Goal: Information Seeking & Learning: Learn about a topic

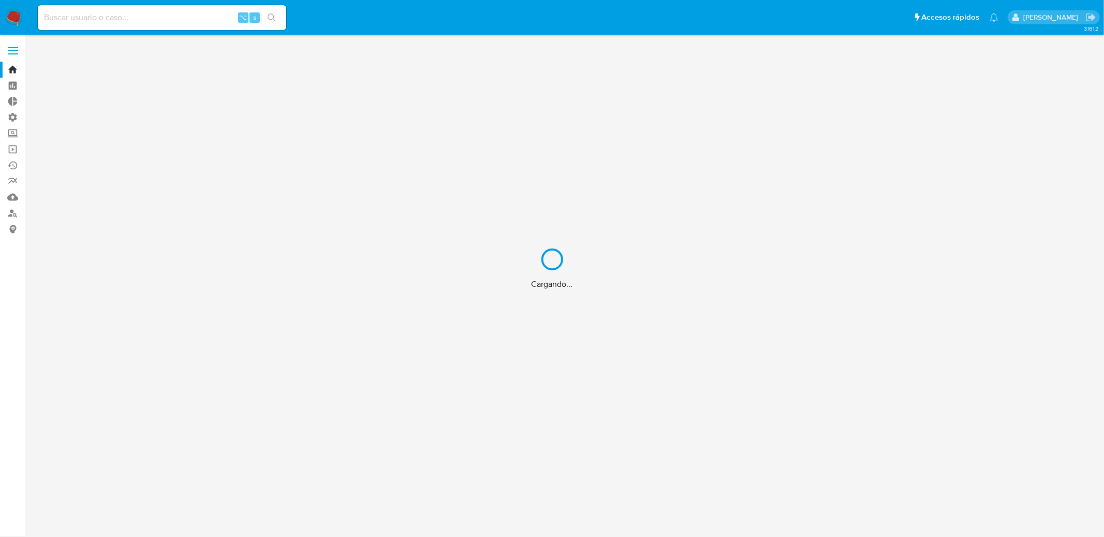
click at [116, 16] on div "Cargando..." at bounding box center [552, 268] width 1104 height 537
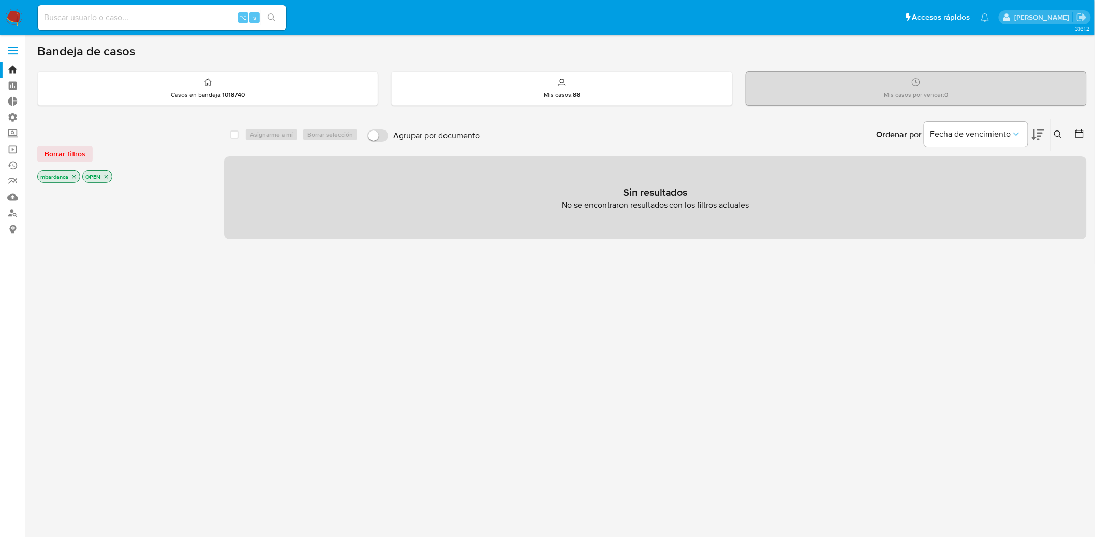
click at [175, 16] on input at bounding box center [162, 17] width 248 height 13
paste input "687343944"
type input "687343944"
click at [275, 17] on icon "search-icon" at bounding box center [272, 17] width 8 height 8
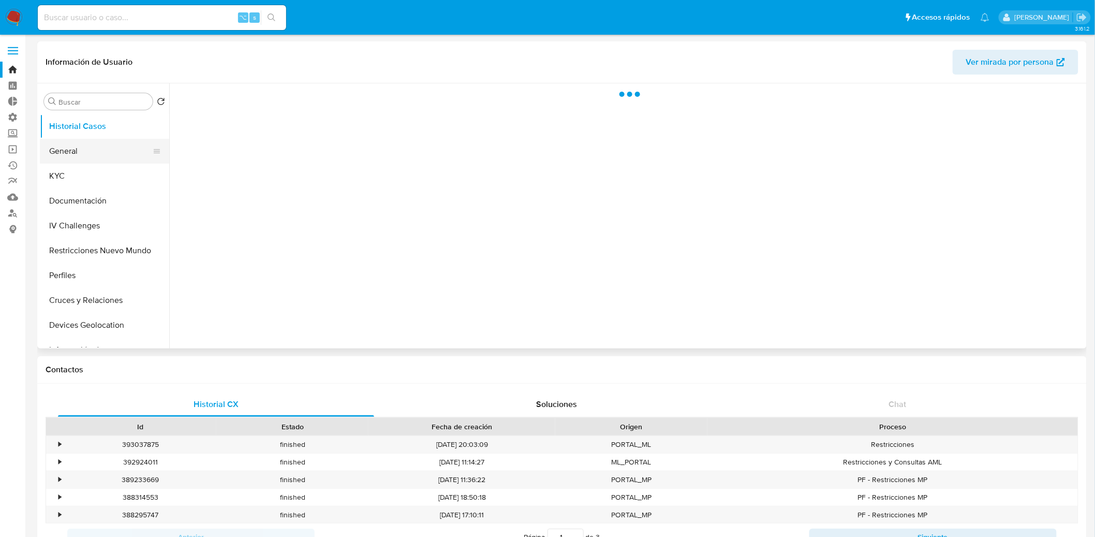
click at [121, 153] on button "General" at bounding box center [100, 151] width 121 height 25
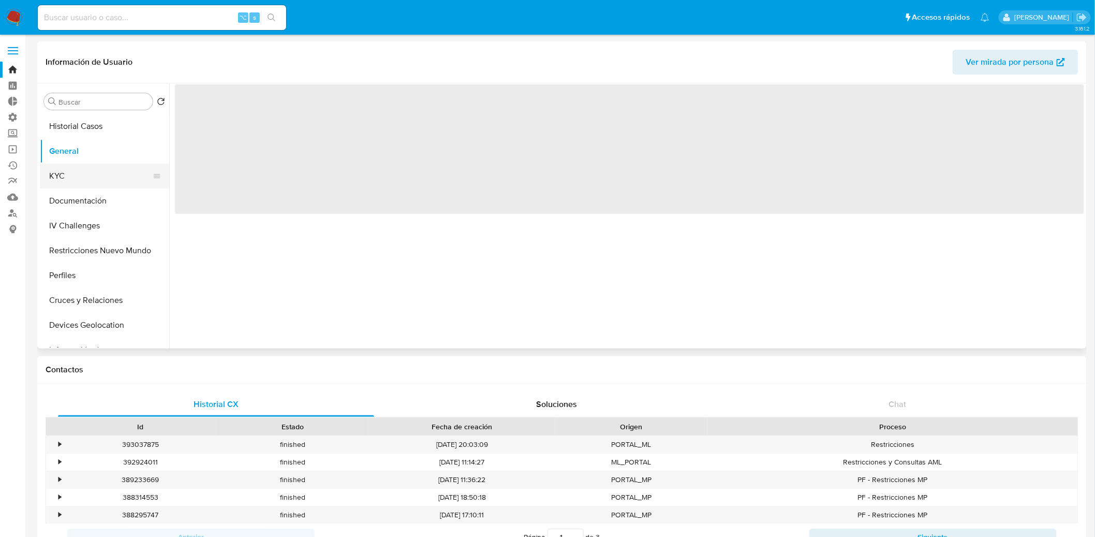
click at [111, 174] on button "KYC" at bounding box center [100, 176] width 121 height 25
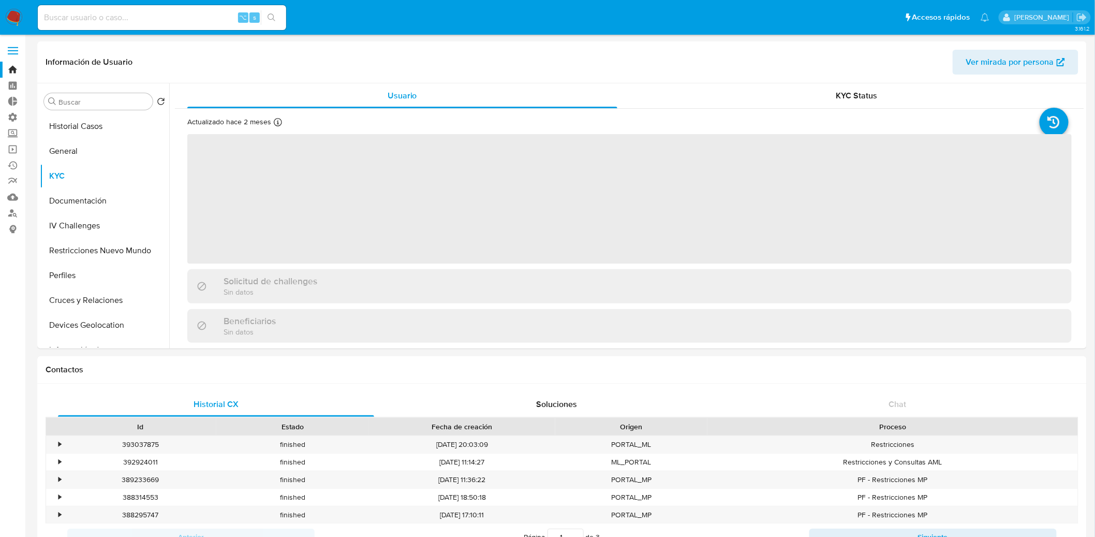
select select "10"
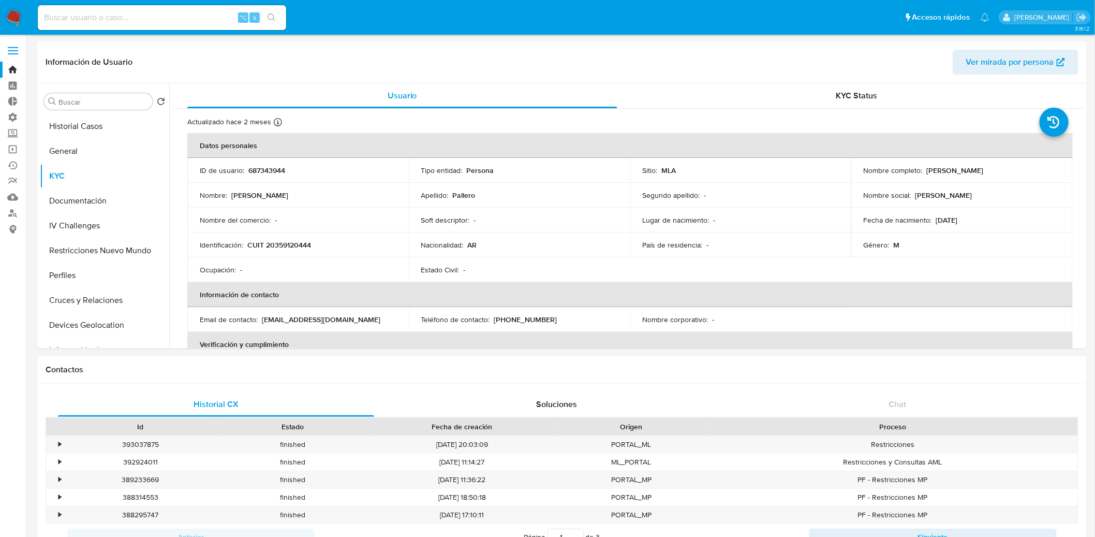
click at [202, 21] on input at bounding box center [162, 17] width 248 height 13
paste input "1029689373"
type input "1029689373"
click at [281, 25] on div "1029689373 ⌥ s" at bounding box center [162, 17] width 248 height 25
click at [274, 15] on icon "search-icon" at bounding box center [272, 17] width 8 height 8
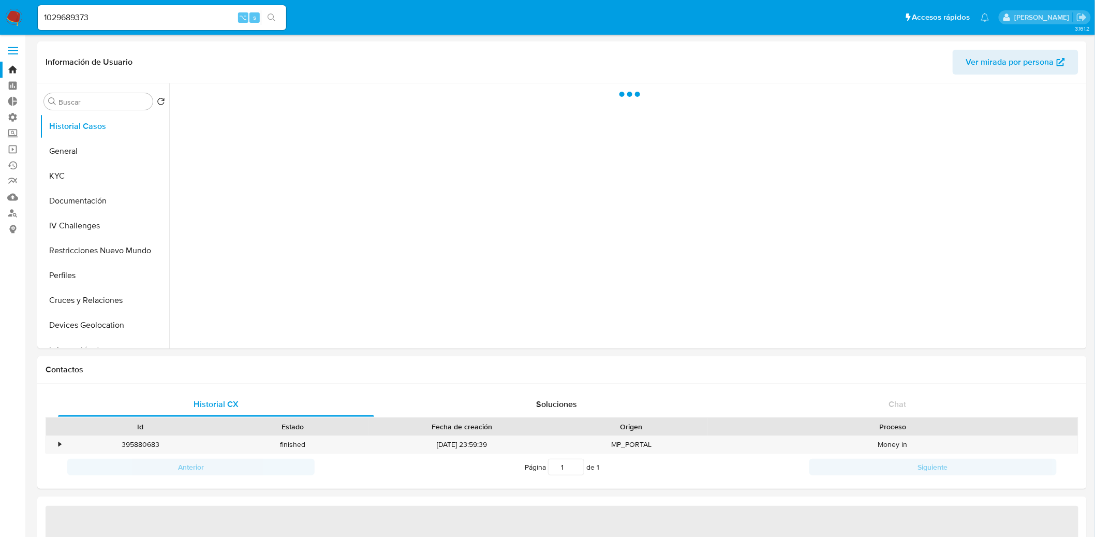
select select "10"
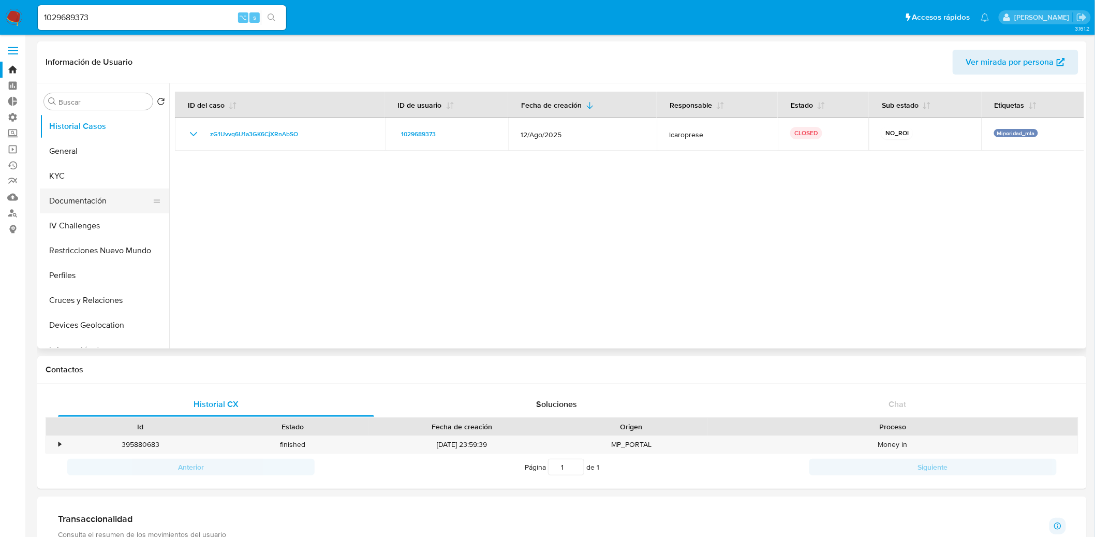
click at [108, 210] on button "Documentación" at bounding box center [100, 200] width 121 height 25
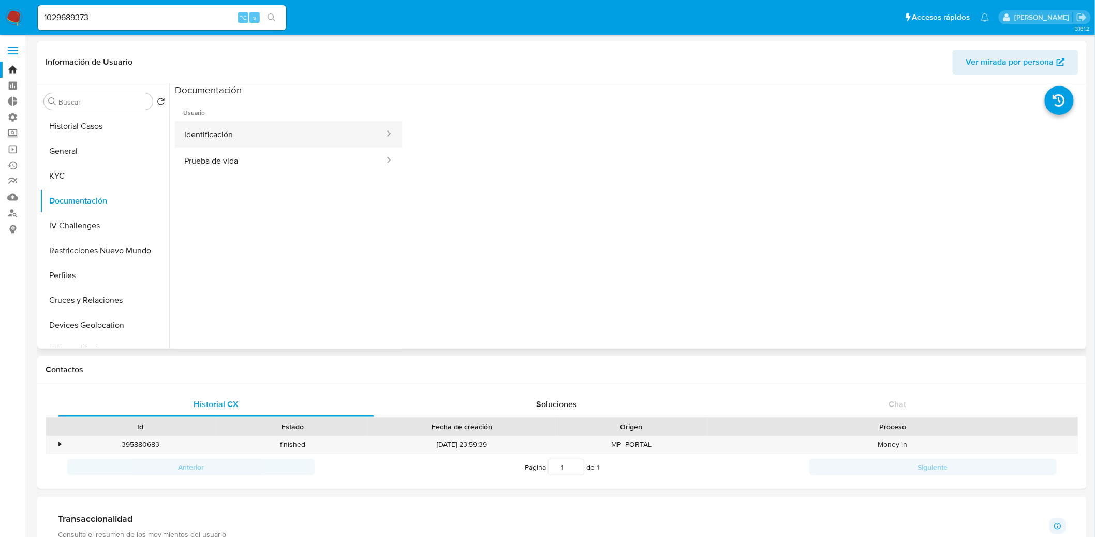
click at [299, 135] on button "Identificación" at bounding box center [280, 134] width 211 height 26
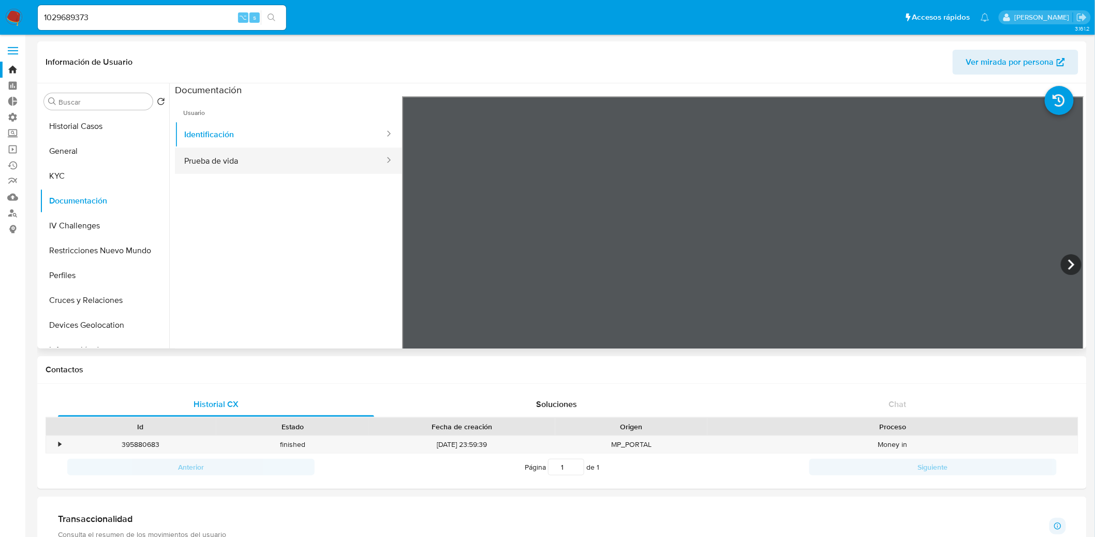
click at [265, 156] on button "Prueba de vida" at bounding box center [280, 161] width 211 height 26
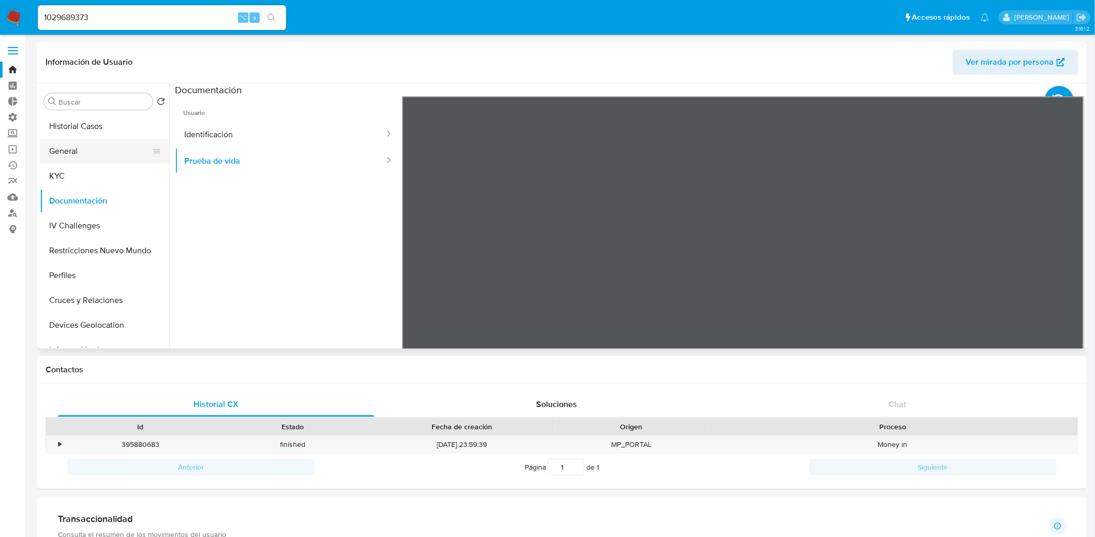
click at [111, 145] on button "General" at bounding box center [100, 151] width 121 height 25
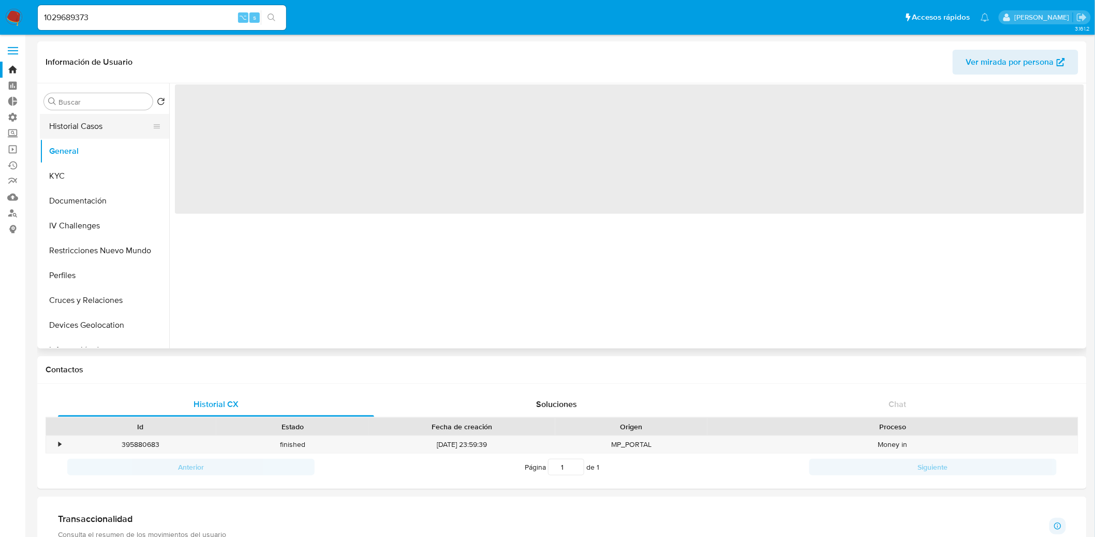
click at [107, 128] on button "Historial Casos" at bounding box center [100, 126] width 121 height 25
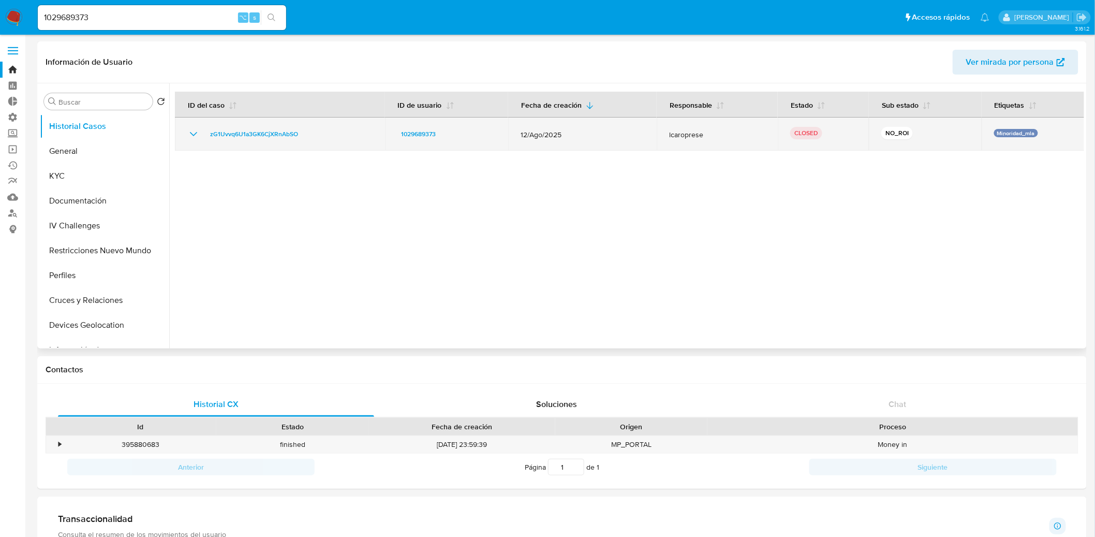
click at [189, 133] on icon "Mostrar/Ocultar" at bounding box center [193, 134] width 12 height 12
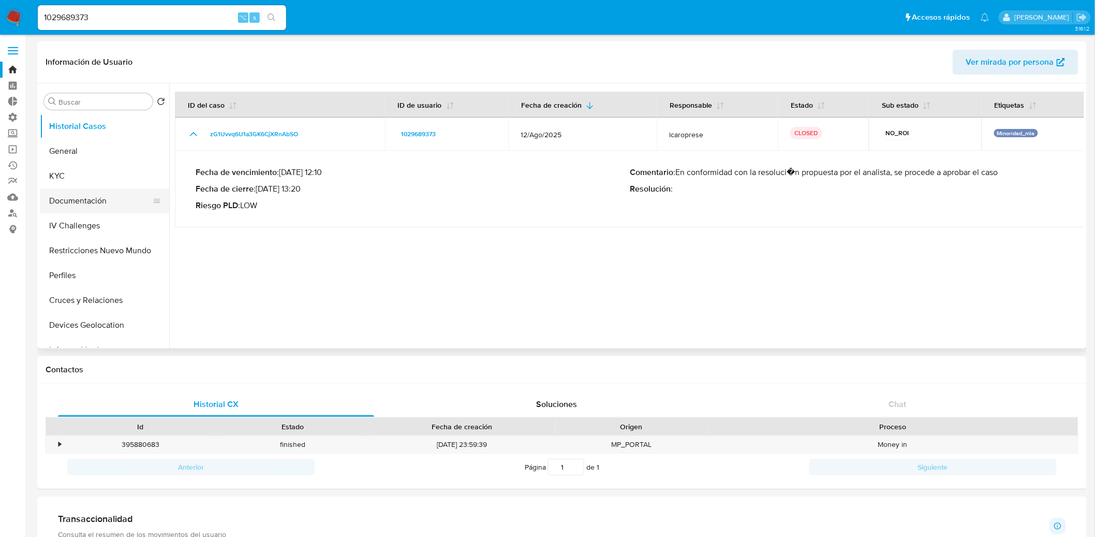
click at [106, 207] on button "Documentación" at bounding box center [100, 200] width 121 height 25
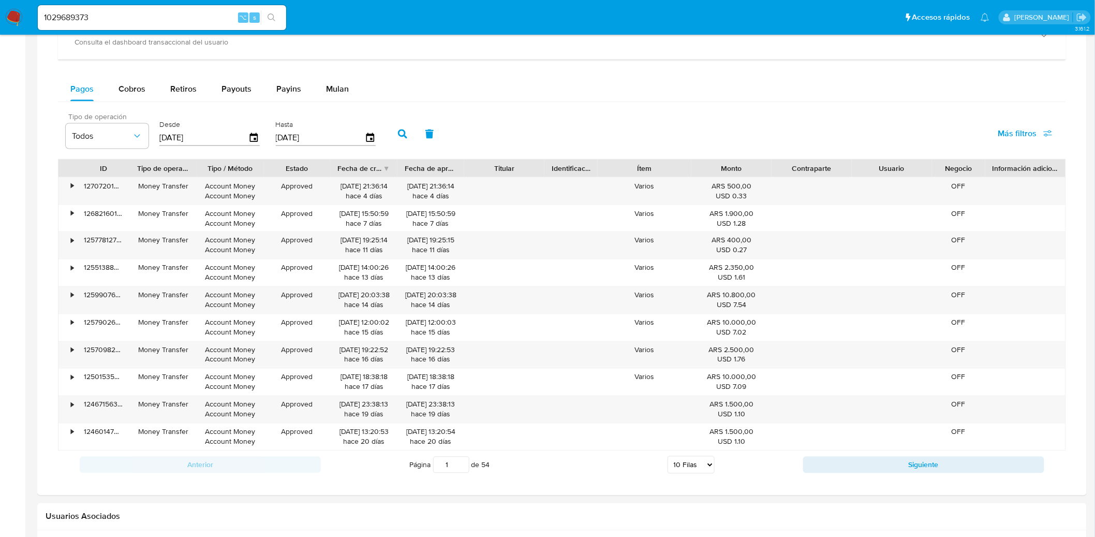
scroll to position [523, 0]
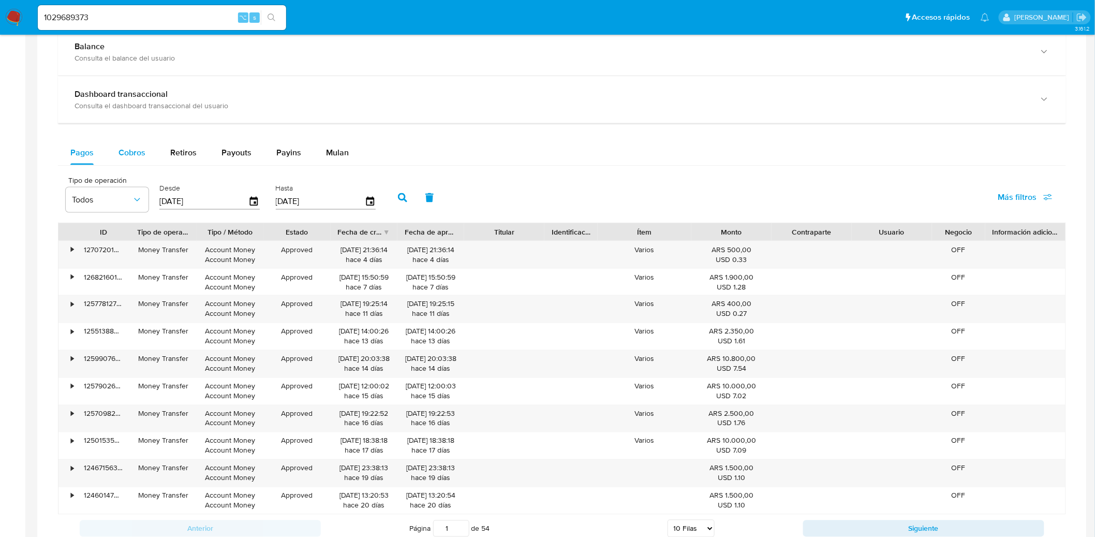
click at [134, 149] on span "Cobros" at bounding box center [132, 153] width 27 height 12
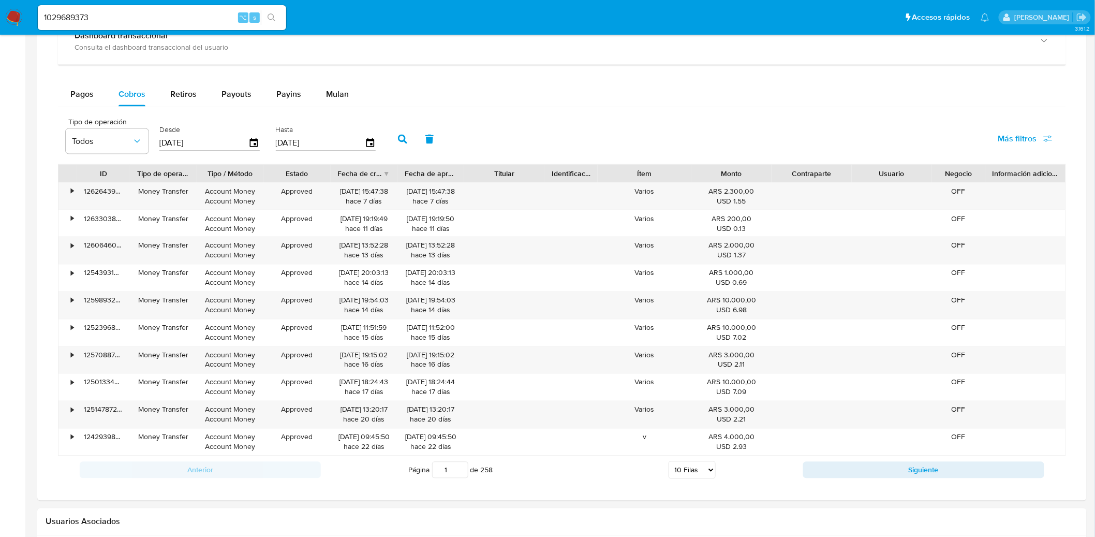
scroll to position [582, 0]
click at [701, 466] on select "5 Filas 10 Filas 20 Filas 25 Filas 50 Filas 100 Filas" at bounding box center [692, 469] width 47 height 18
select select "100"
click at [669, 462] on select "5 Filas 10 Filas 20 Filas 25 Filas 50 Filas 100 Filas" at bounding box center [692, 469] width 47 height 18
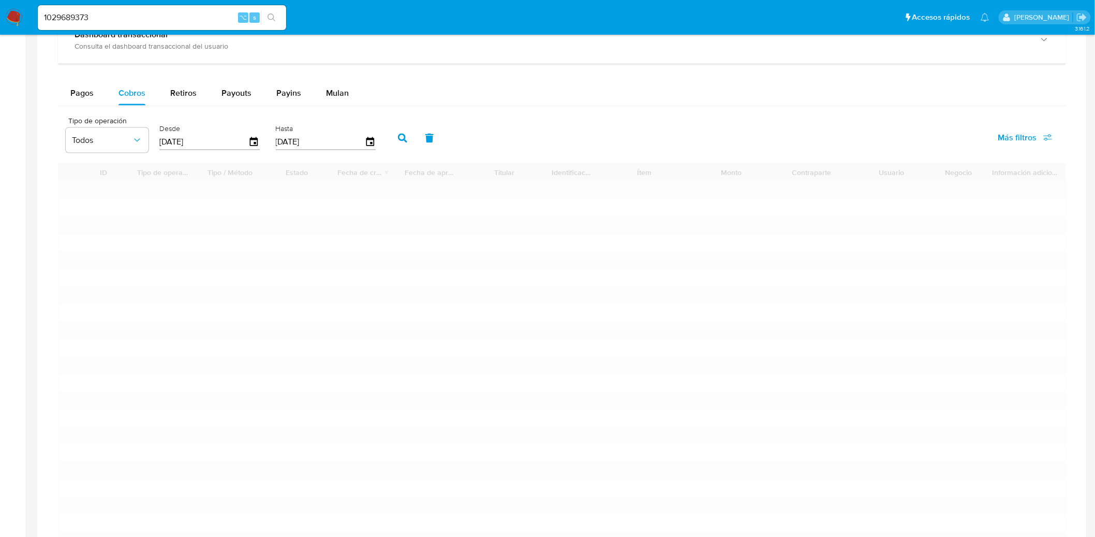
drag, startPoint x: 701, startPoint y: 466, endPoint x: 690, endPoint y: 517, distance: 52.1
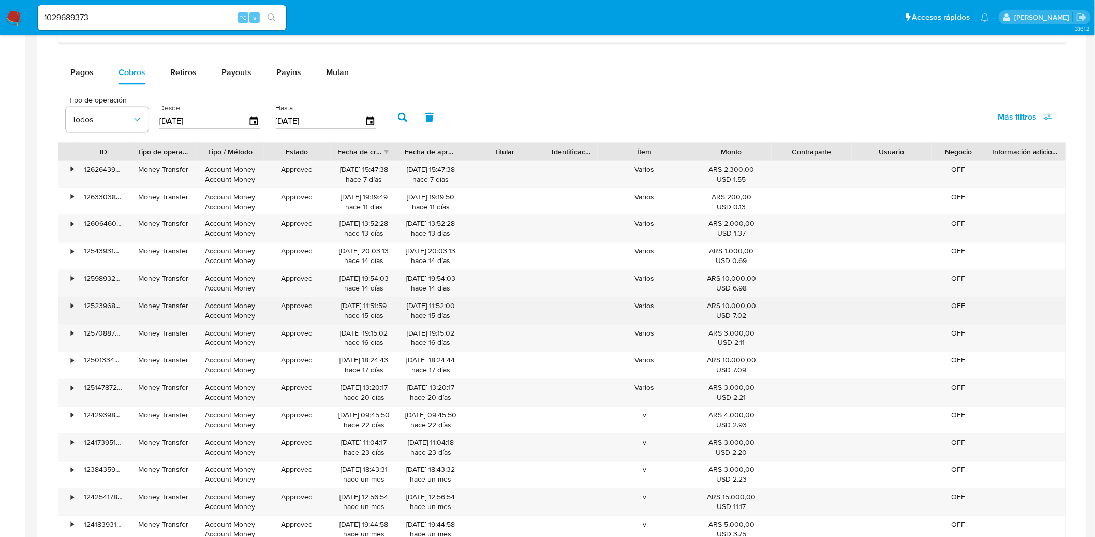
scroll to position [0, 0]
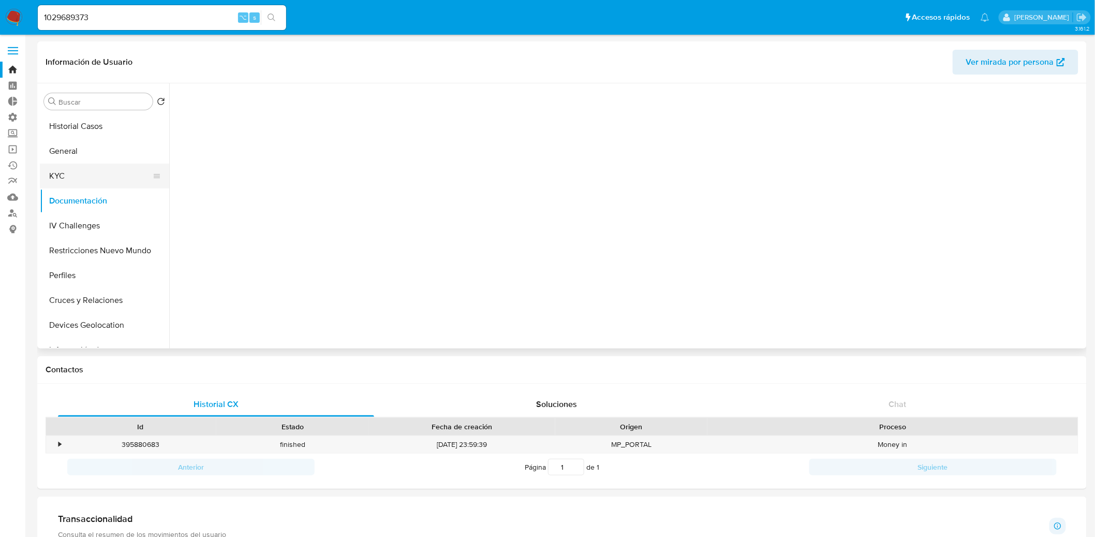
click at [107, 170] on button "KYC" at bounding box center [100, 176] width 121 height 25
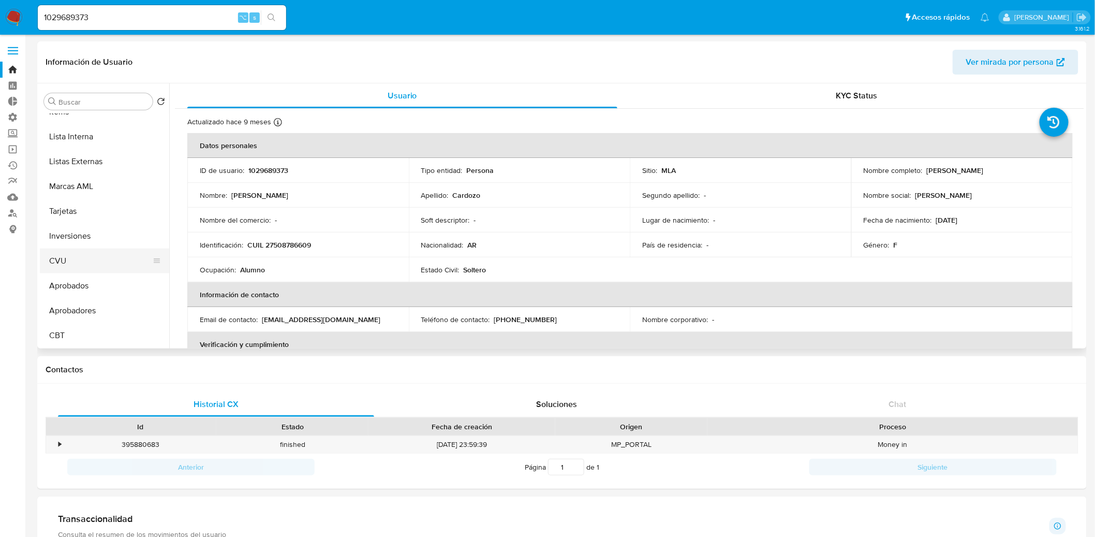
scroll to position [537, 0]
click at [93, 305] on button "Aprobadores" at bounding box center [100, 310] width 121 height 25
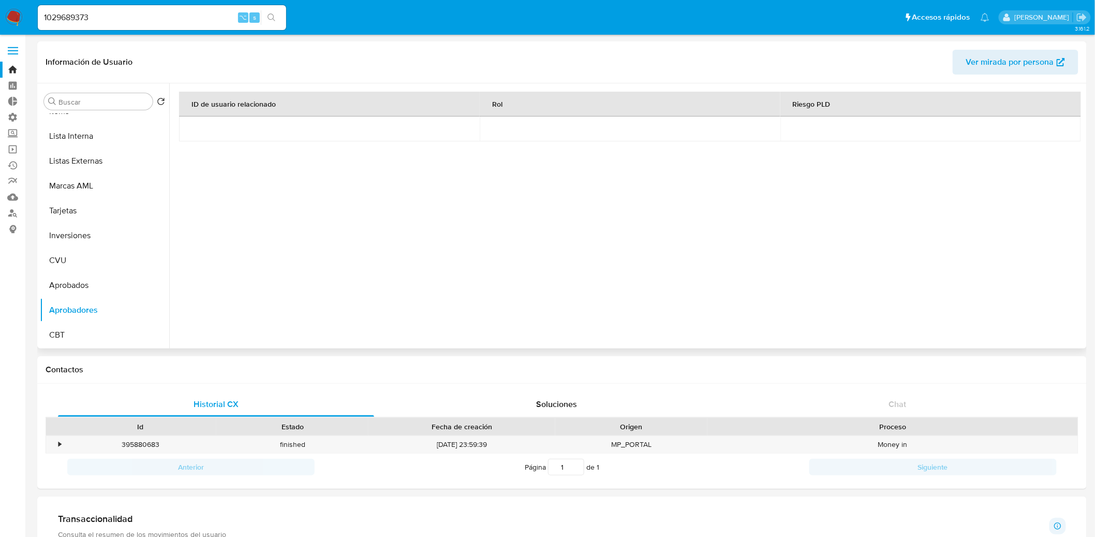
scroll to position [536, 0]
click at [108, 286] on button "Aprobados" at bounding box center [100, 285] width 121 height 25
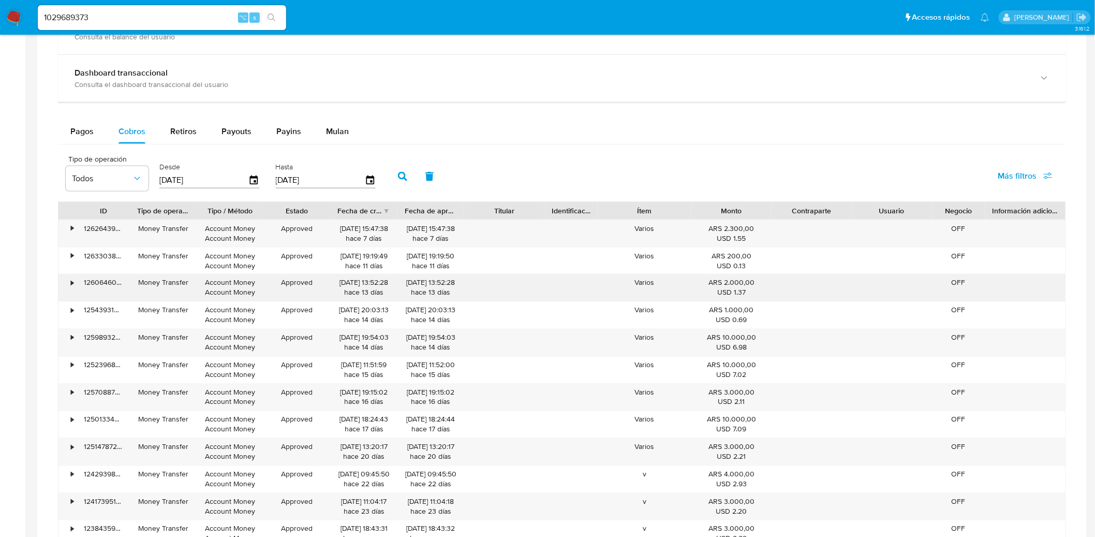
scroll to position [550, 0]
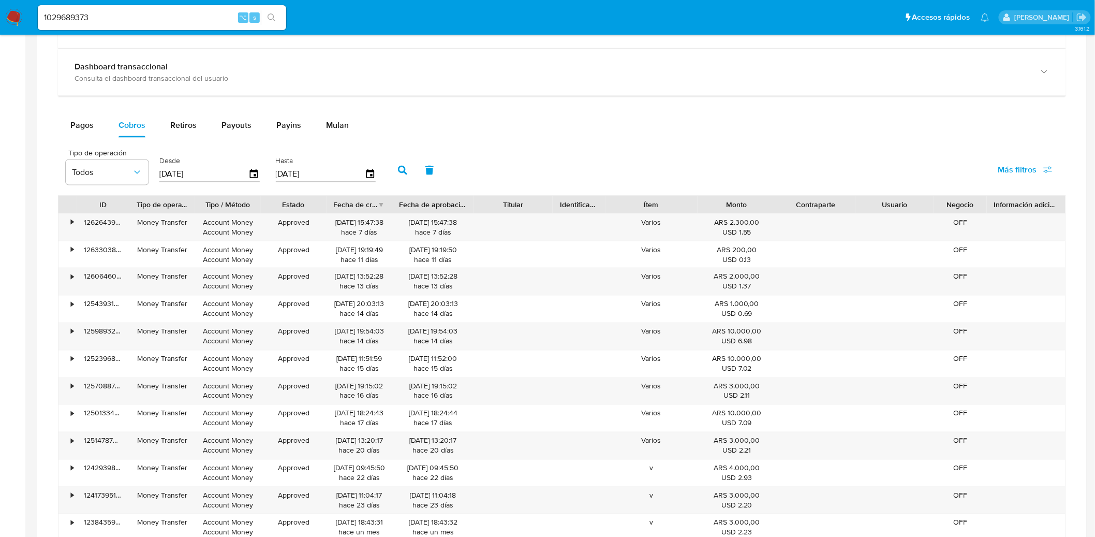
drag, startPoint x: 471, startPoint y: 209, endPoint x: 486, endPoint y: 208, distance: 15.1
click at [486, 208] on div "ID Tipo de operación Tipo / Método Estado Fecha de creación Fecha de aprobación…" at bounding box center [561, 205] width 1007 height 18
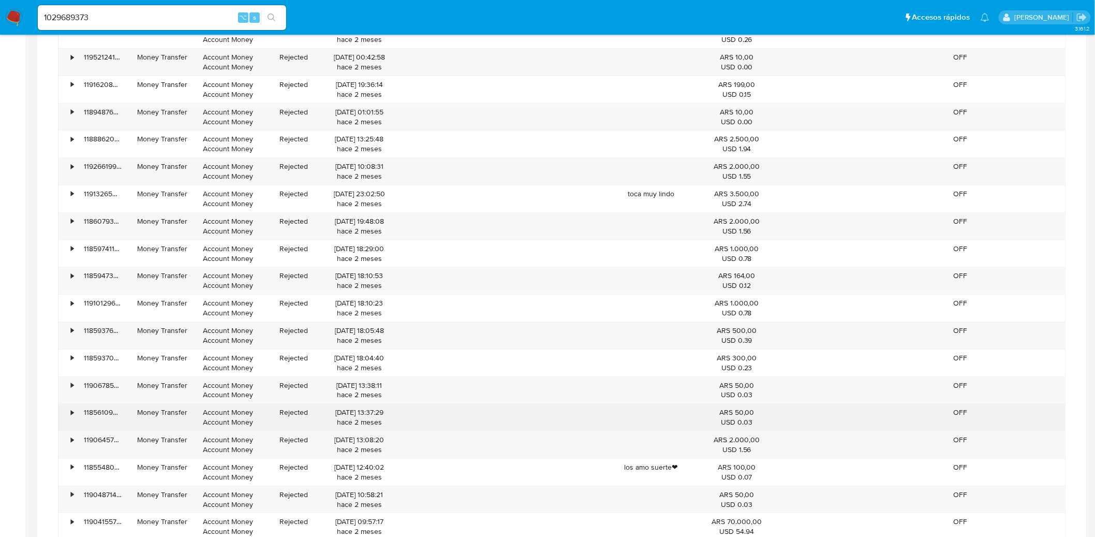
scroll to position [1430, 0]
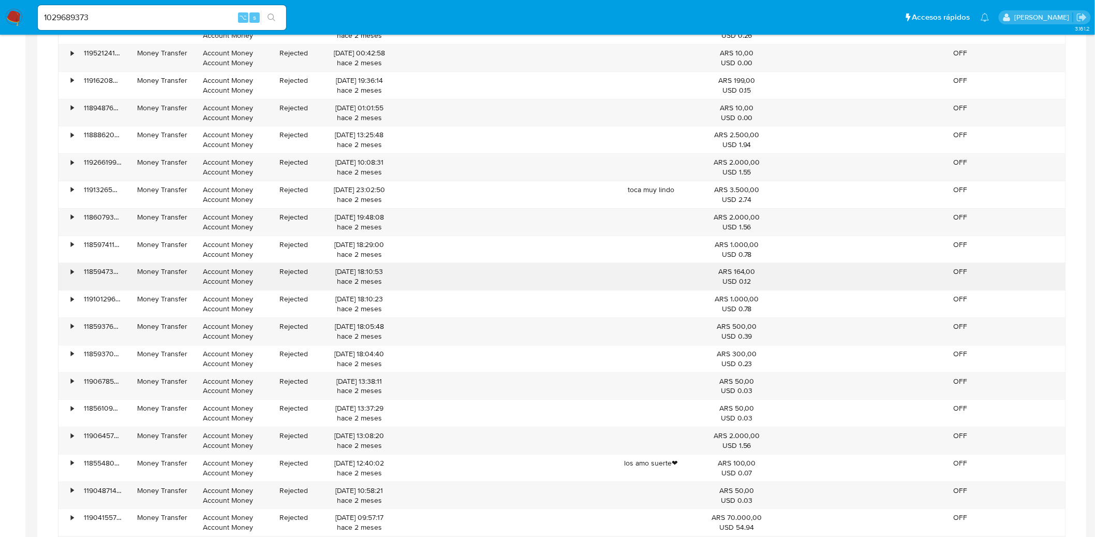
click at [76, 277] on div "•" at bounding box center [67, 276] width 18 height 27
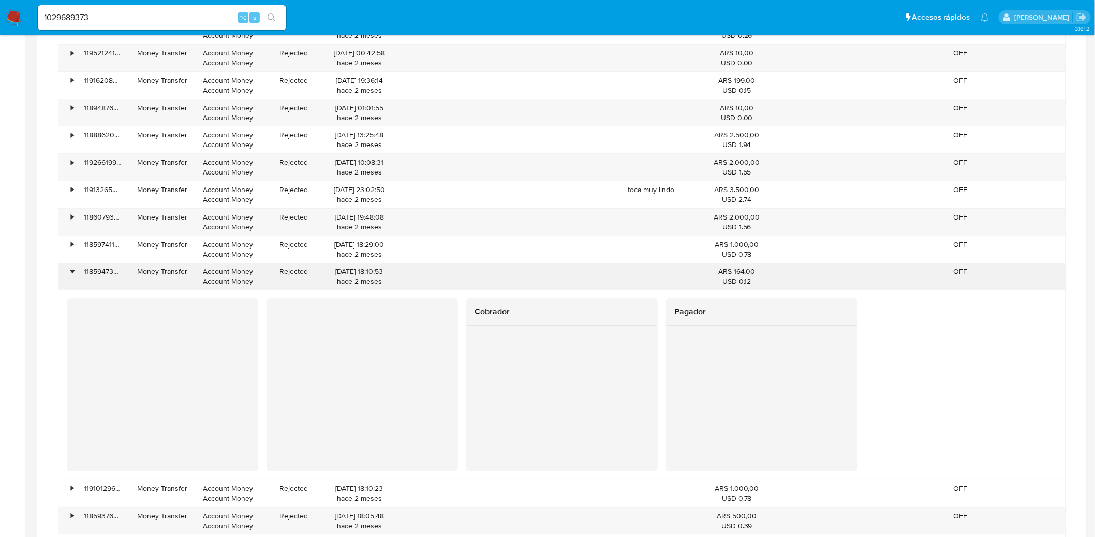
click at [77, 273] on div "118594730569" at bounding box center [103, 276] width 53 height 27
click at [66, 273] on div "•" at bounding box center [67, 276] width 18 height 27
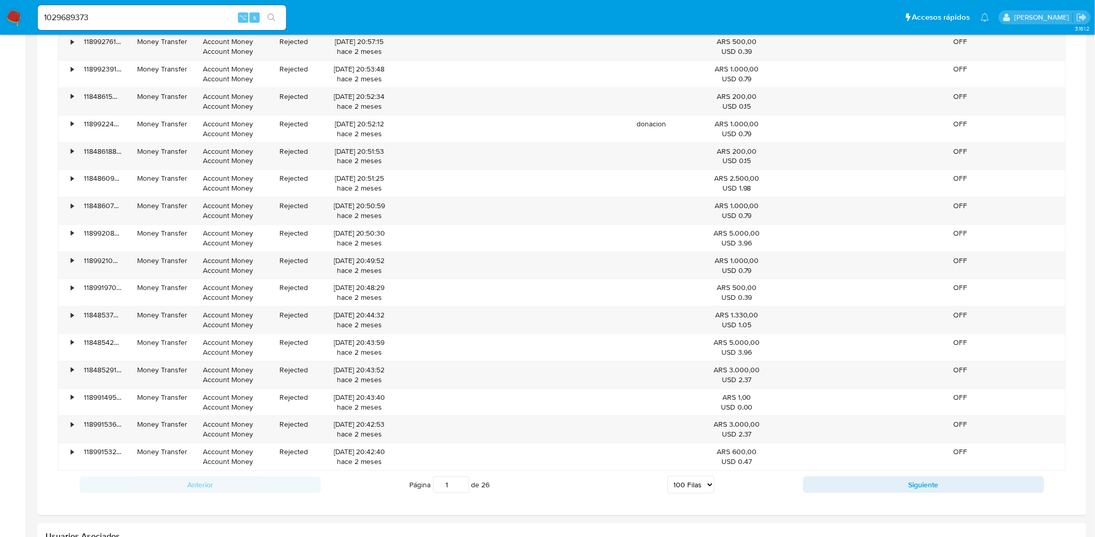
scroll to position [3205, 0]
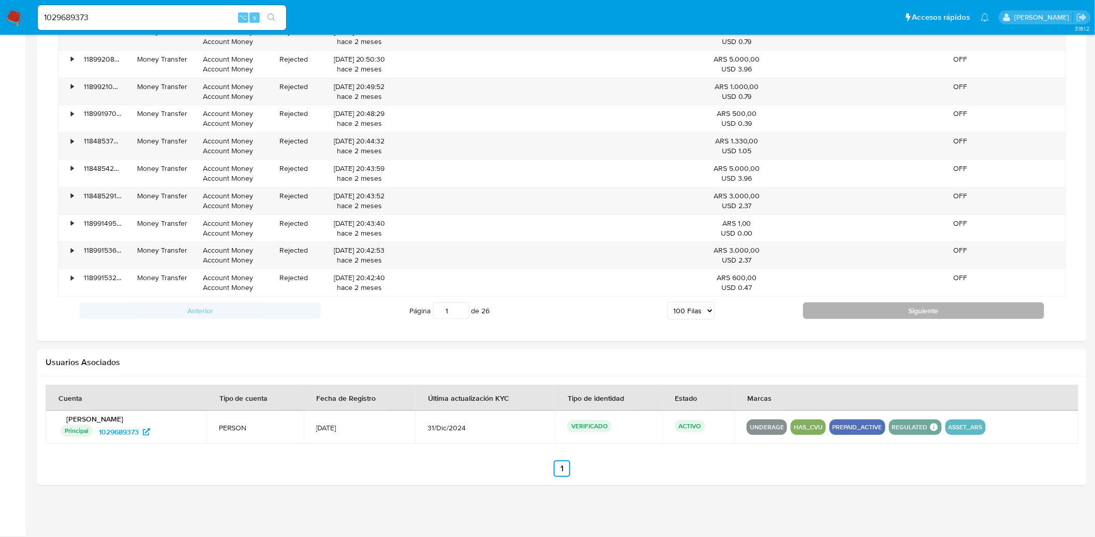
click at [823, 309] on button "Siguiente" at bounding box center [923, 310] width 241 height 17
type input "2"
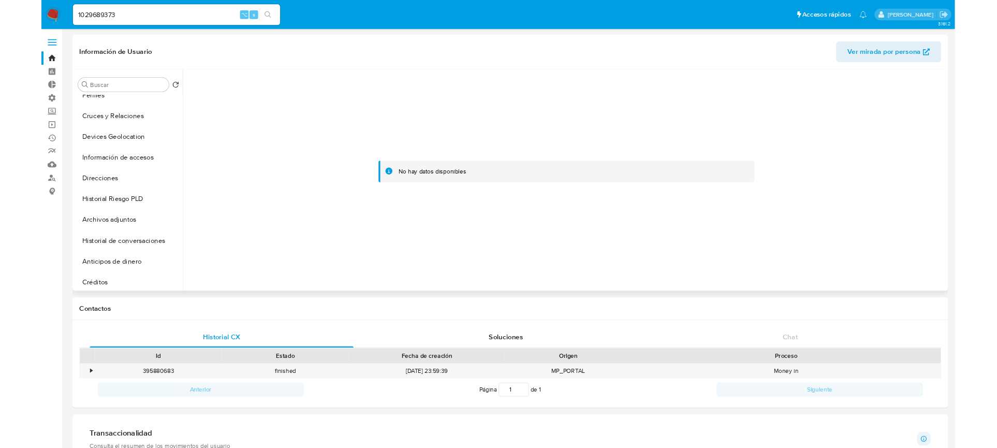
scroll to position [0, 0]
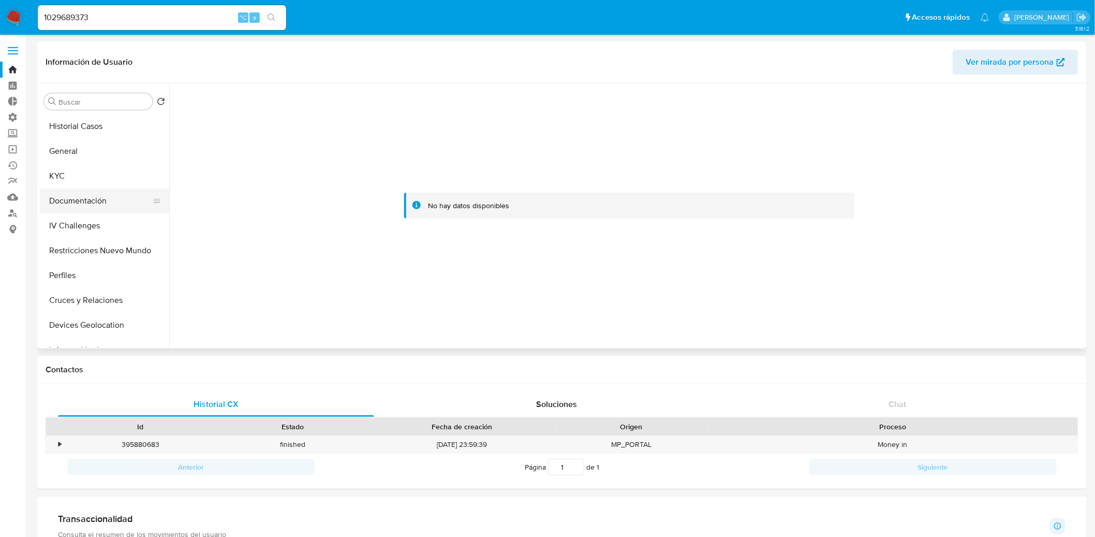
click at [79, 205] on button "Documentación" at bounding box center [100, 200] width 121 height 25
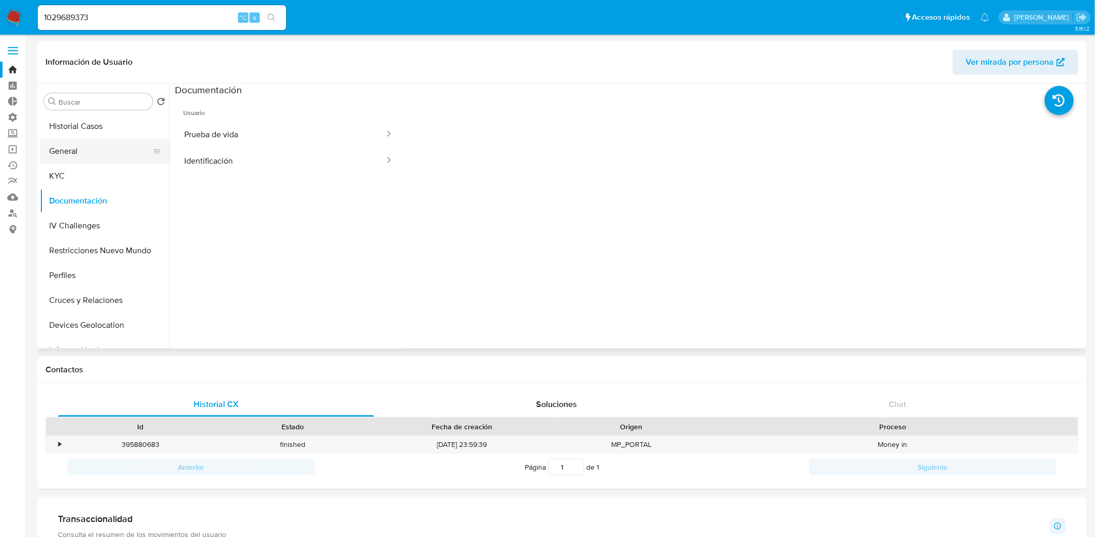
click at [93, 155] on button "General" at bounding box center [100, 151] width 121 height 25
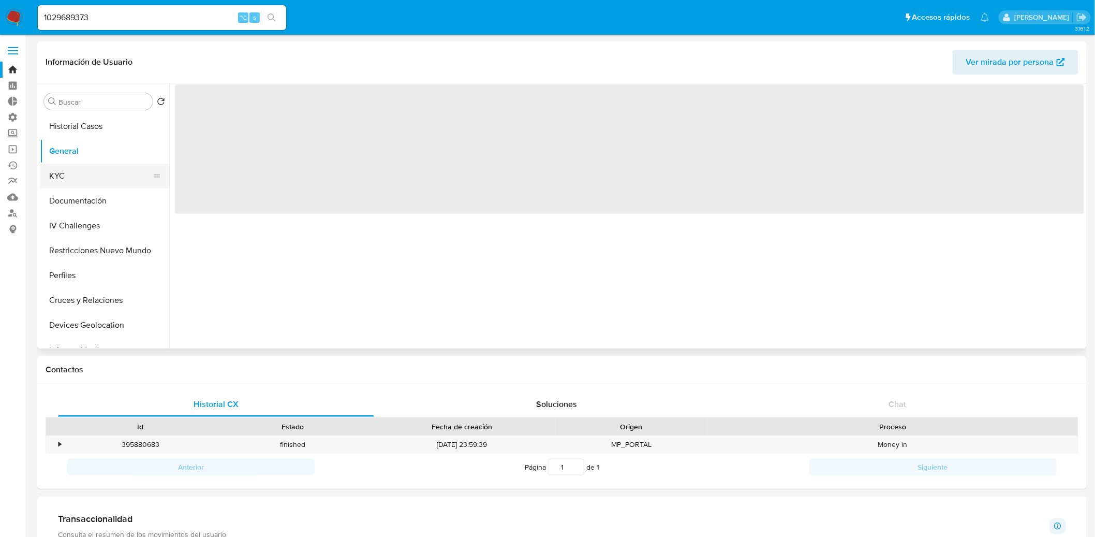
click at [78, 182] on button "KYC" at bounding box center [100, 176] width 121 height 25
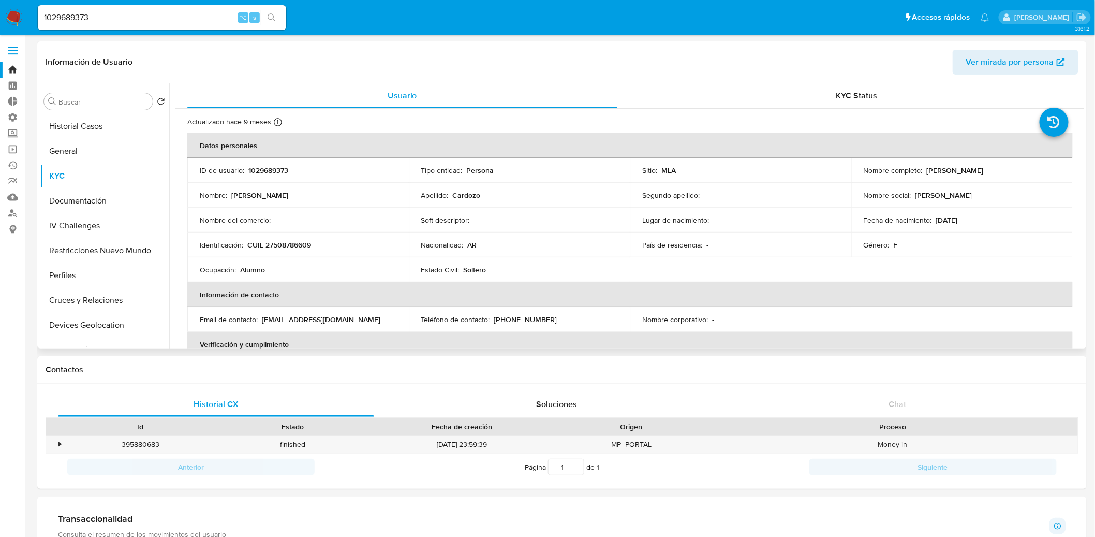
drag, startPoint x: 1011, startPoint y: 171, endPoint x: 926, endPoint y: 171, distance: 85.4
click at [926, 171] on div "Nombre completo : Celeste Nahiara Cardozo" at bounding box center [962, 170] width 197 height 9
click at [92, 203] on button "Documentación" at bounding box center [100, 200] width 121 height 25
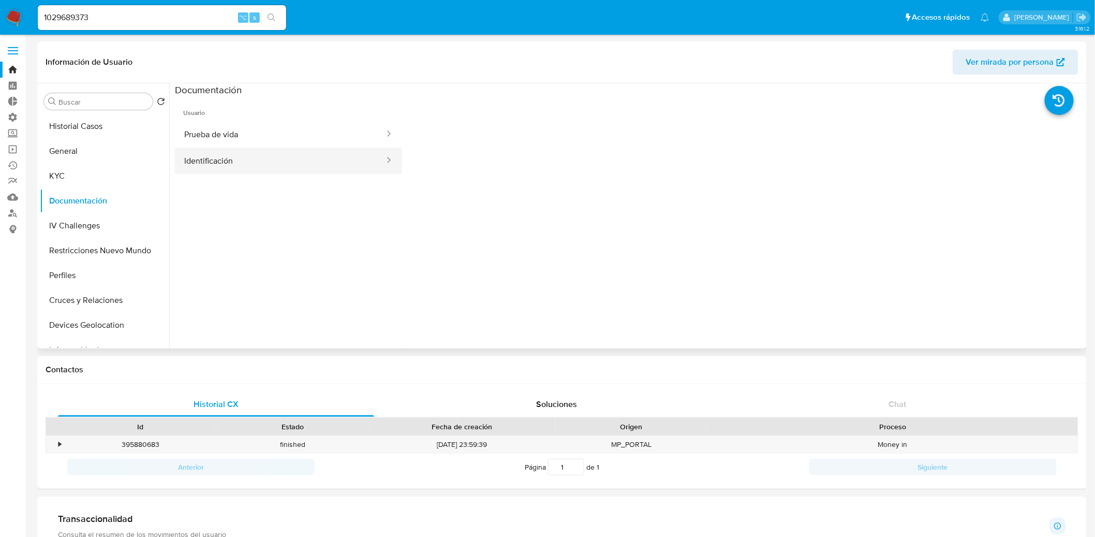
click at [270, 166] on button "Identificación" at bounding box center [280, 161] width 211 height 26
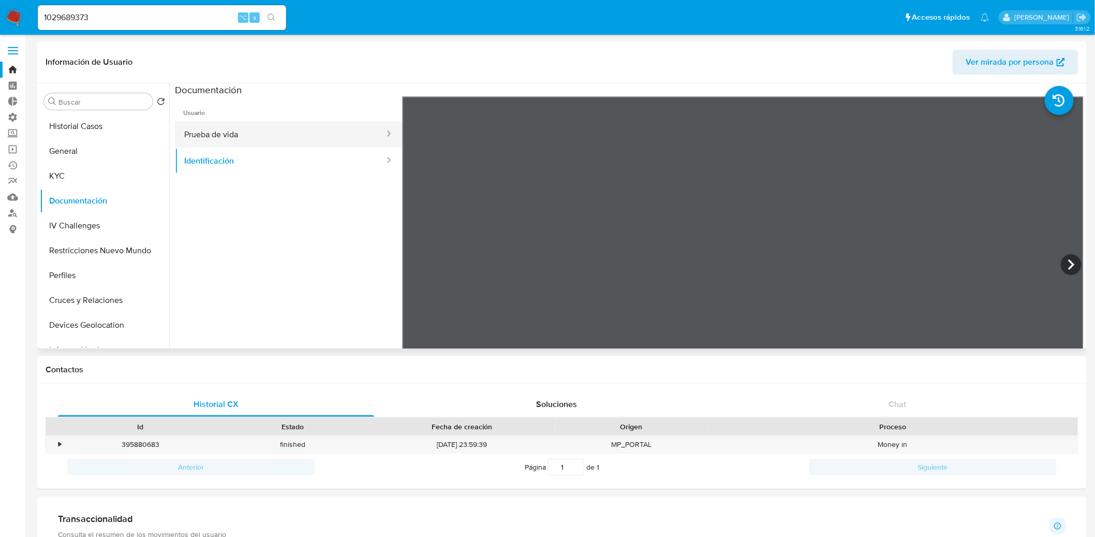
click at [309, 133] on button "Prueba de vida" at bounding box center [280, 134] width 211 height 26
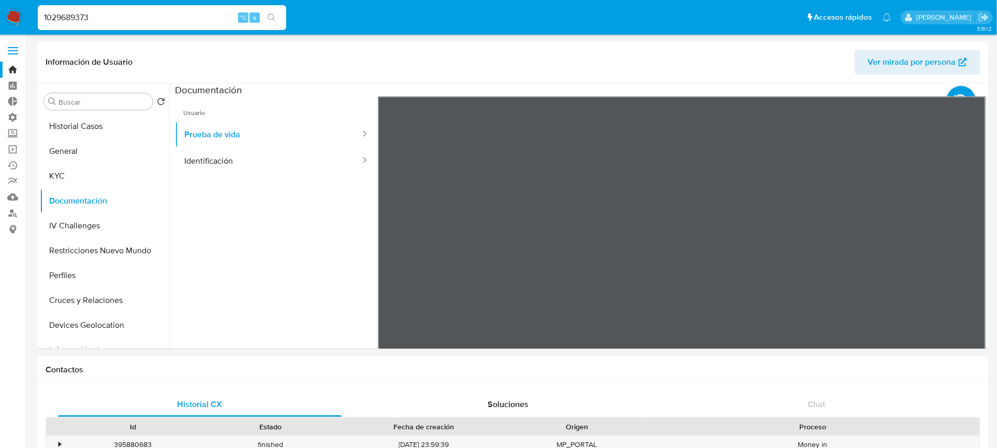
click at [196, 17] on input "1029689373" at bounding box center [162, 17] width 248 height 13
paste input "379909567"
type input "1379909567"
click at [273, 21] on icon "search-icon" at bounding box center [272, 17] width 8 height 8
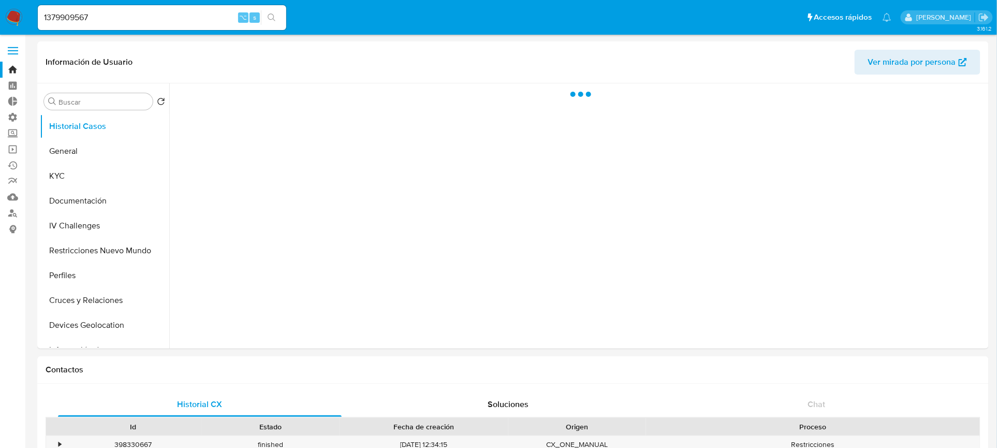
select select "10"
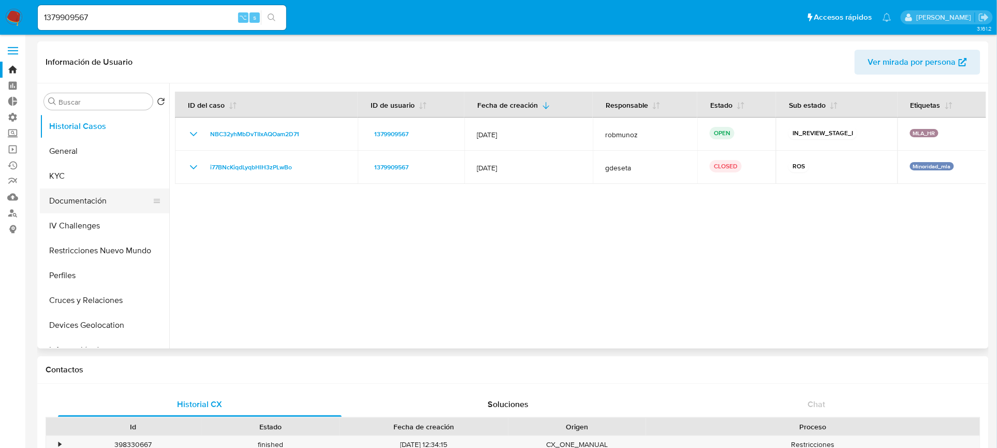
click at [96, 209] on button "Documentación" at bounding box center [100, 200] width 121 height 25
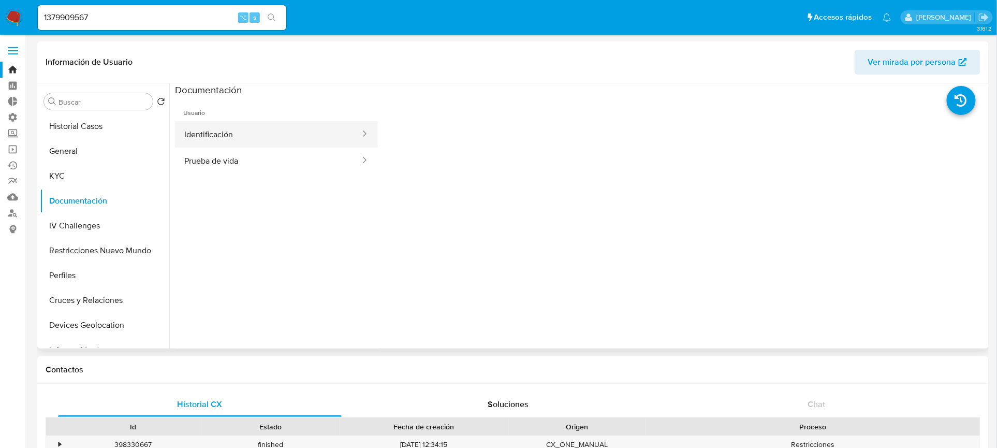
click at [313, 133] on button "Identificación" at bounding box center [268, 134] width 186 height 26
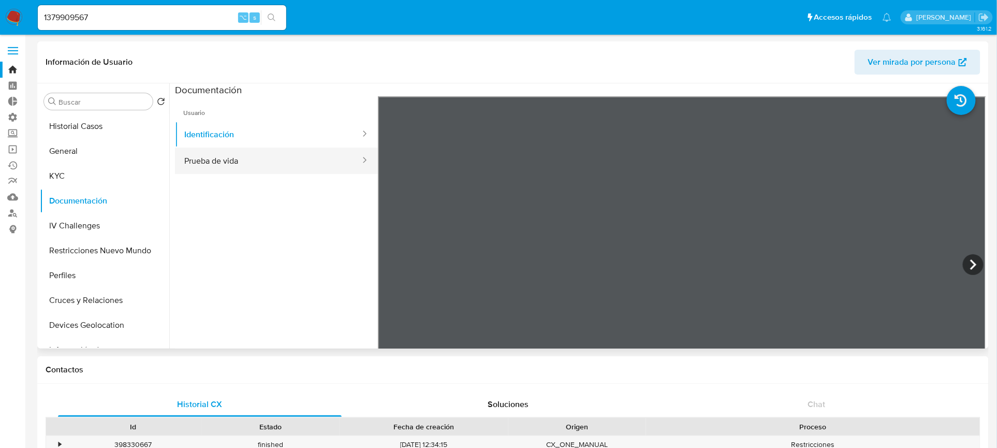
click at [353, 160] on div at bounding box center [361, 161] width 17 height 12
click at [329, 163] on button "Prueba de vida" at bounding box center [268, 161] width 186 height 26
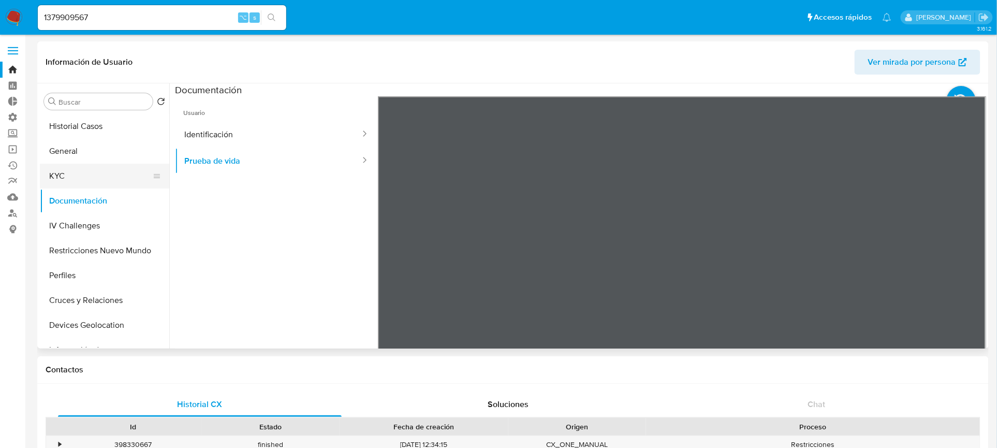
click at [104, 175] on button "KYC" at bounding box center [100, 176] width 121 height 25
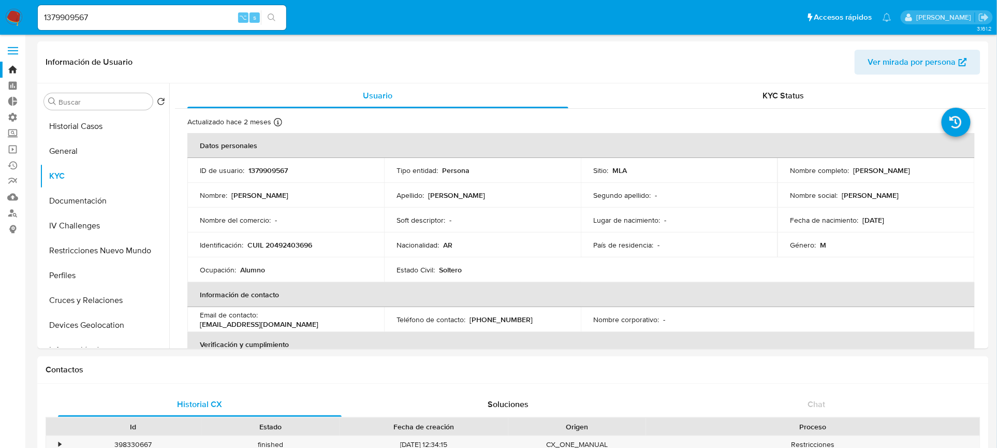
click at [160, 17] on input "1379909567" at bounding box center [162, 17] width 248 height 13
paste input "023069640"
type input "1023069640"
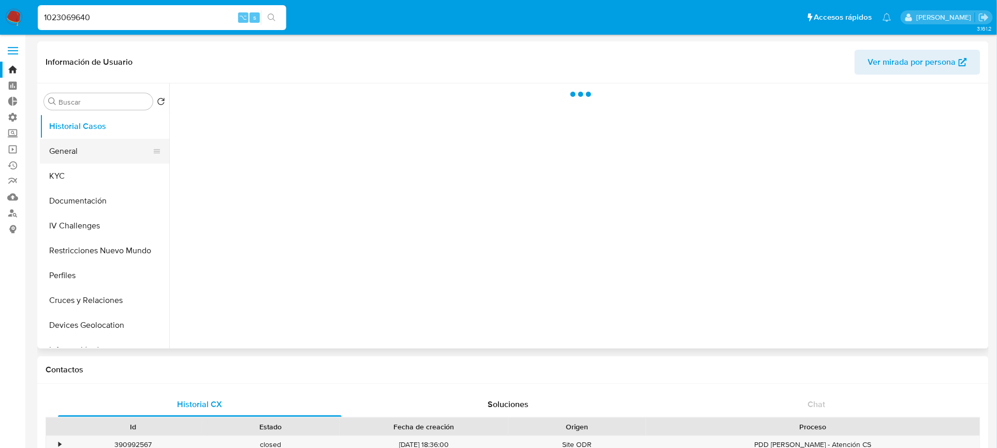
click at [92, 159] on button "General" at bounding box center [100, 151] width 121 height 25
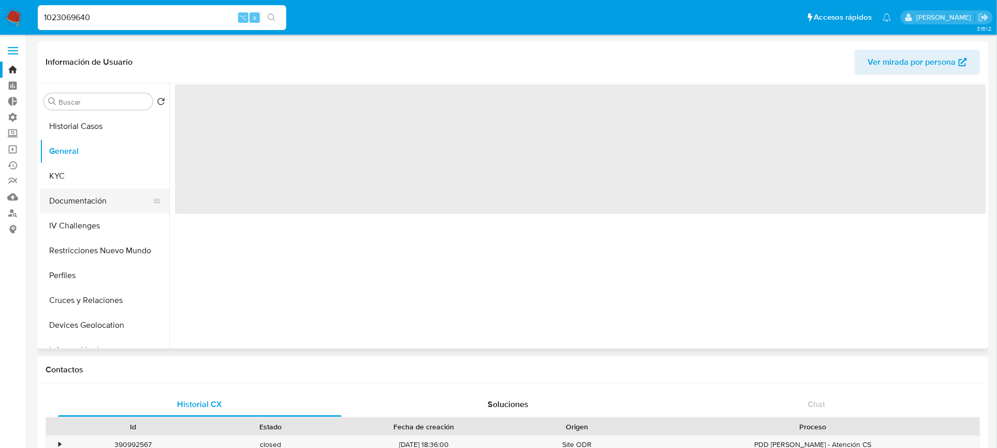
select select "10"
click at [94, 189] on button "Documentación" at bounding box center [100, 200] width 121 height 25
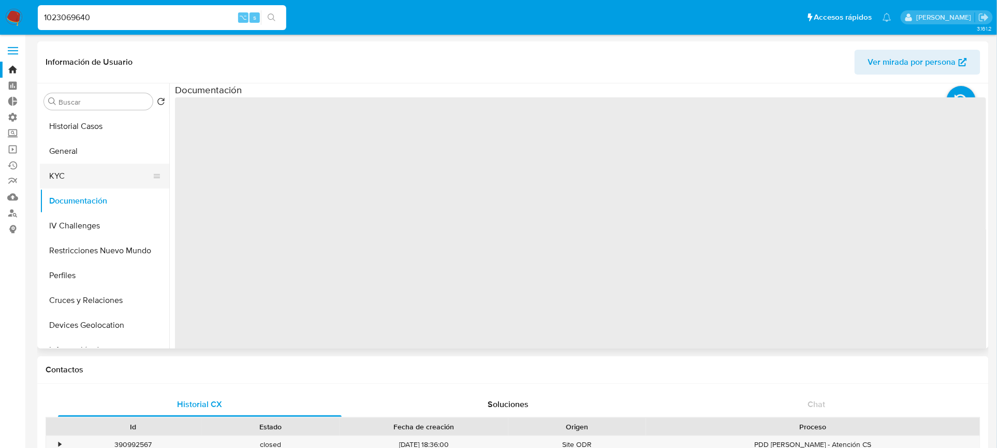
click at [100, 178] on button "KYC" at bounding box center [100, 176] width 121 height 25
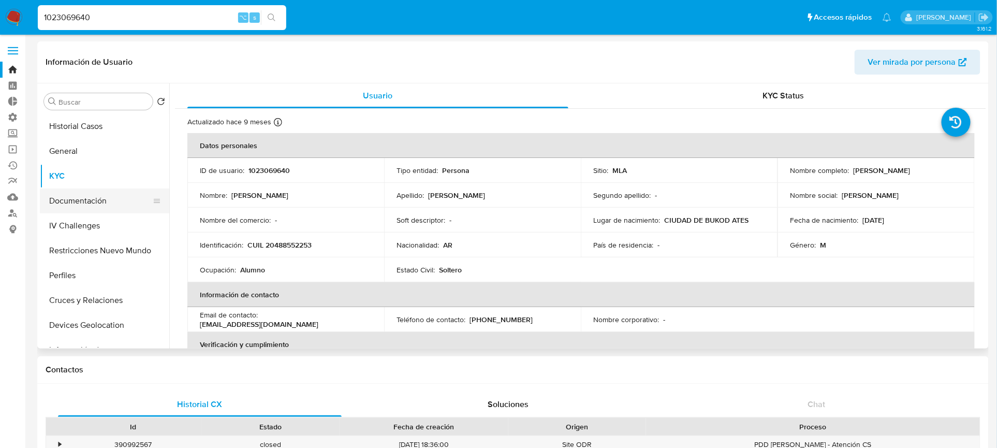
click at [84, 208] on button "Documentación" at bounding box center [100, 200] width 121 height 25
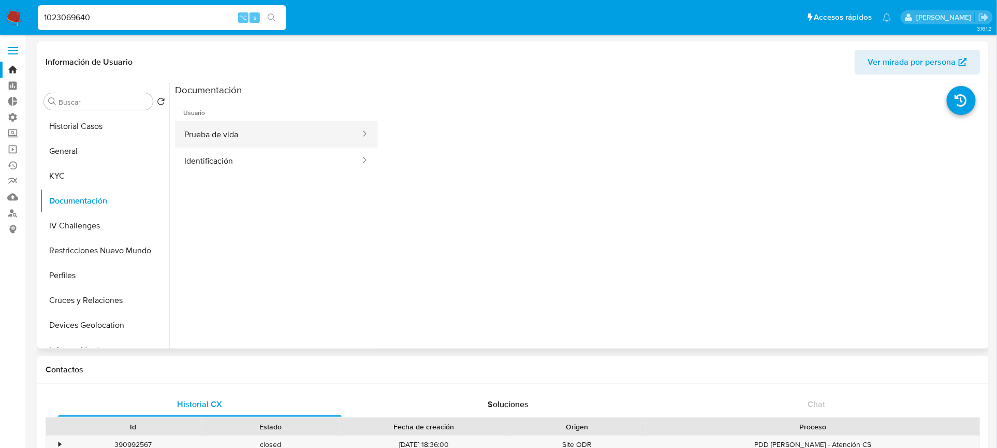
click at [310, 133] on button "Prueba de vida" at bounding box center [268, 134] width 186 height 26
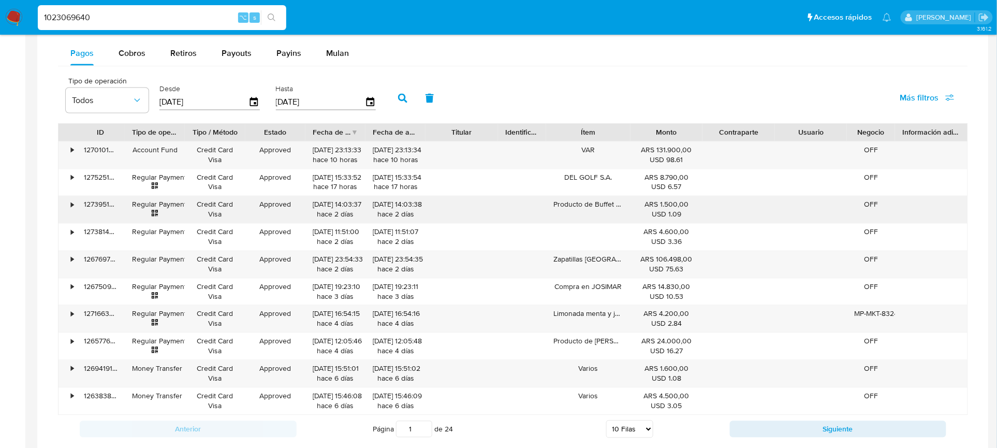
scroll to position [690, 0]
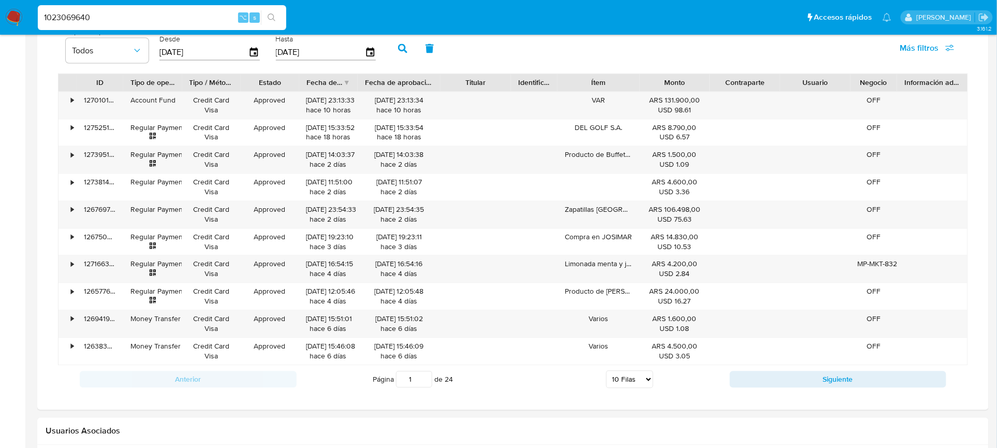
drag, startPoint x: 431, startPoint y: 85, endPoint x: 454, endPoint y: 83, distance: 22.9
click at [454, 83] on div "ID Tipo de operación Tipo / Método Estado Fecha de creación Fecha de aprobación…" at bounding box center [512, 83] width 909 height 18
click at [423, 101] on div "25/09/2025 23:13:34 hace 10 horas" at bounding box center [399, 106] width 68 height 20
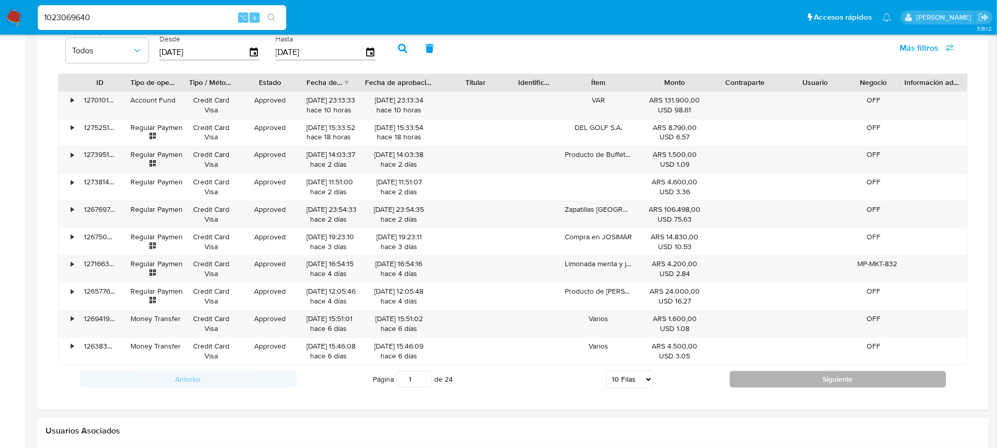
click at [772, 386] on button "Siguiente" at bounding box center [838, 379] width 217 height 17
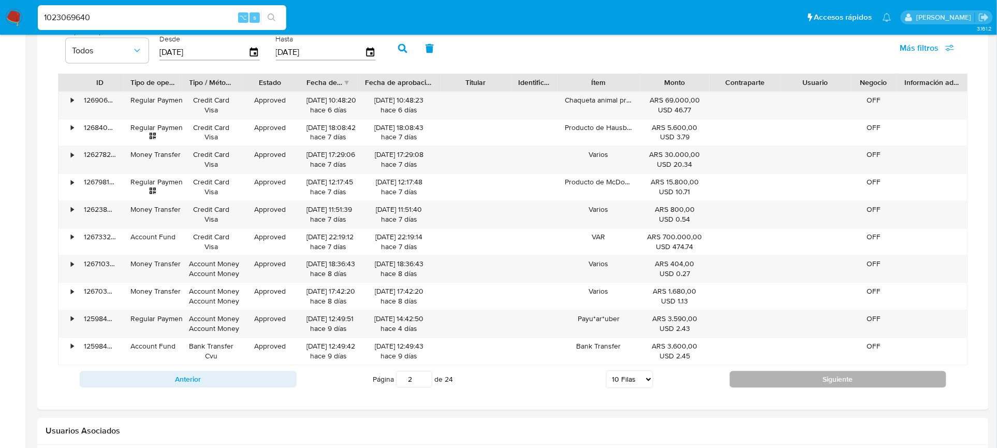
click at [785, 375] on button "Siguiente" at bounding box center [838, 379] width 217 height 17
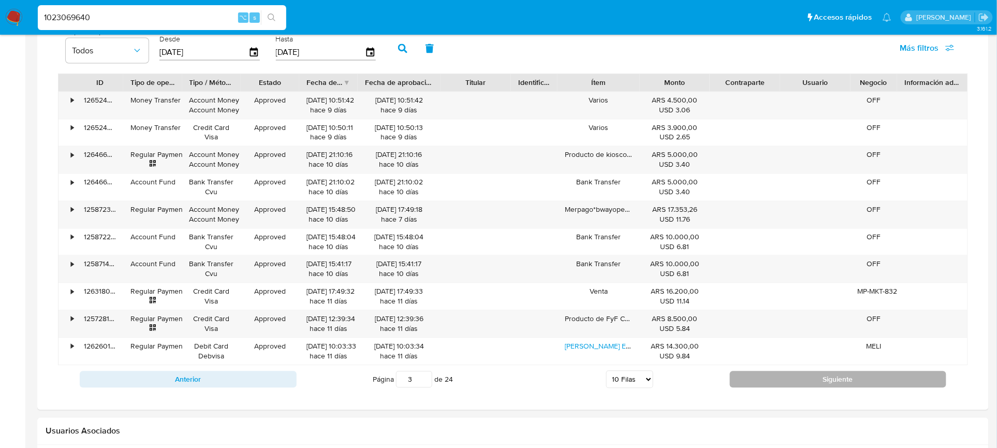
click at [785, 375] on button "Siguiente" at bounding box center [838, 379] width 217 height 17
type input "4"
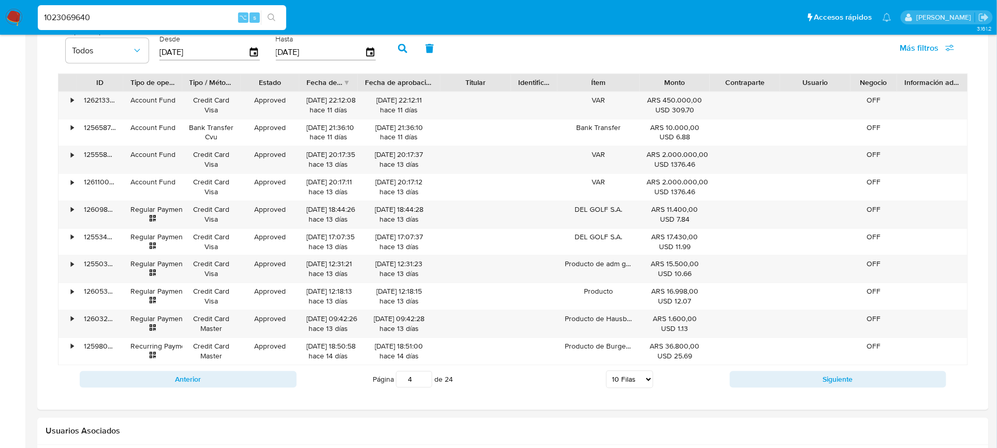
click at [219, 17] on input "1023069640" at bounding box center [162, 17] width 248 height 13
paste input "574193806"
type input "1574193806"
click at [272, 19] on icon "search-icon" at bounding box center [272, 17] width 8 height 8
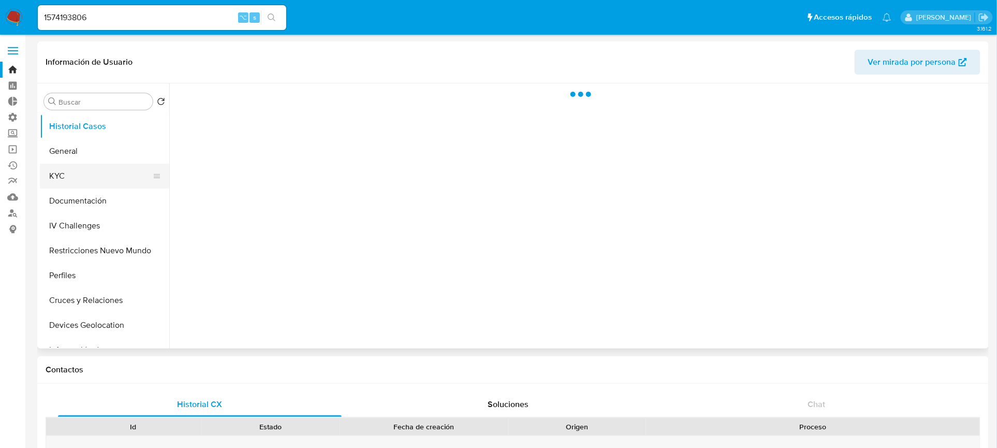
click at [100, 170] on button "KYC" at bounding box center [100, 176] width 121 height 25
click at [98, 194] on button "Documentación" at bounding box center [100, 200] width 121 height 25
select select "10"
click at [357, 135] on div at bounding box center [577, 215] width 817 height 265
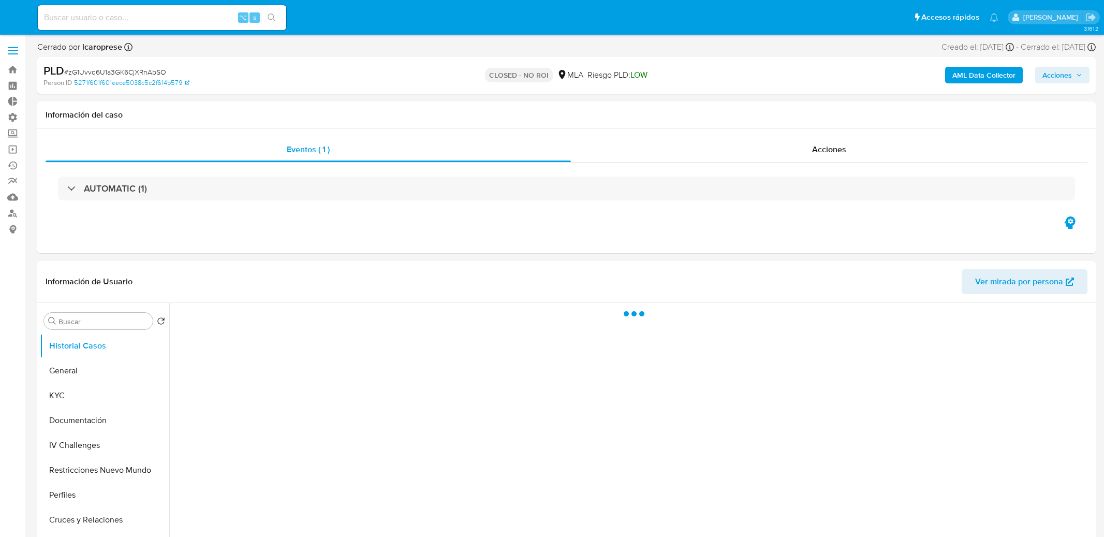
select select "10"
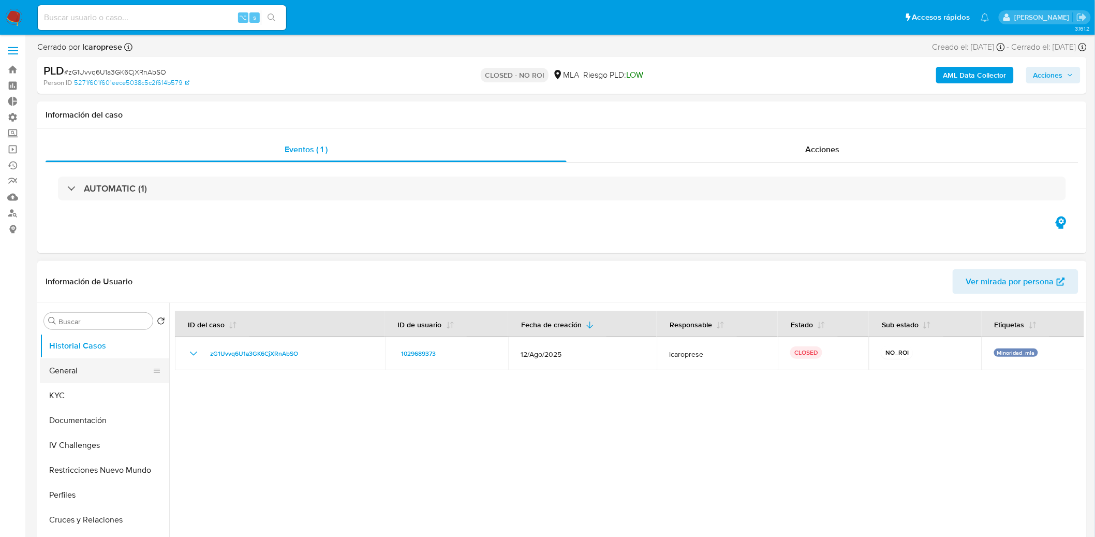
click at [94, 372] on button "General" at bounding box center [100, 370] width 121 height 25
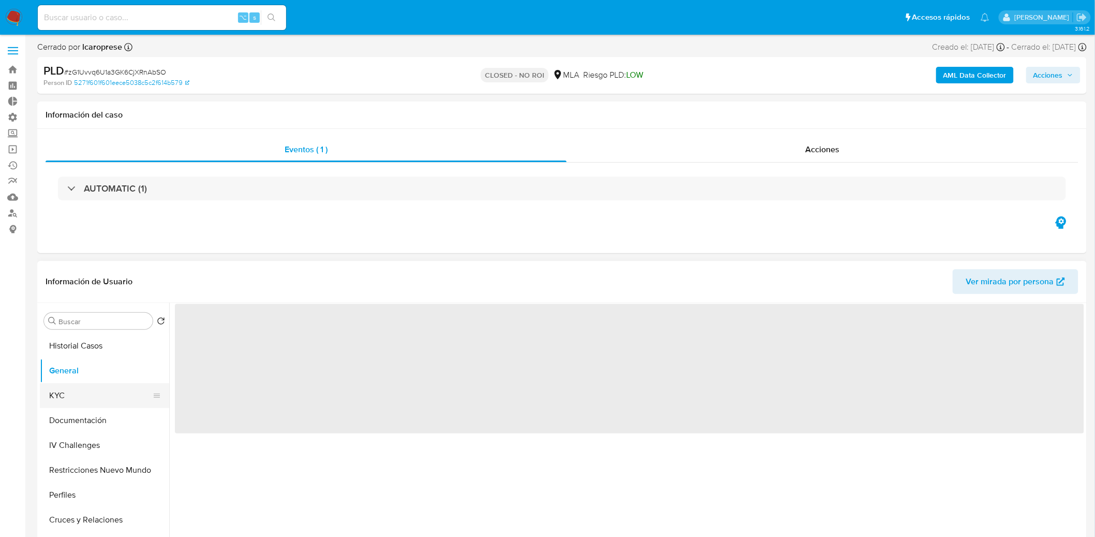
click at [99, 392] on button "KYC" at bounding box center [100, 395] width 121 height 25
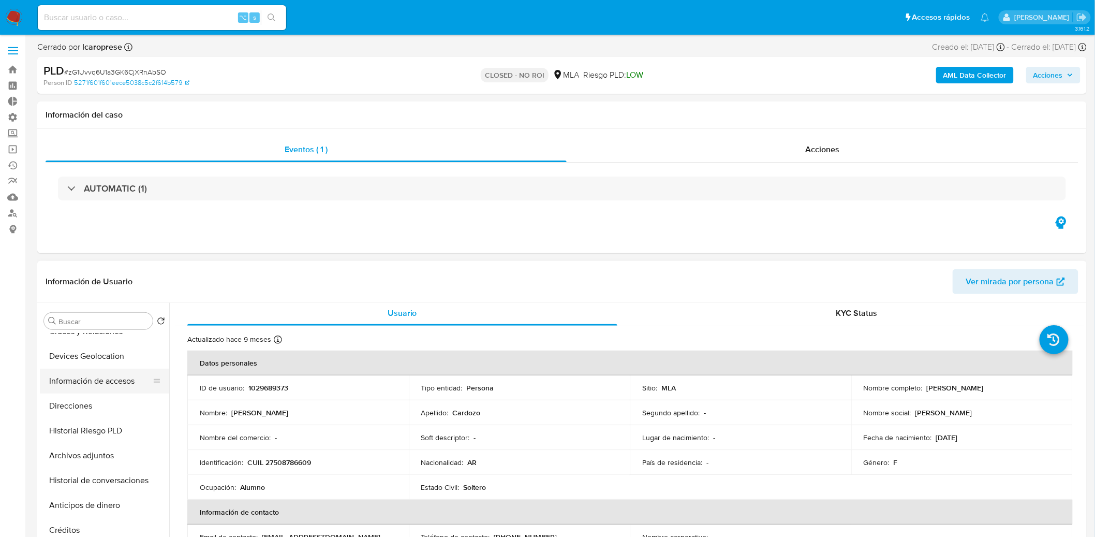
scroll to position [192, 0]
click at [98, 458] on button "Archivos adjuntos" at bounding box center [100, 452] width 121 height 25
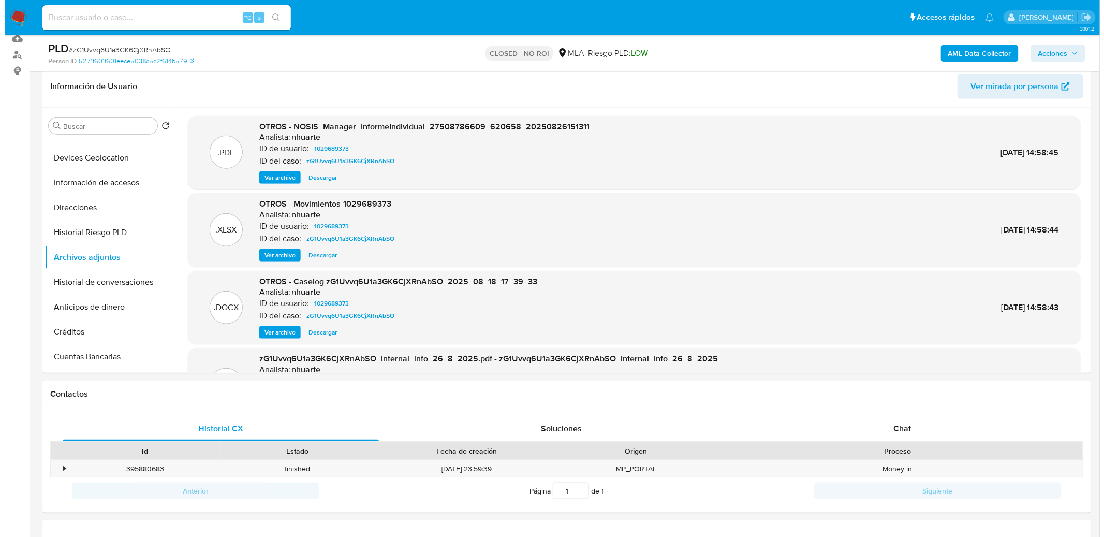
scroll to position [157, 0]
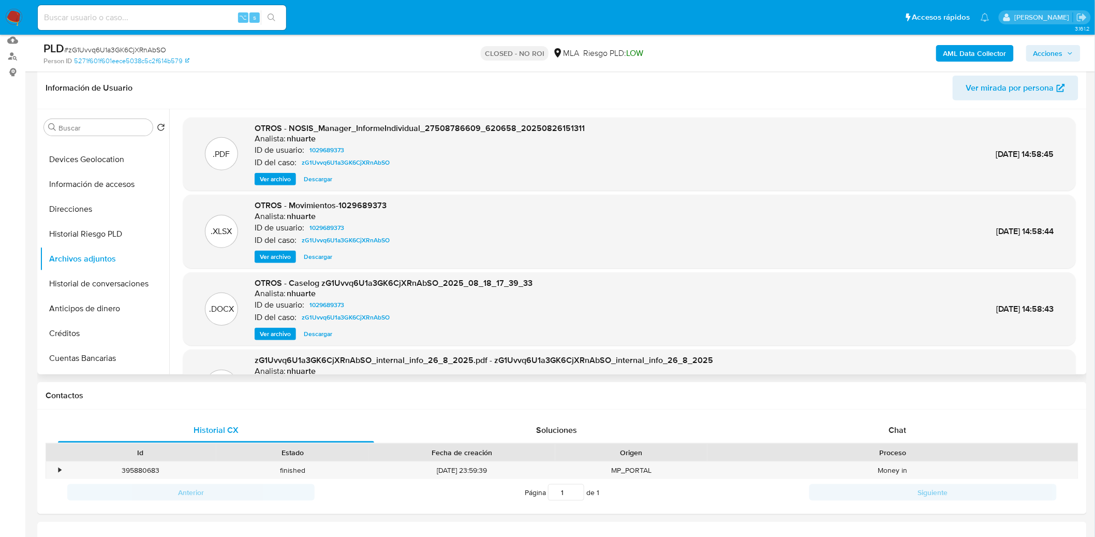
click at [277, 332] on span "Ver archivo" at bounding box center [275, 334] width 31 height 10
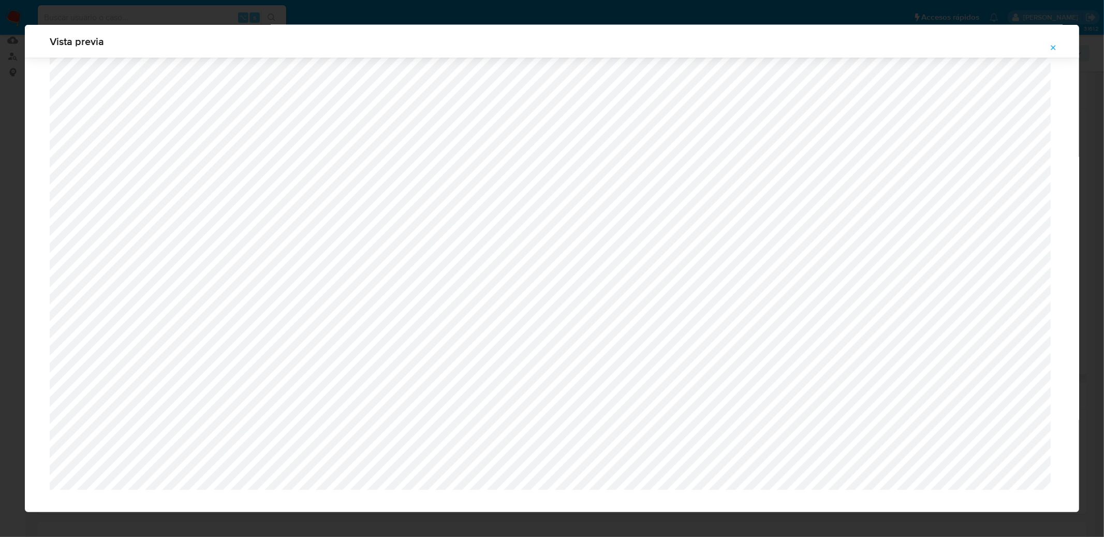
scroll to position [1542, 0]
click at [1050, 50] on icon "Attachment preview" at bounding box center [1053, 47] width 8 height 8
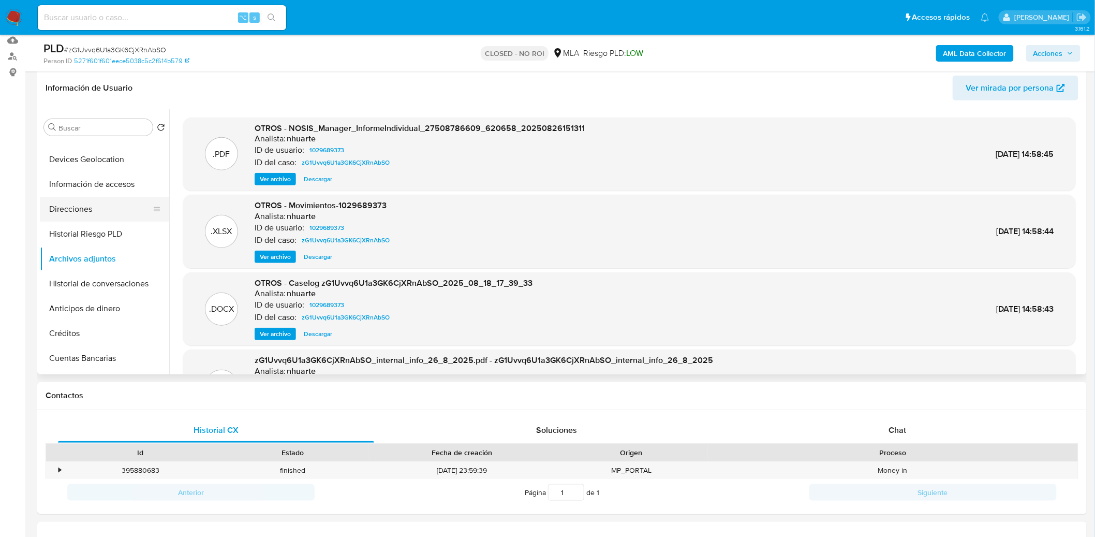
scroll to position [141, 0]
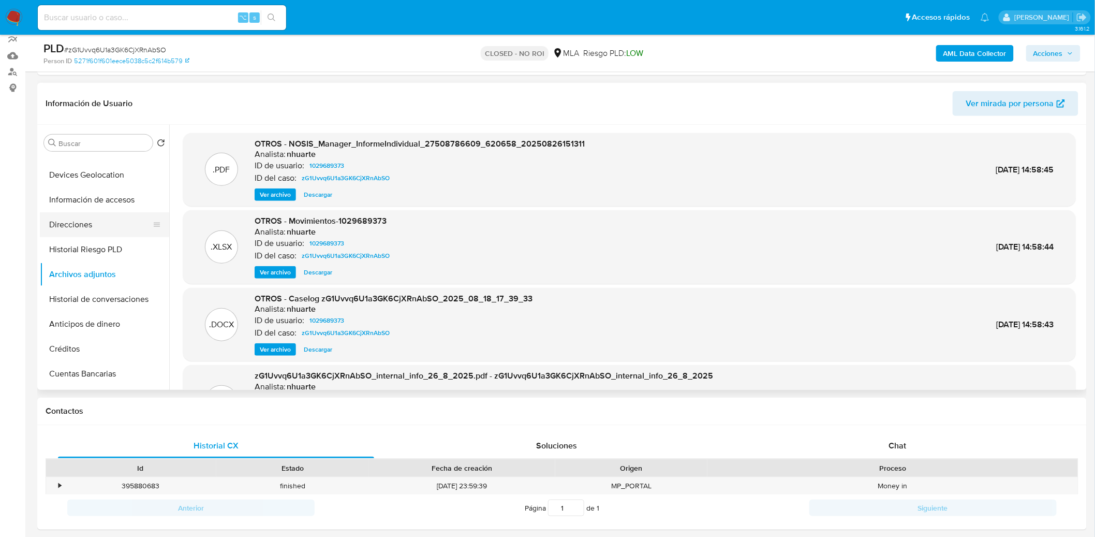
click at [51, 213] on button "Direcciones" at bounding box center [100, 224] width 121 height 25
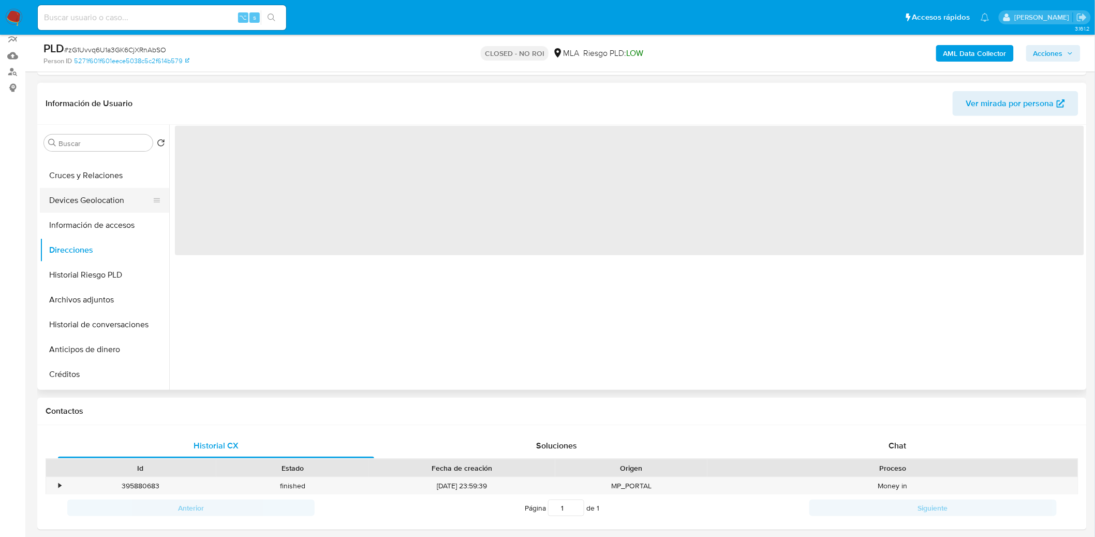
scroll to position [0, 0]
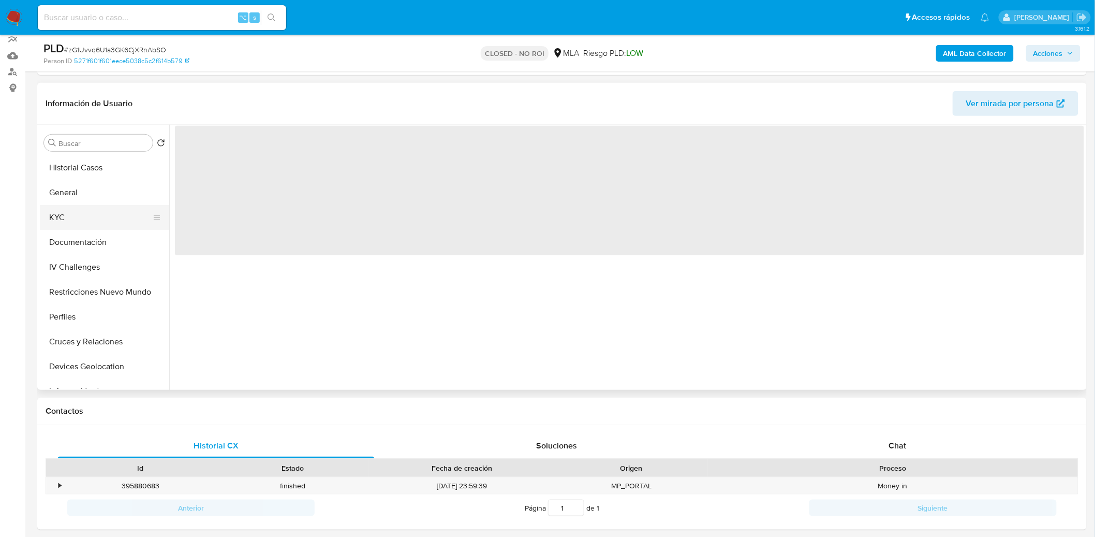
click at [92, 209] on button "KYC" at bounding box center [100, 217] width 121 height 25
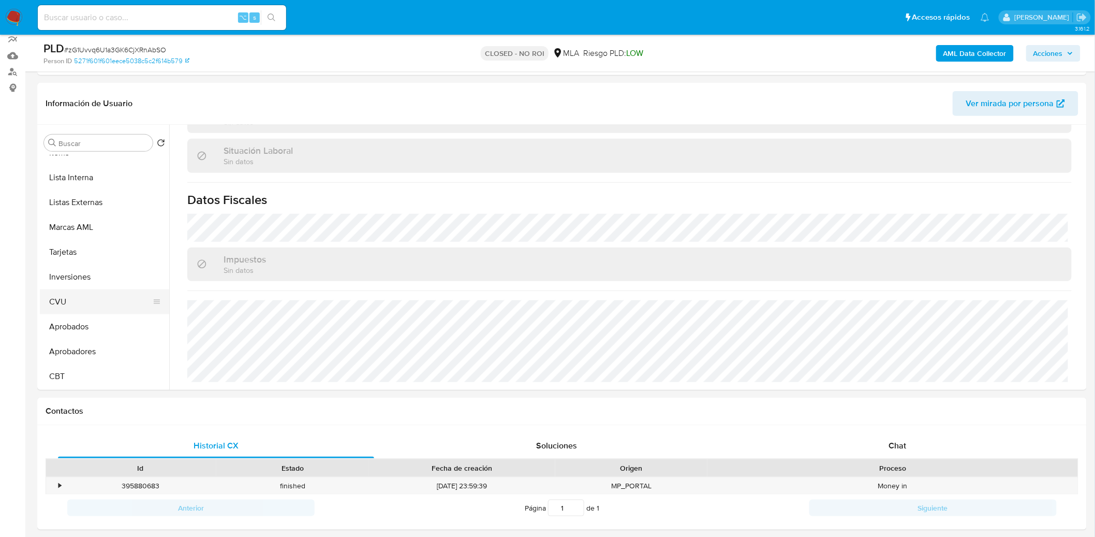
scroll to position [536, 0]
click at [102, 294] on button "CVU" at bounding box center [100, 302] width 121 height 25
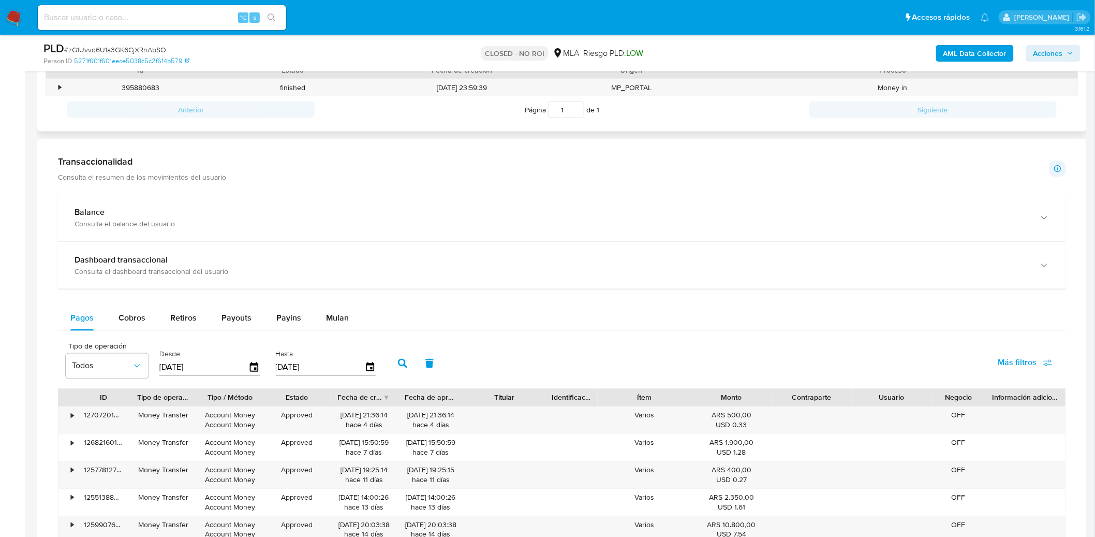
scroll to position [648, 0]
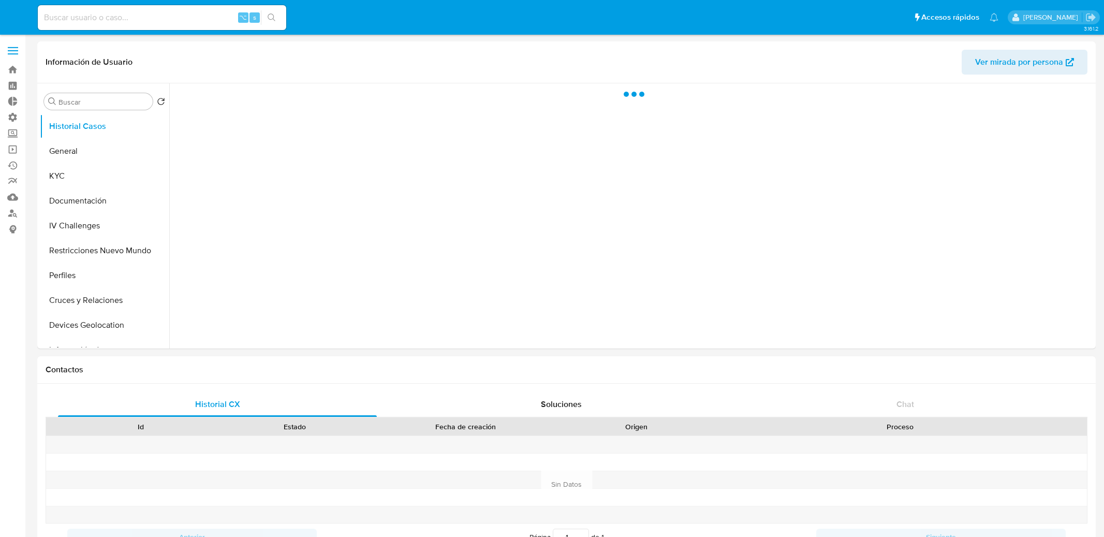
select select "10"
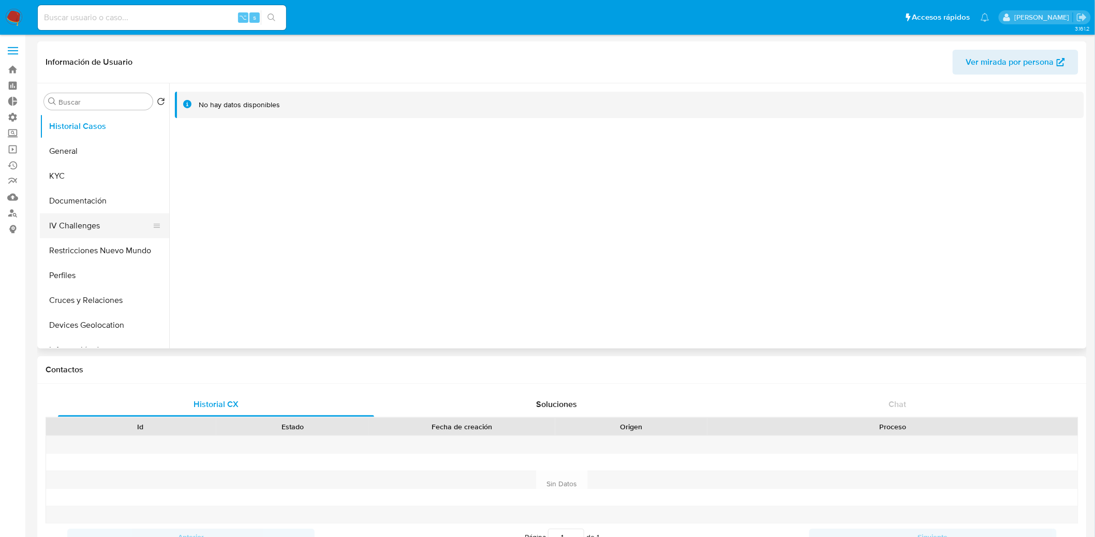
click at [77, 216] on button "IV Challenges" at bounding box center [100, 225] width 121 height 25
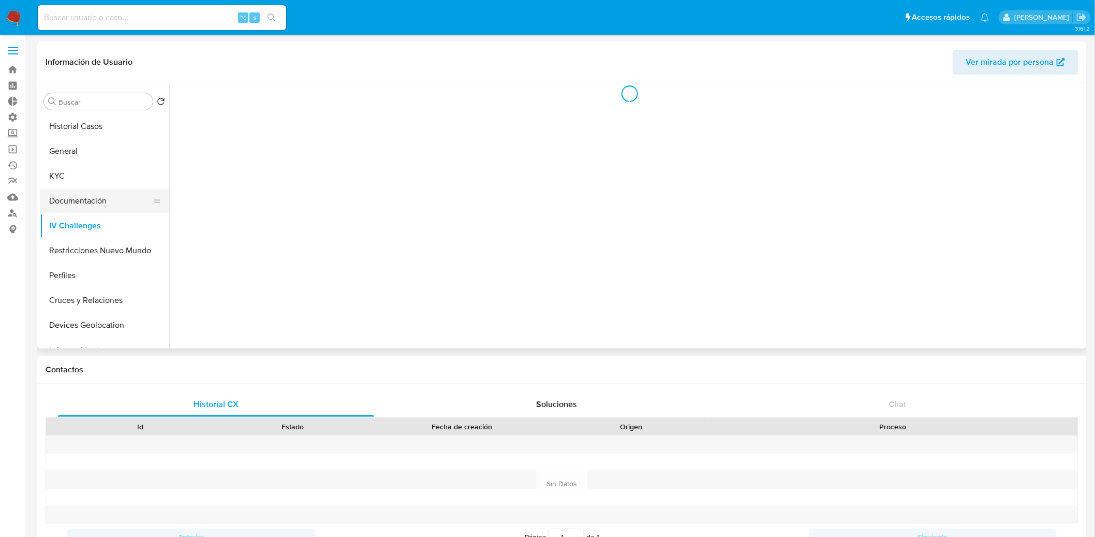
click at [83, 202] on button "Documentación" at bounding box center [100, 200] width 121 height 25
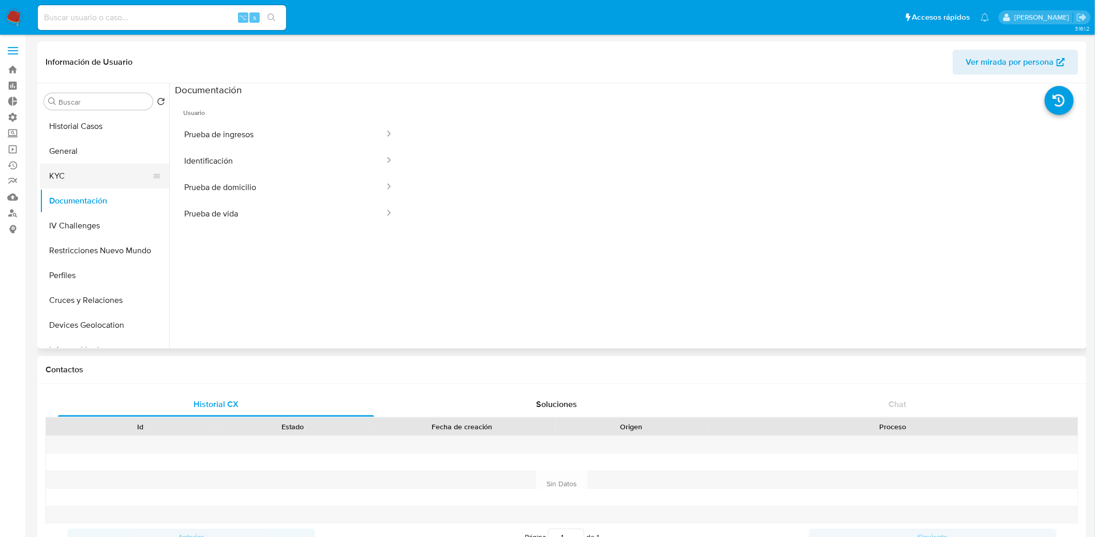
click at [91, 165] on button "KYC" at bounding box center [100, 176] width 121 height 25
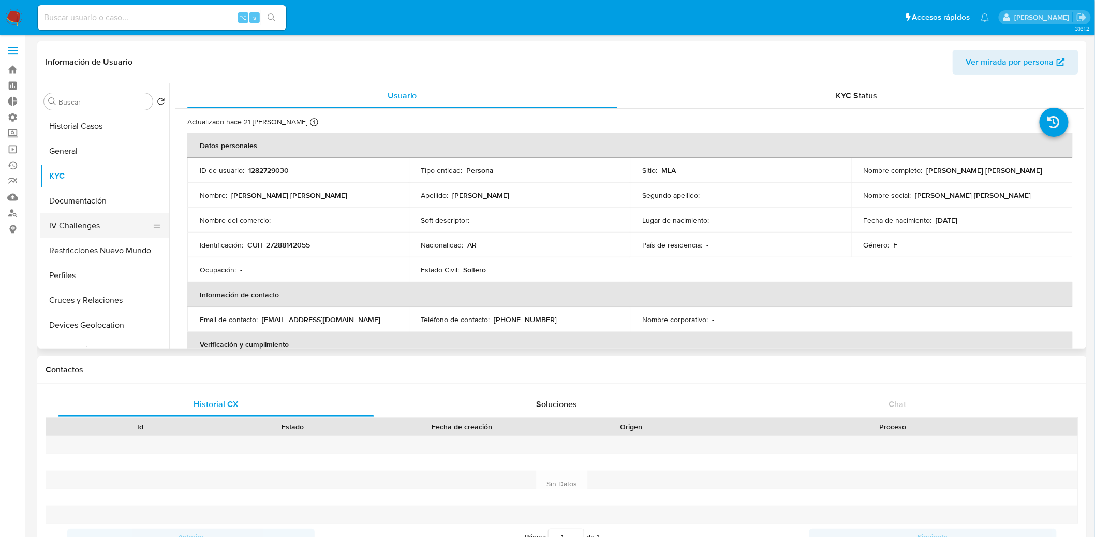
click at [95, 235] on button "IV Challenges" at bounding box center [100, 225] width 121 height 25
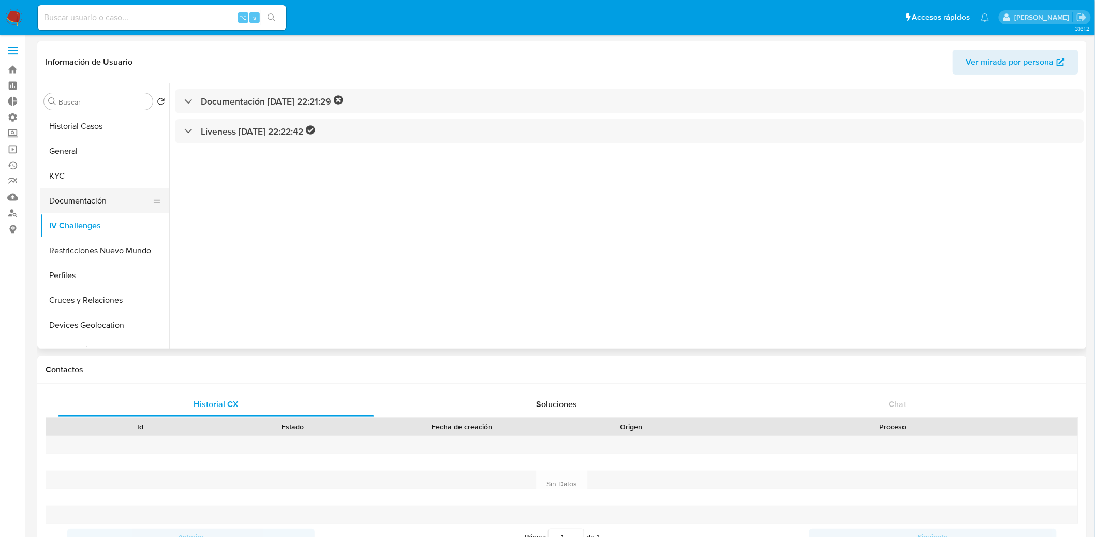
click at [118, 197] on button "Documentación" at bounding box center [100, 200] width 121 height 25
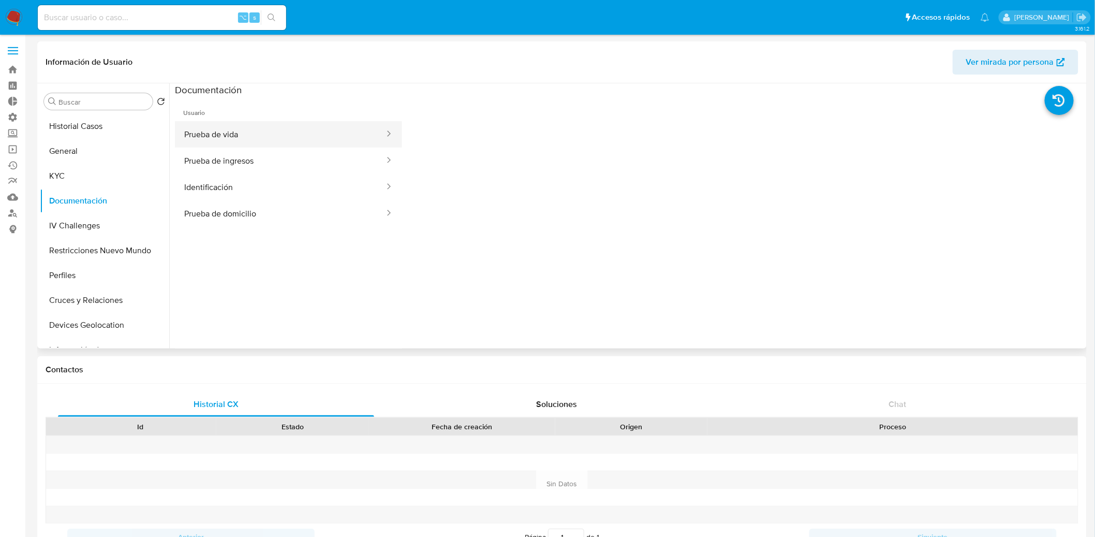
click at [312, 142] on button "Prueba de vida" at bounding box center [280, 134] width 211 height 26
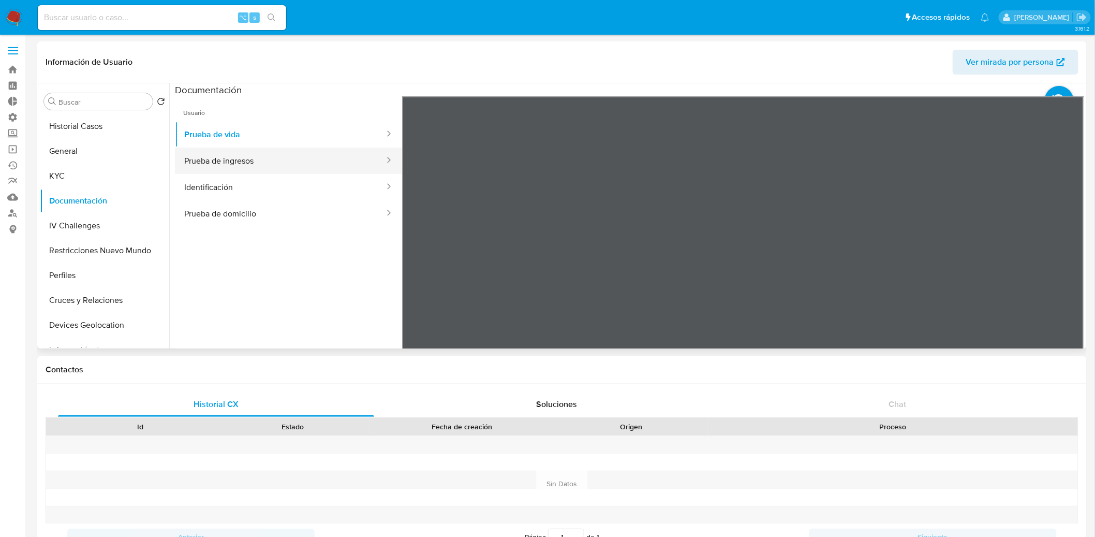
click at [283, 162] on button "Prueba de ingresos" at bounding box center [280, 161] width 211 height 26
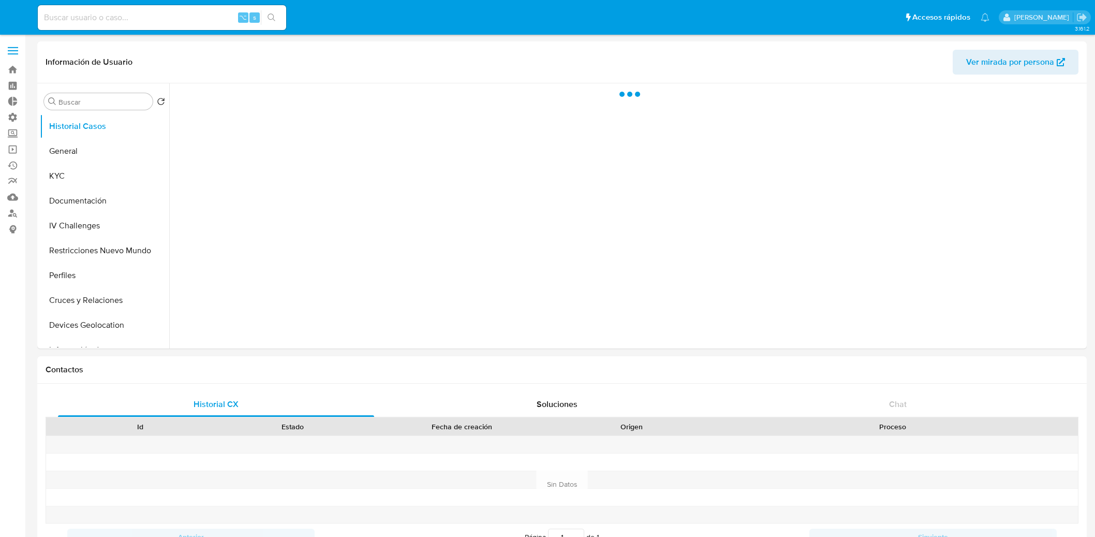
select select "10"
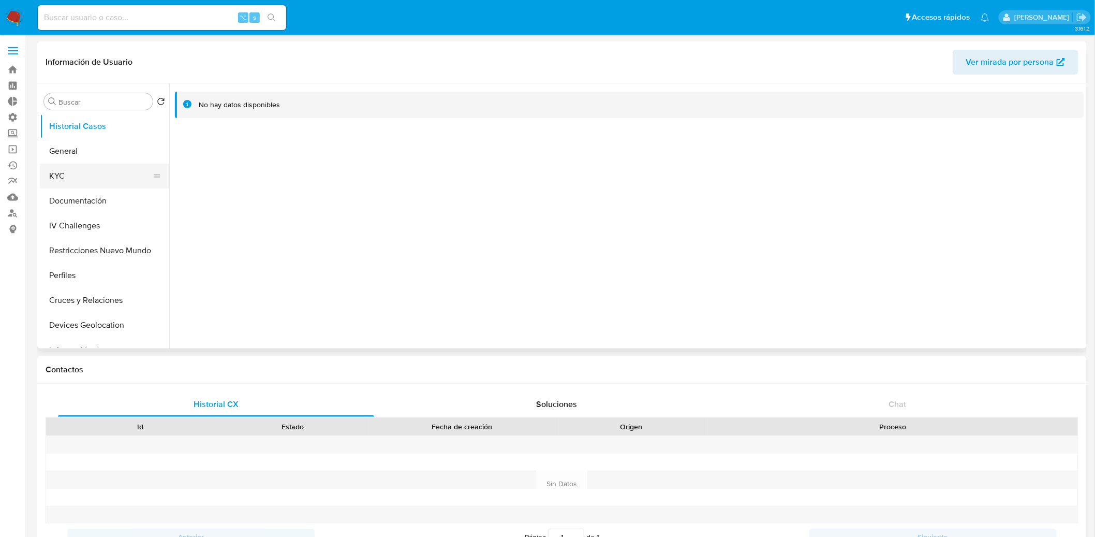
click at [86, 175] on button "KYC" at bounding box center [100, 176] width 121 height 25
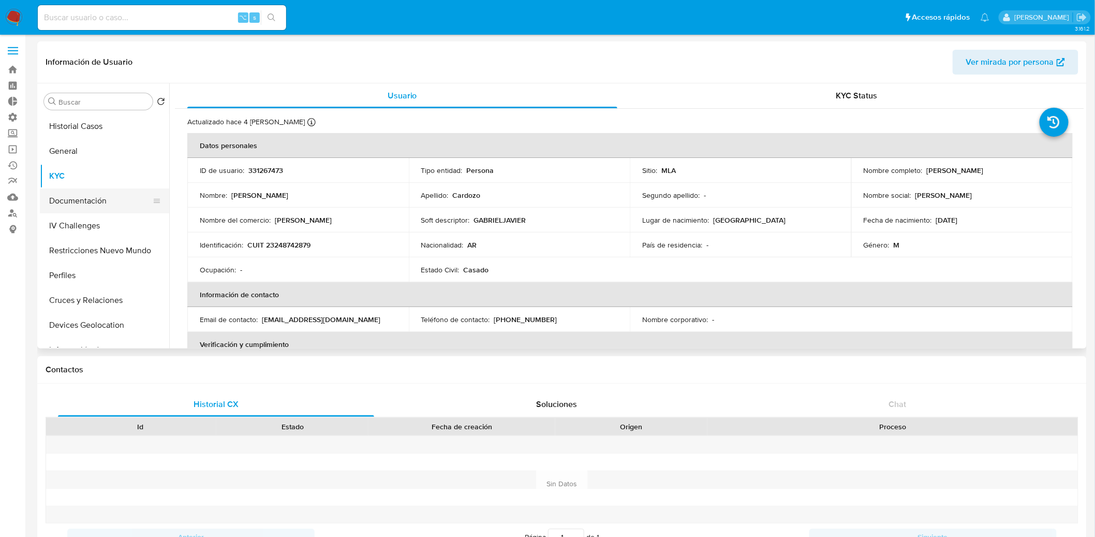
click at [102, 204] on button "Documentación" at bounding box center [100, 200] width 121 height 25
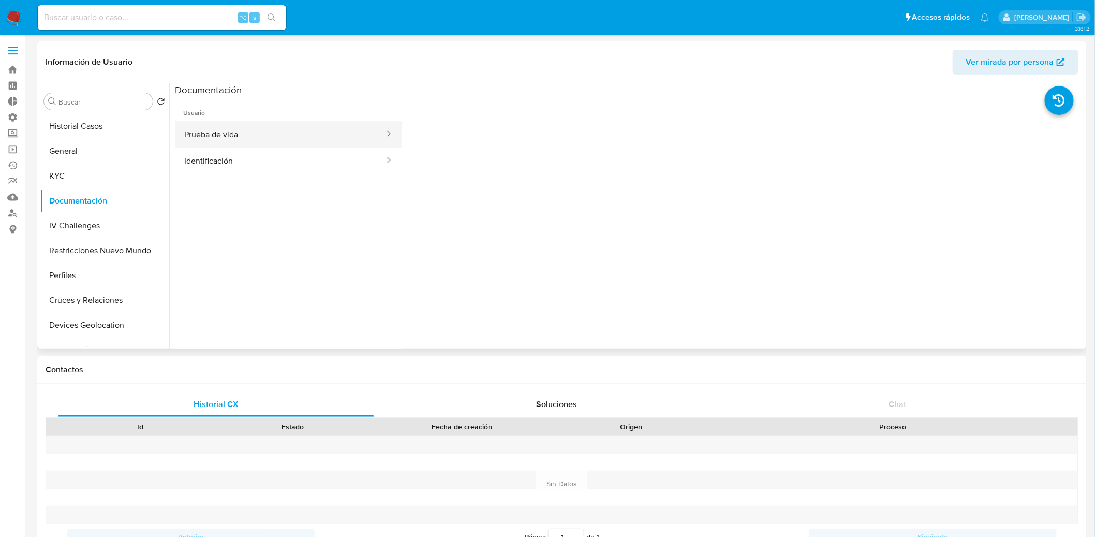
click at [247, 138] on button "Prueba de vida" at bounding box center [280, 134] width 211 height 26
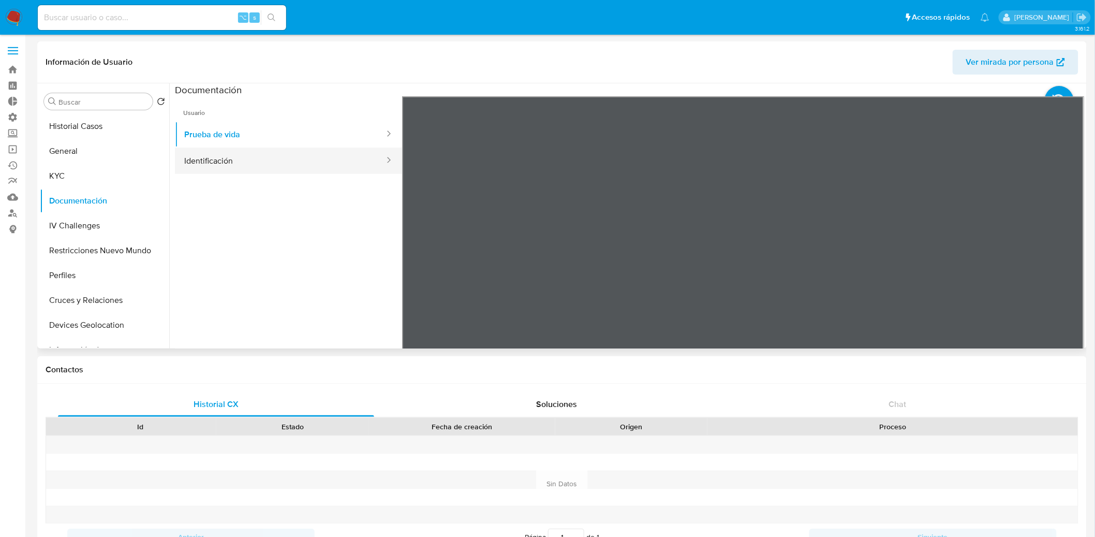
click at [252, 154] on button "Identificación" at bounding box center [280, 161] width 211 height 26
click at [292, 135] on button "Prueba de vida" at bounding box center [280, 134] width 211 height 26
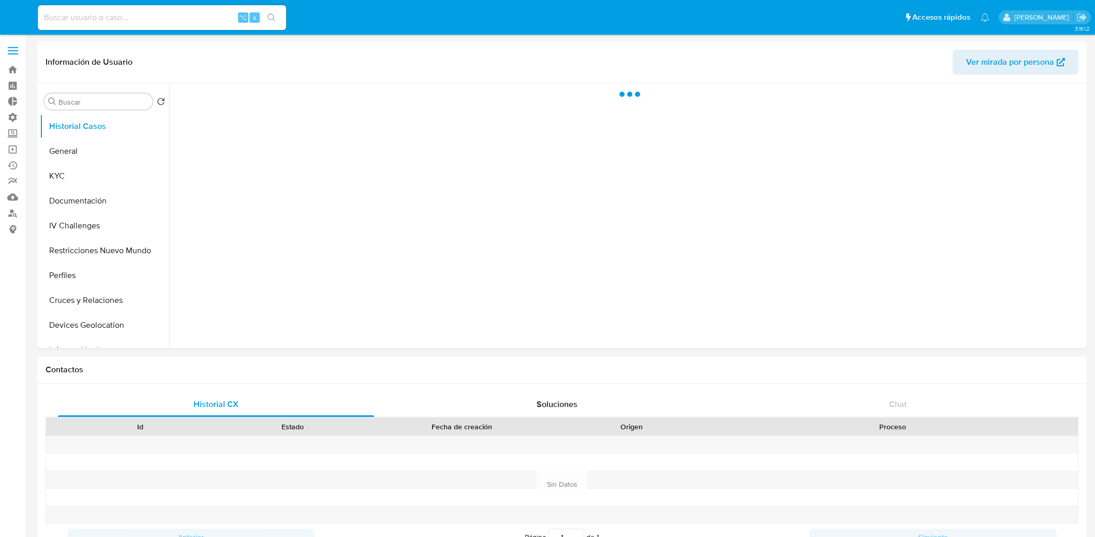
select select "10"
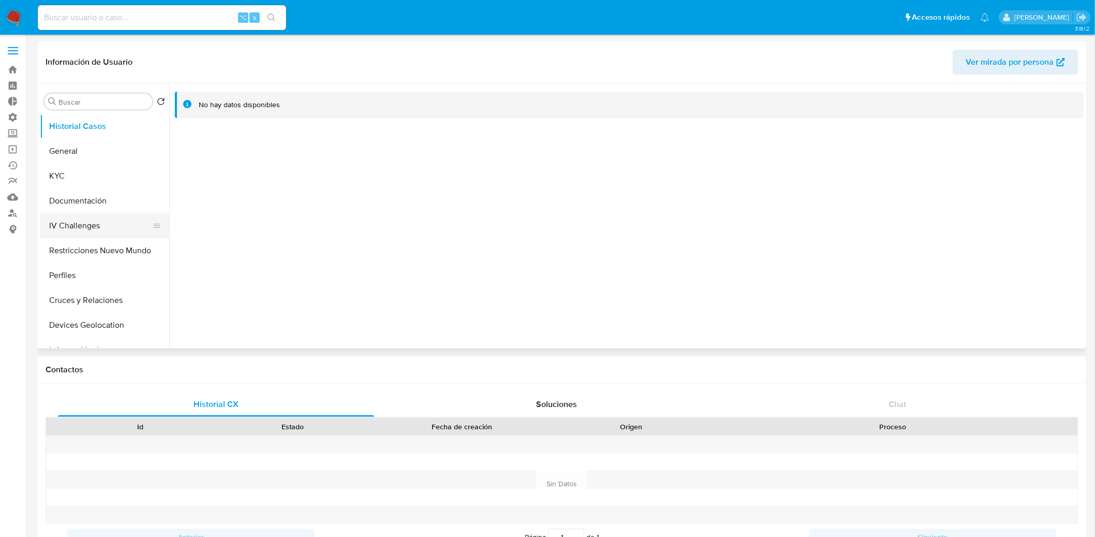
click at [113, 214] on button "IV Challenges" at bounding box center [100, 225] width 121 height 25
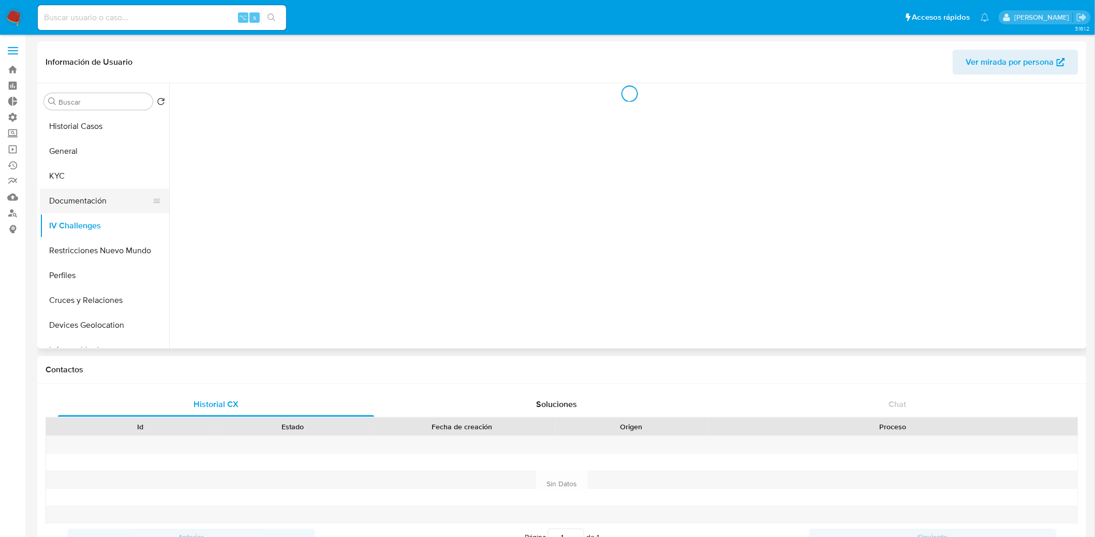
click at [118, 201] on button "Documentación" at bounding box center [100, 200] width 121 height 25
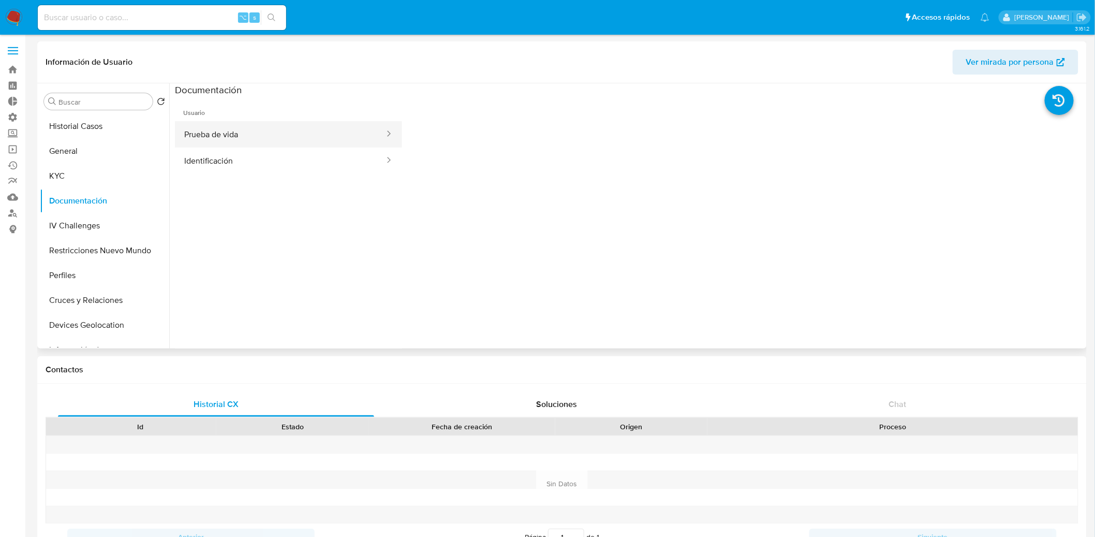
click at [282, 144] on button "Prueba de vida" at bounding box center [280, 134] width 211 height 26
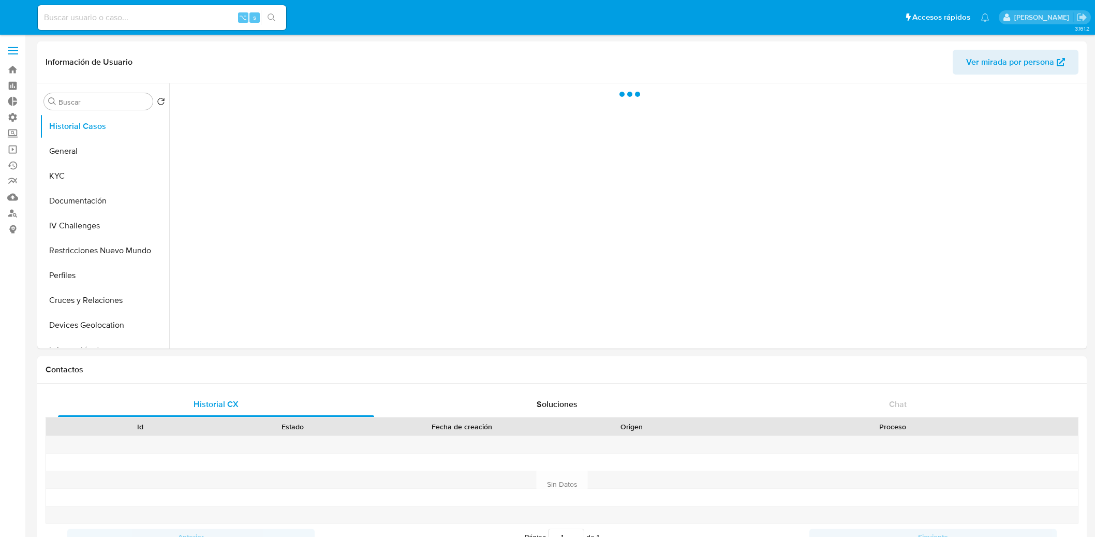
select select "10"
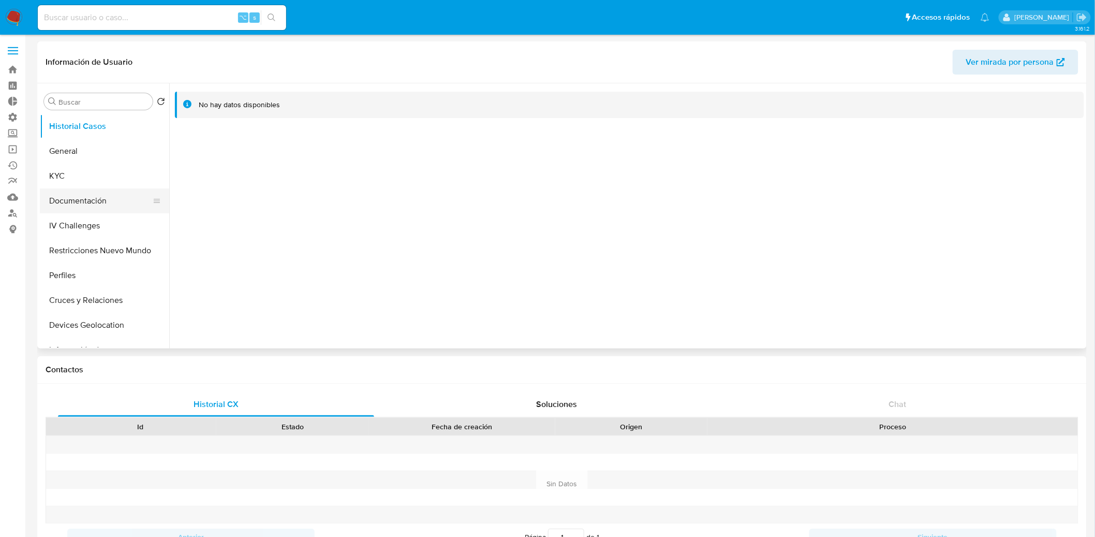
click at [109, 203] on button "Documentación" at bounding box center [100, 200] width 121 height 25
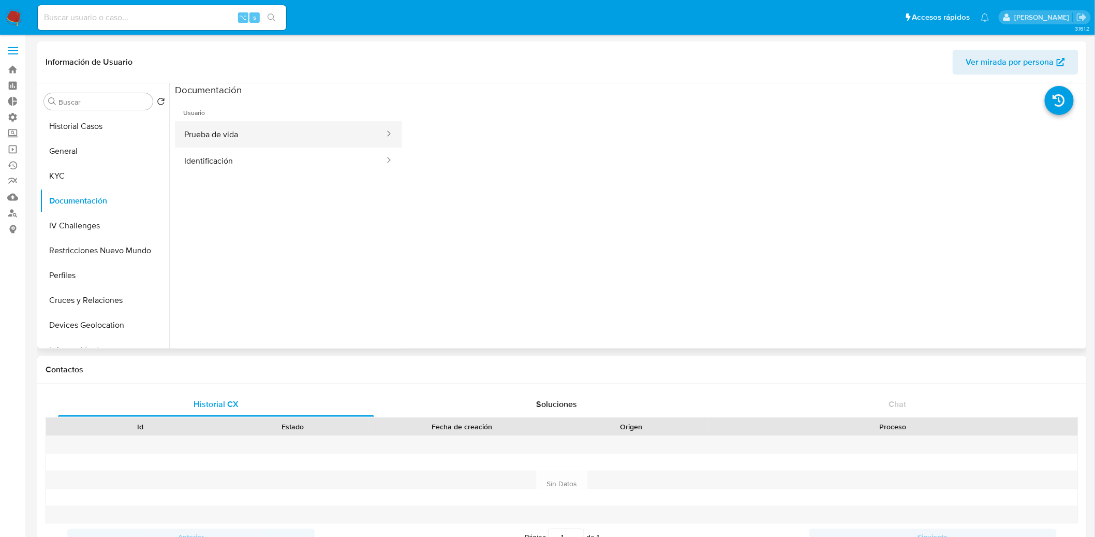
click at [304, 129] on button "Prueba de vida" at bounding box center [280, 134] width 211 height 26
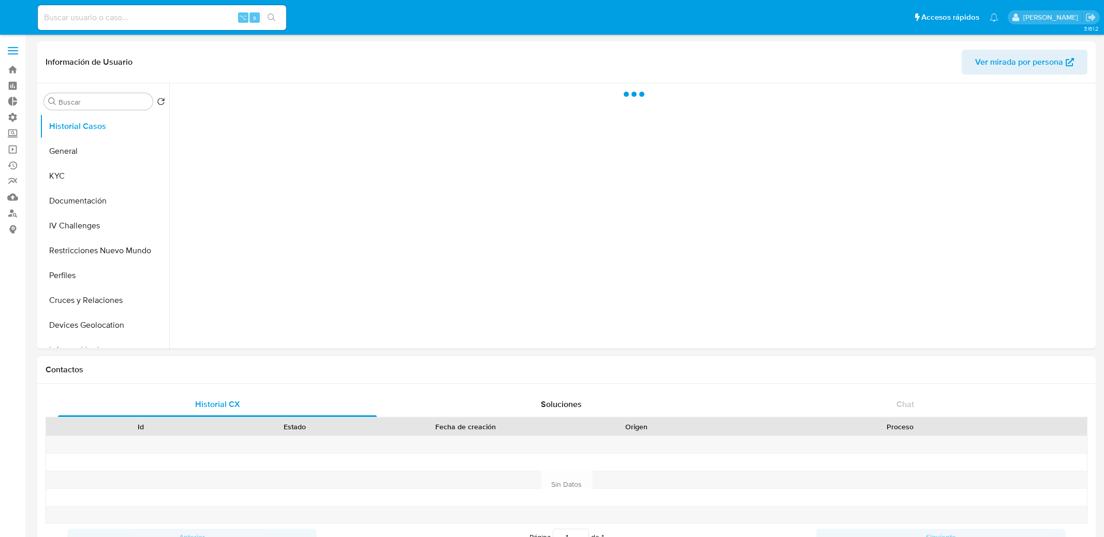
select select "10"
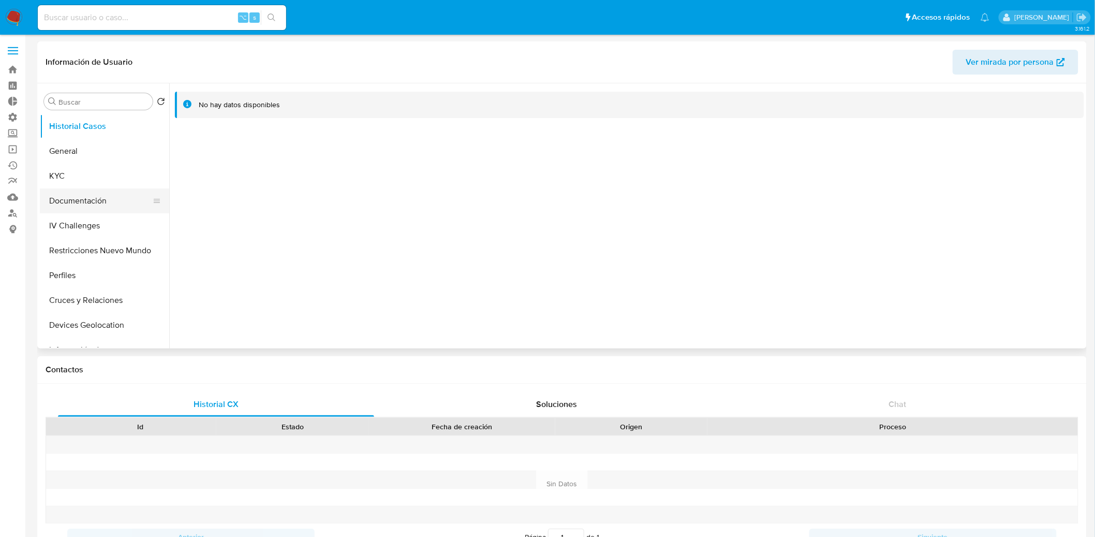
click at [50, 194] on button "Documentación" at bounding box center [100, 200] width 121 height 25
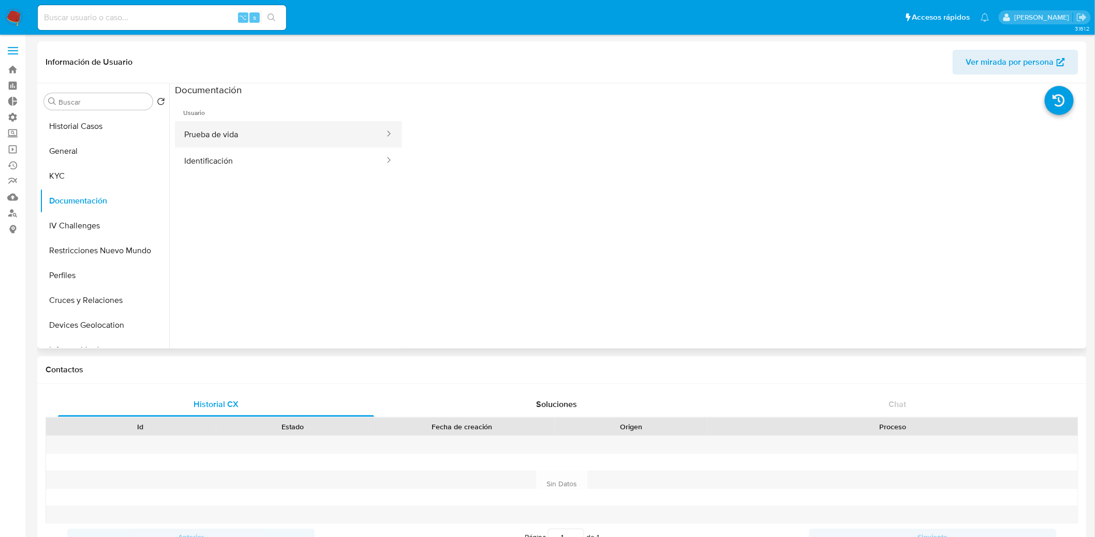
click at [280, 140] on button "Prueba de vida" at bounding box center [280, 134] width 211 height 26
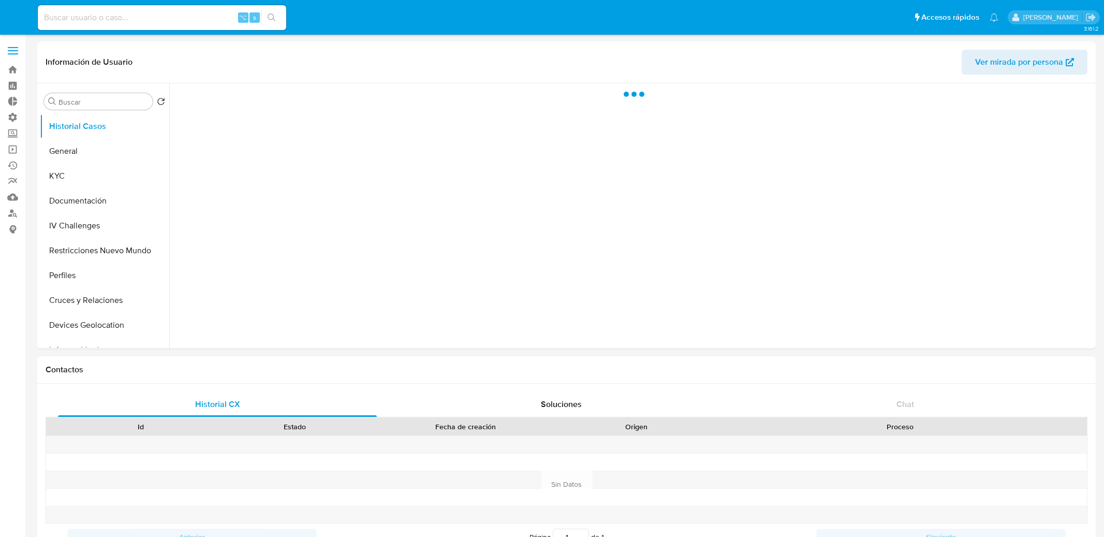
select select "10"
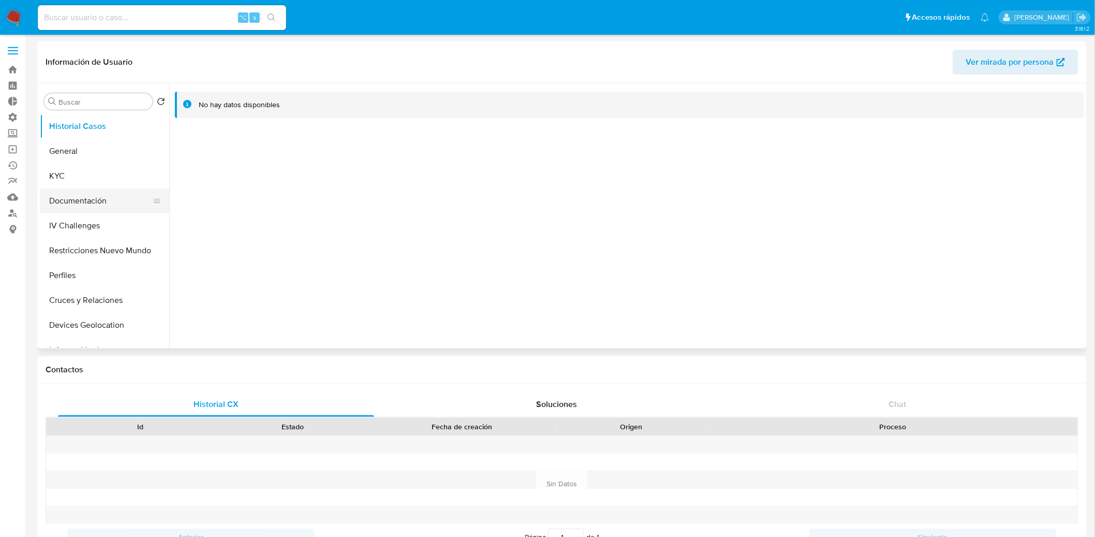
click at [72, 207] on button "Documentación" at bounding box center [100, 200] width 121 height 25
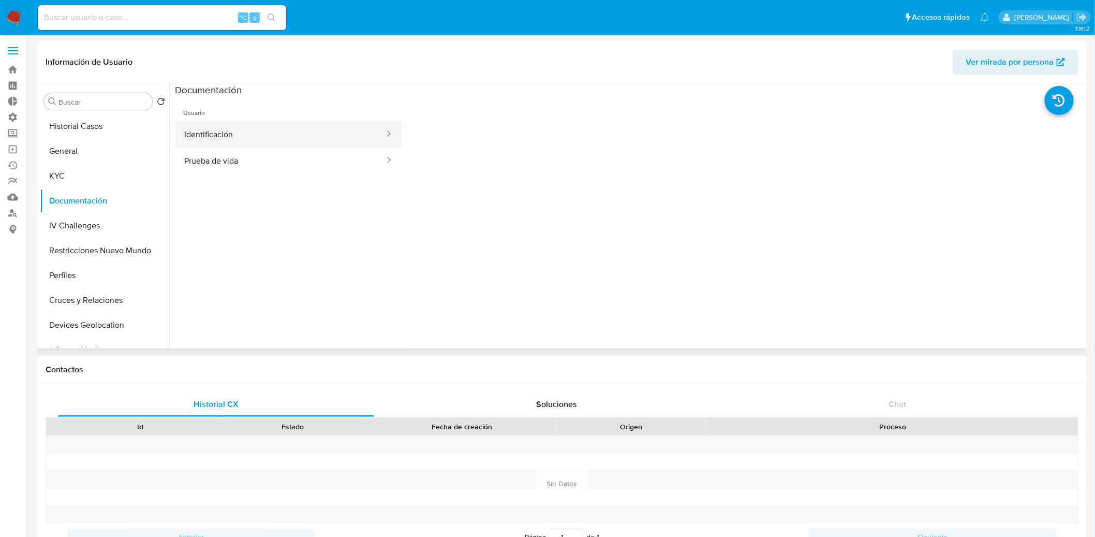
click at [289, 133] on button "Identificación" at bounding box center [280, 134] width 211 height 26
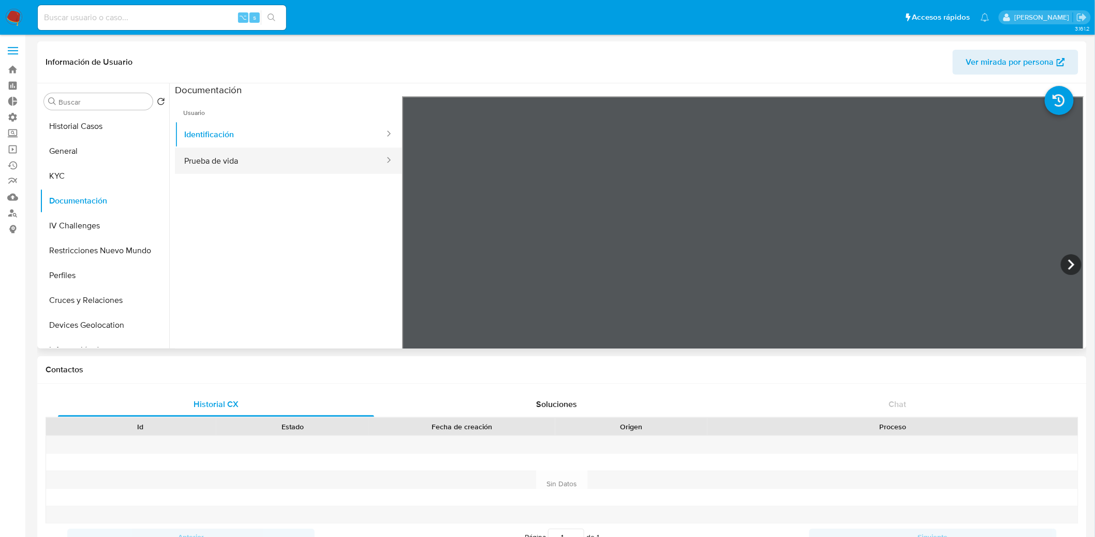
click at [291, 153] on button "Prueba de vida" at bounding box center [280, 161] width 211 height 26
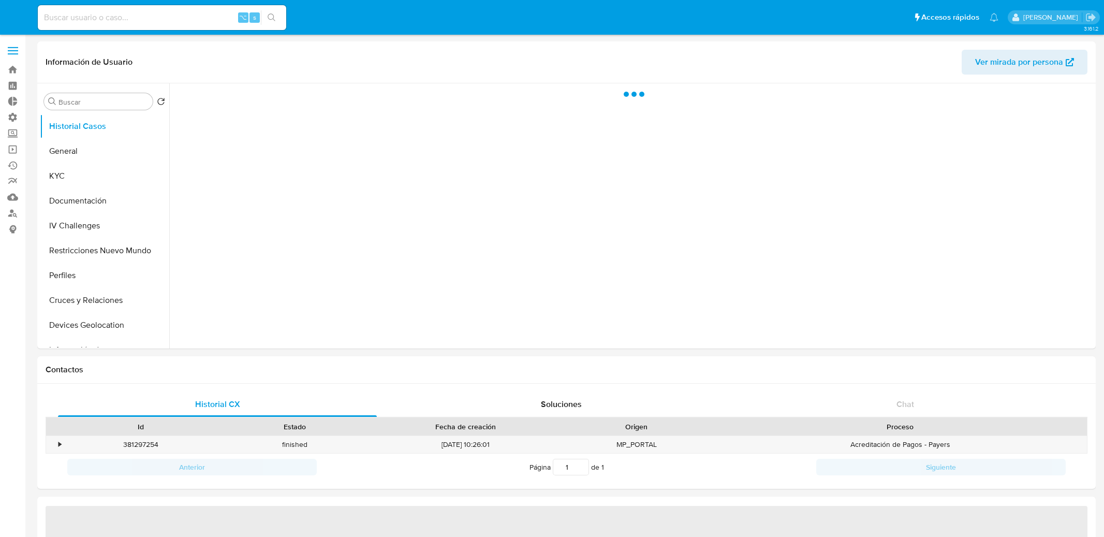
select select "10"
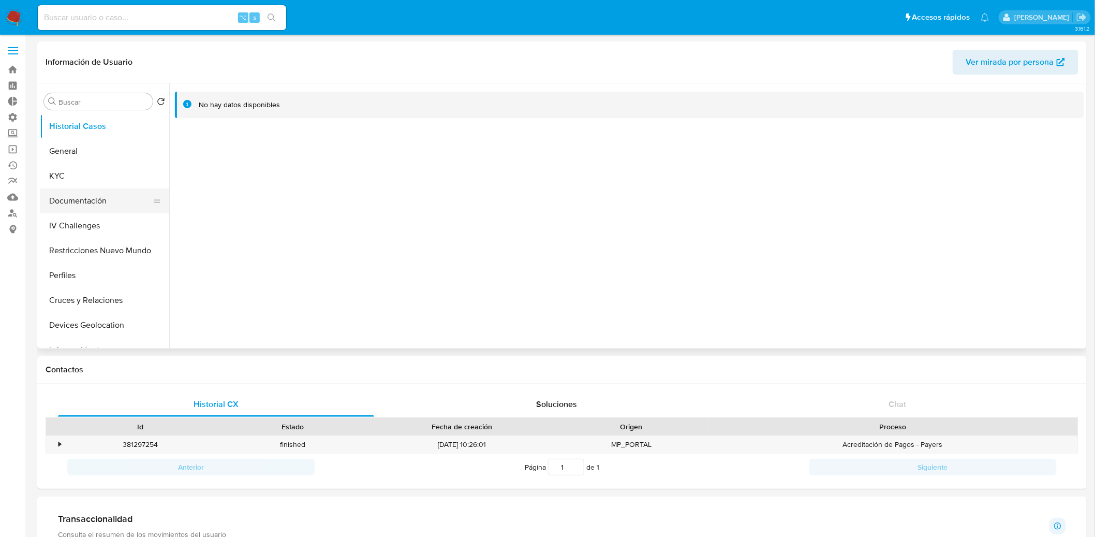
click at [97, 204] on button "Documentación" at bounding box center [100, 200] width 121 height 25
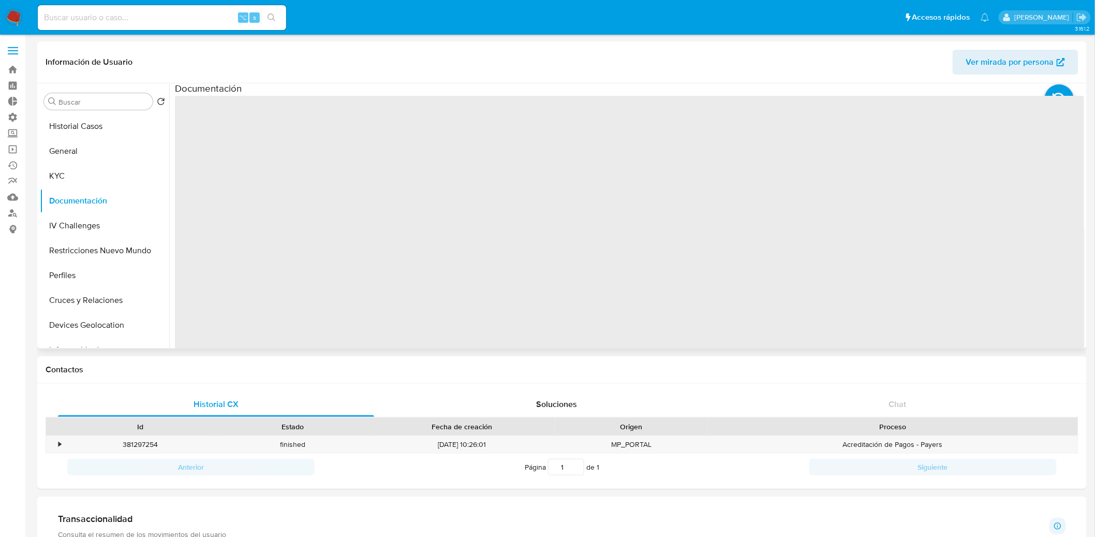
scroll to position [2, 0]
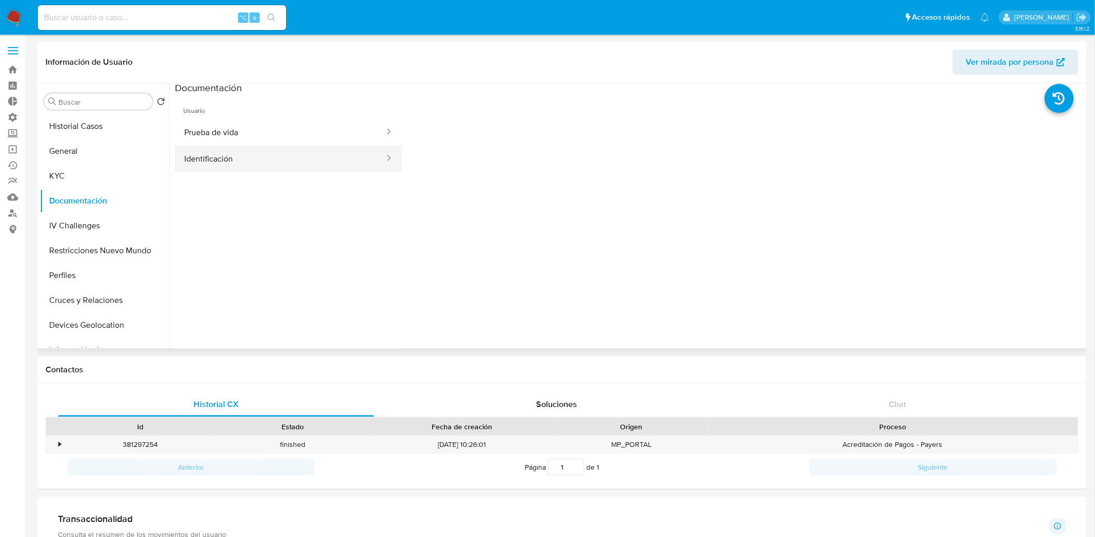
click at [263, 157] on button "Identificación" at bounding box center [280, 158] width 211 height 26
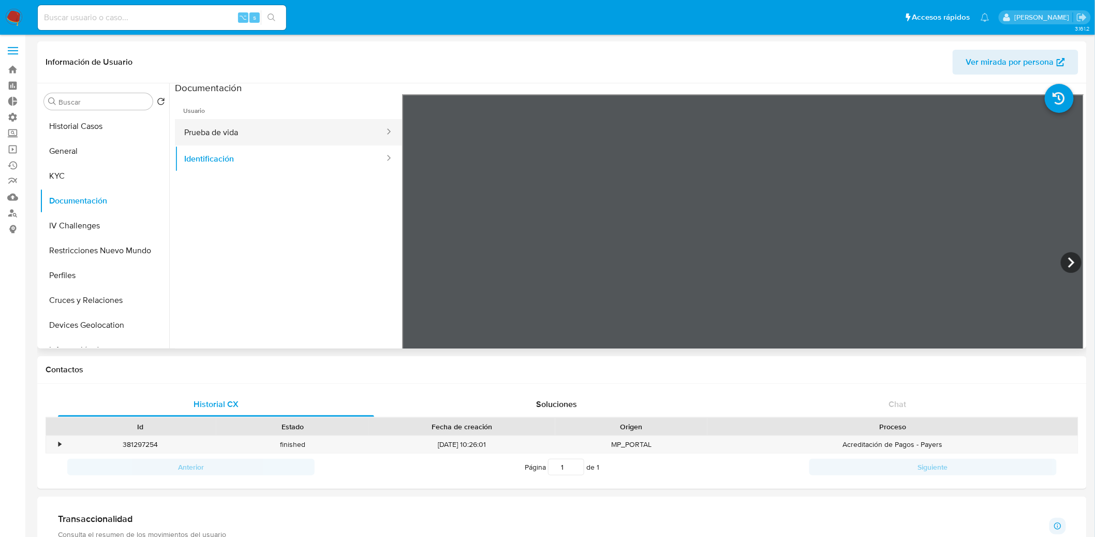
click at [332, 136] on button "Prueba de vida" at bounding box center [280, 132] width 211 height 26
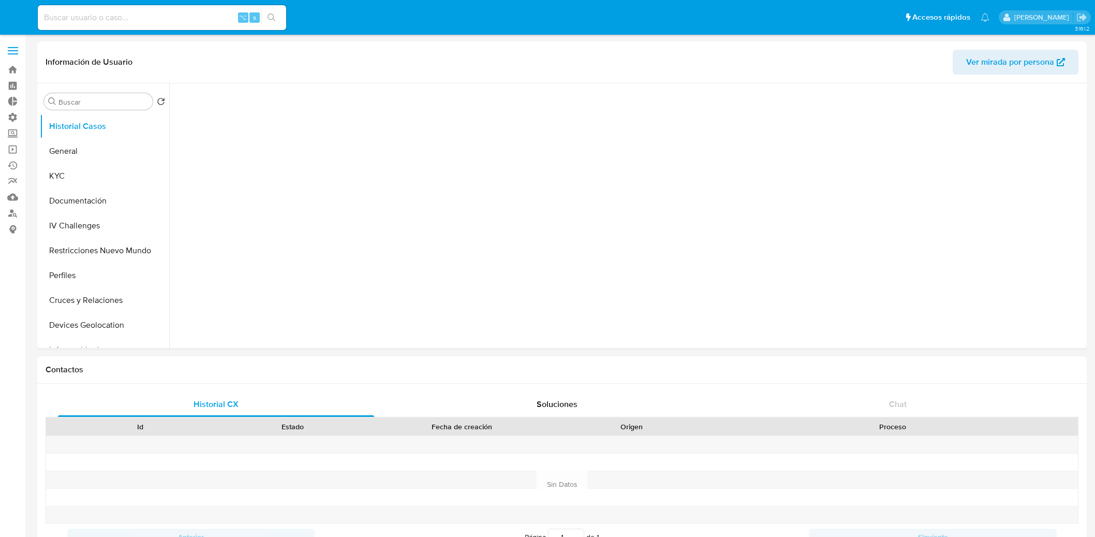
select select "10"
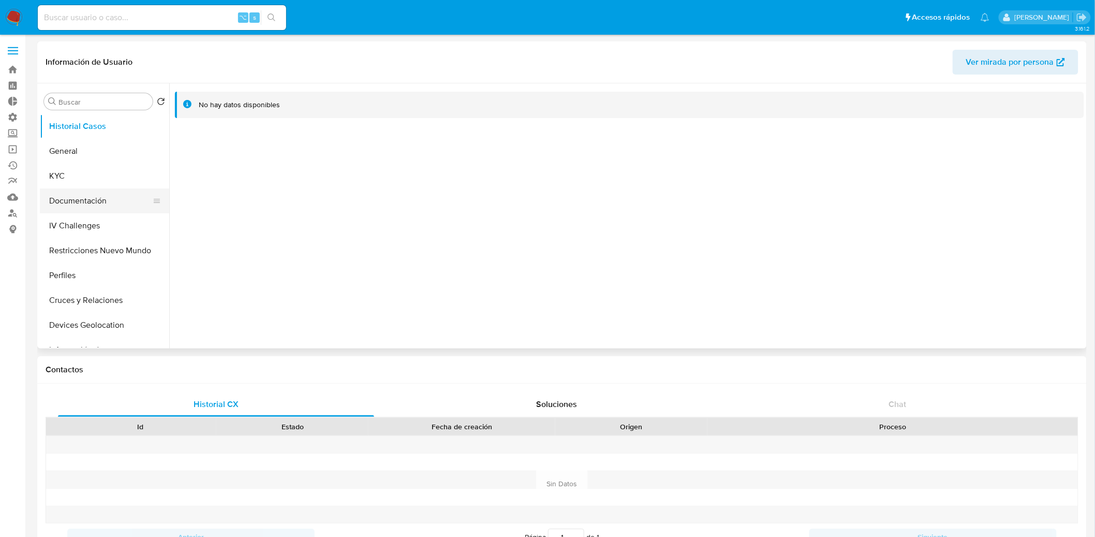
click at [87, 212] on button "Documentación" at bounding box center [100, 200] width 121 height 25
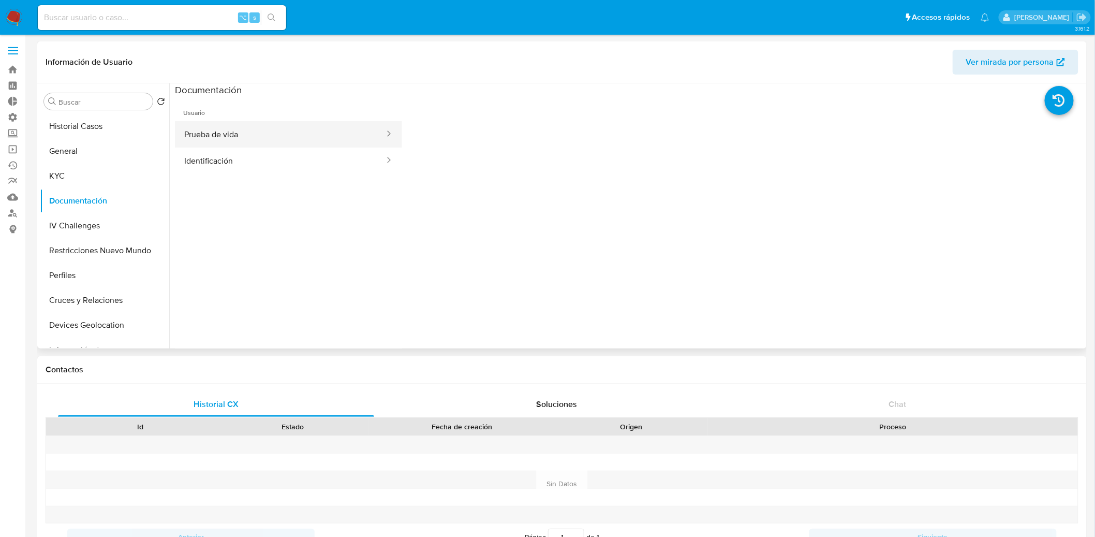
click at [301, 127] on button "Prueba de vida" at bounding box center [280, 134] width 211 height 26
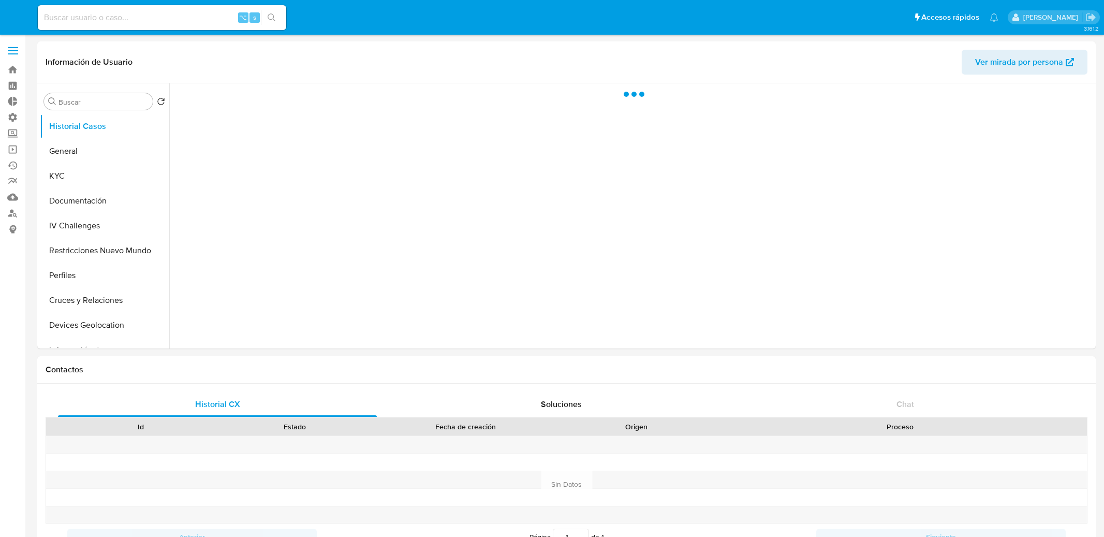
select select "10"
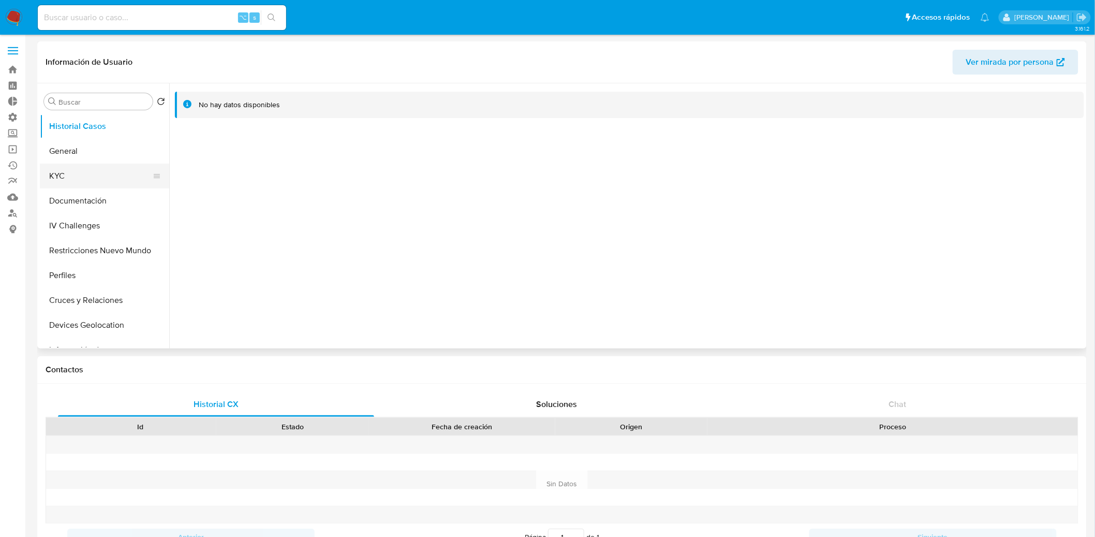
click at [83, 186] on button "KYC" at bounding box center [100, 176] width 121 height 25
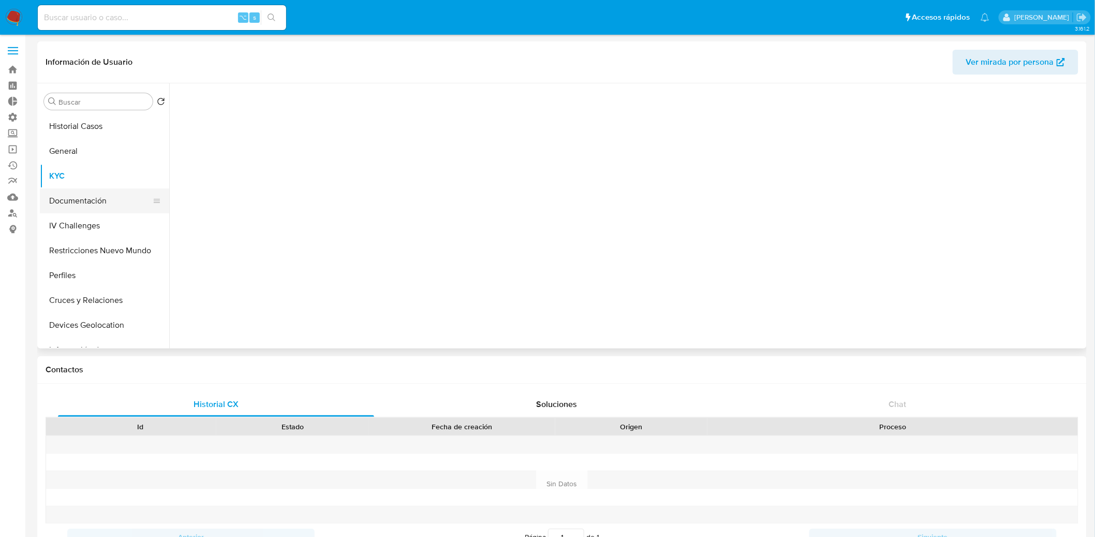
click at [76, 202] on button "Documentación" at bounding box center [100, 200] width 121 height 25
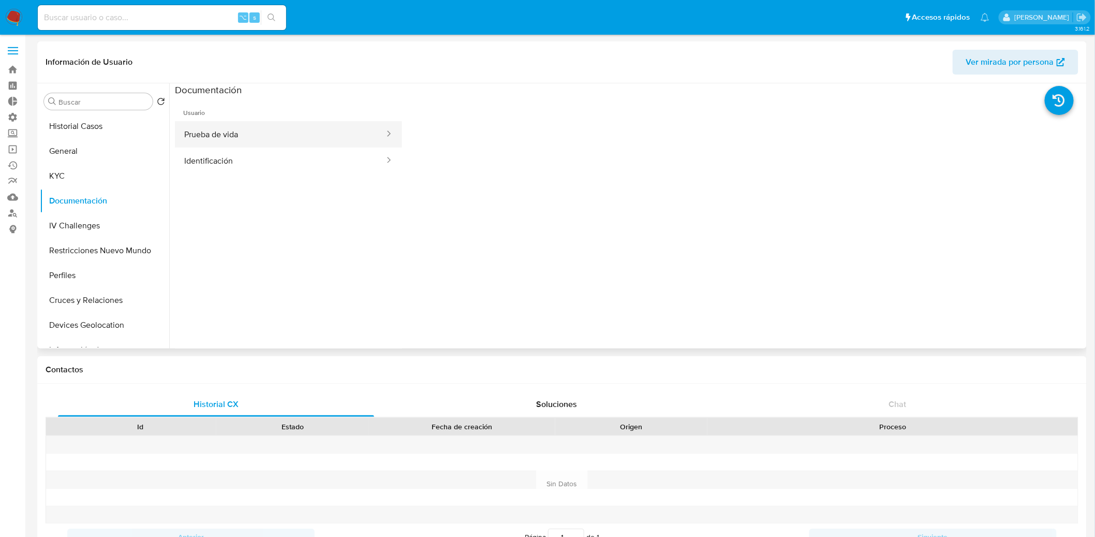
click at [347, 121] on button "Prueba de vida" at bounding box center [280, 134] width 211 height 26
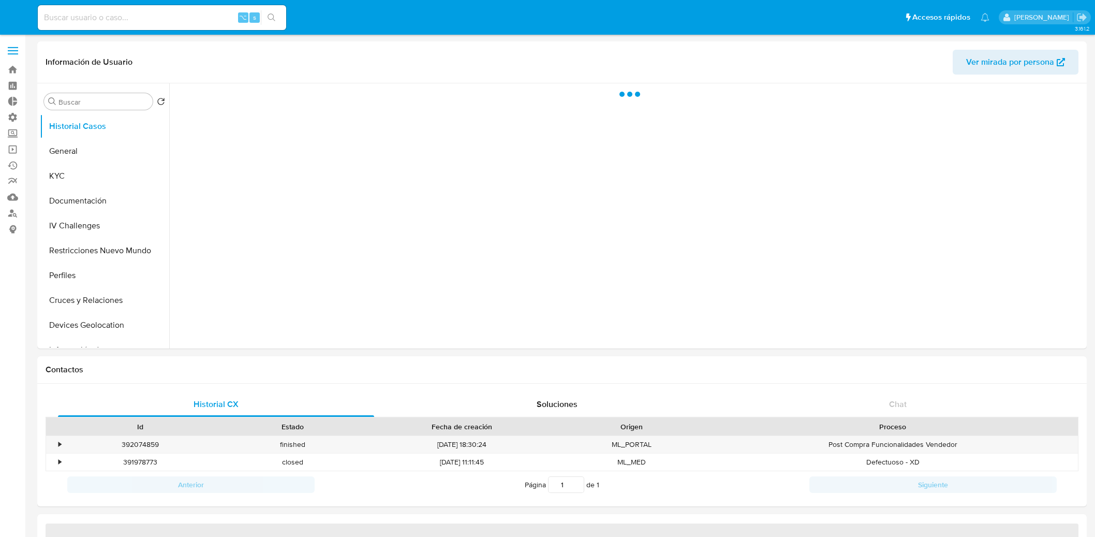
select select "10"
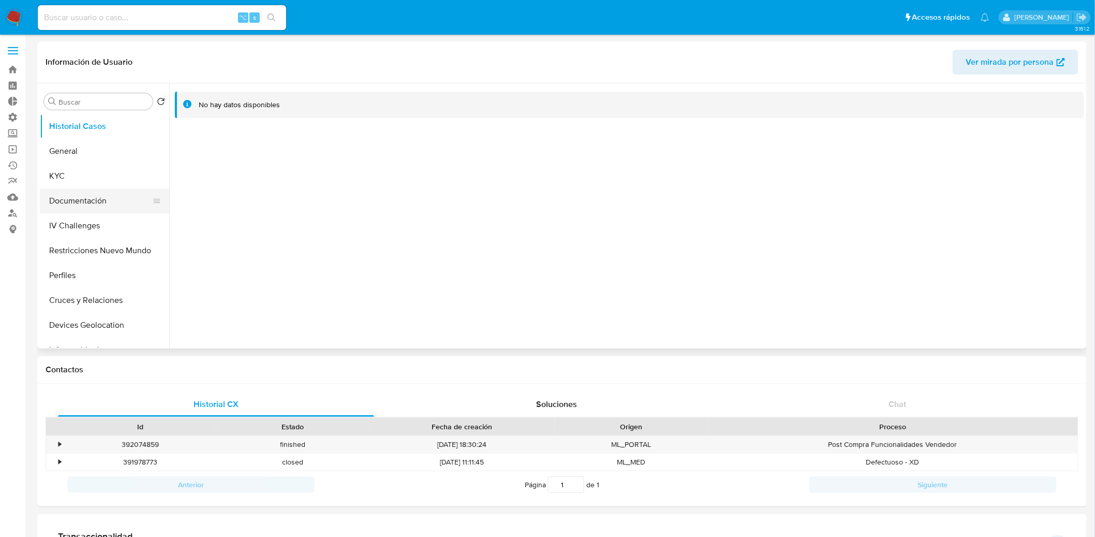
click at [81, 209] on button "Documentación" at bounding box center [100, 200] width 121 height 25
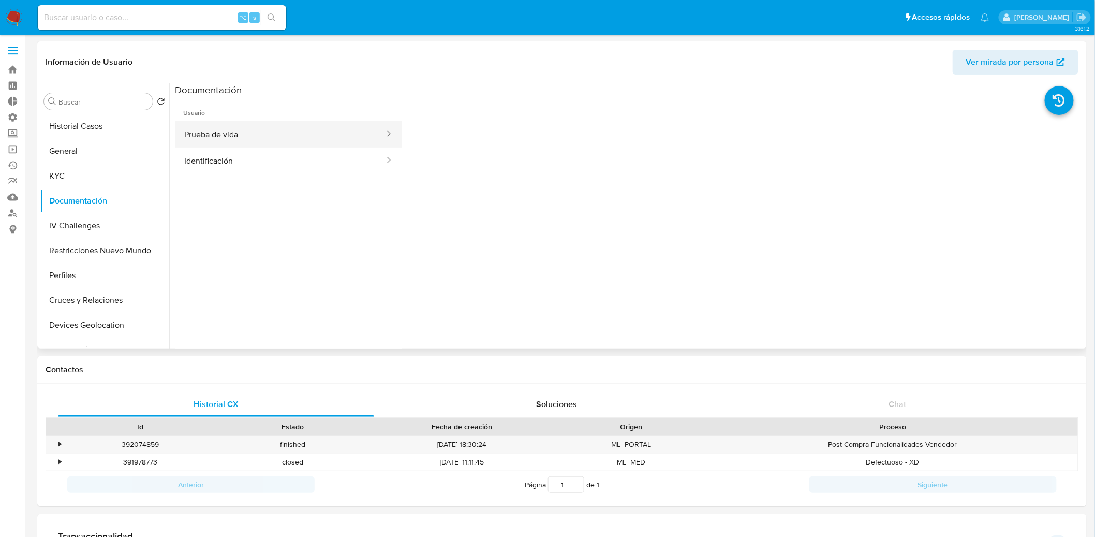
click at [272, 140] on button "Prueba de vida" at bounding box center [280, 134] width 211 height 26
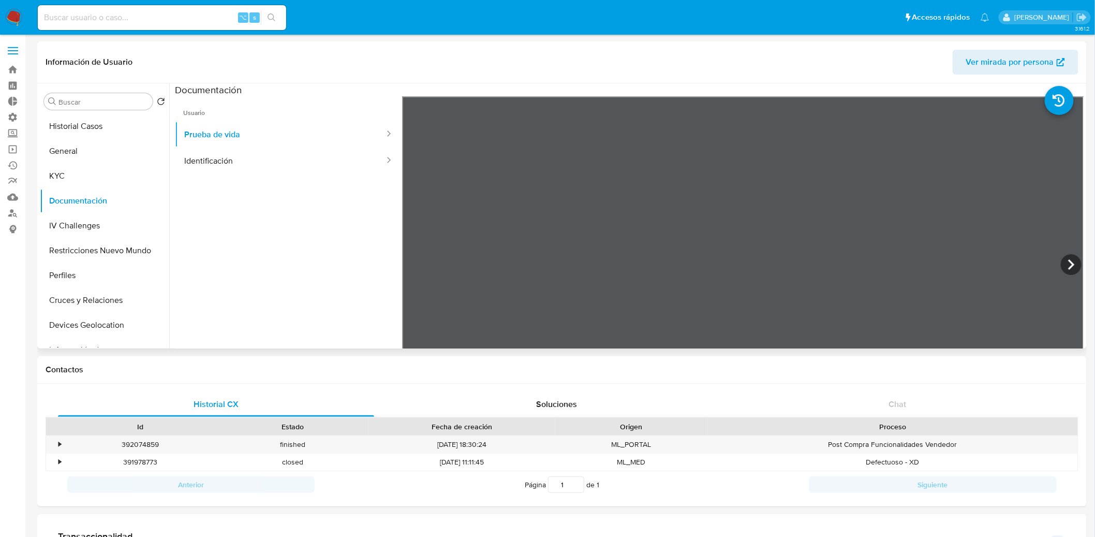
scroll to position [2, 0]
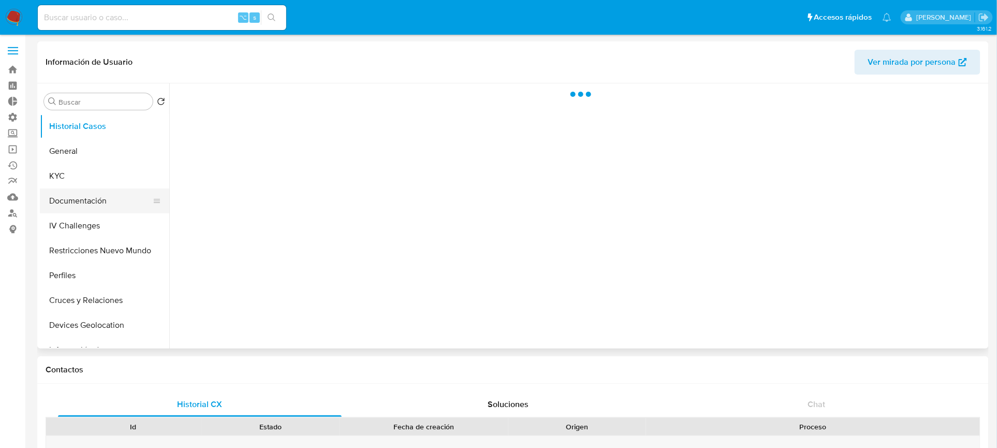
click at [104, 197] on button "Documentación" at bounding box center [100, 200] width 121 height 25
select select "10"
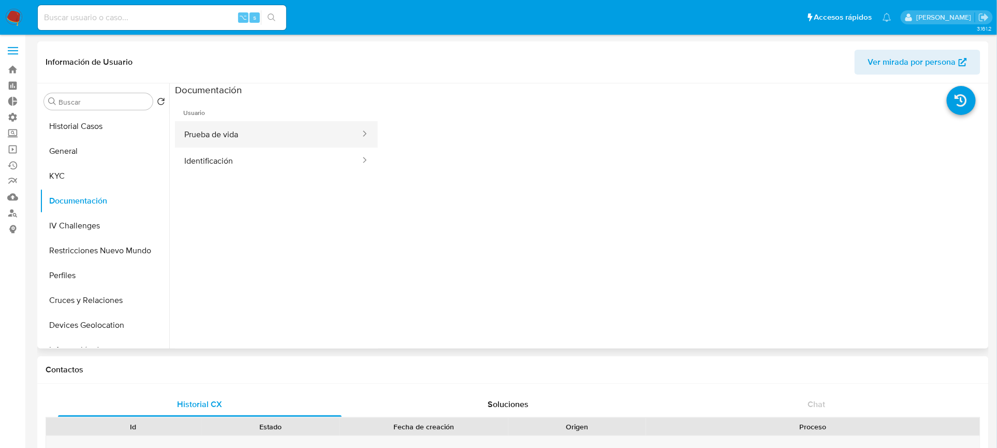
click at [258, 143] on button "Prueba de vida" at bounding box center [268, 134] width 186 height 26
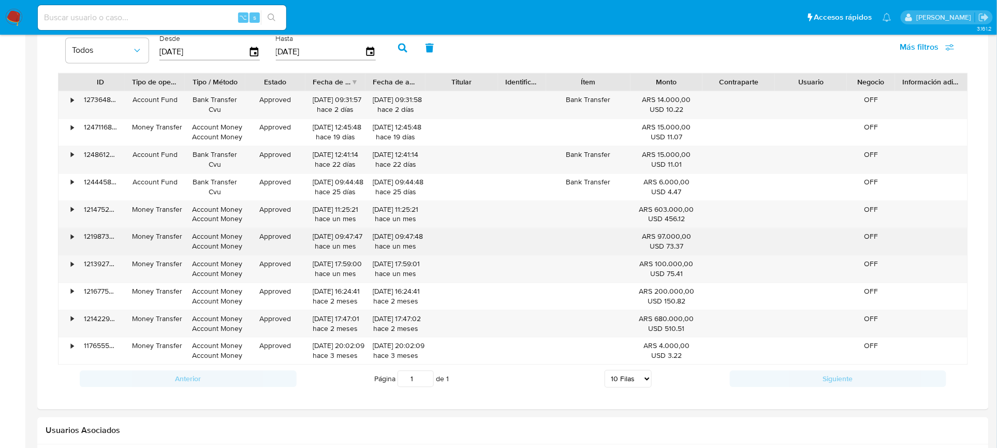
scroll to position [789, 0]
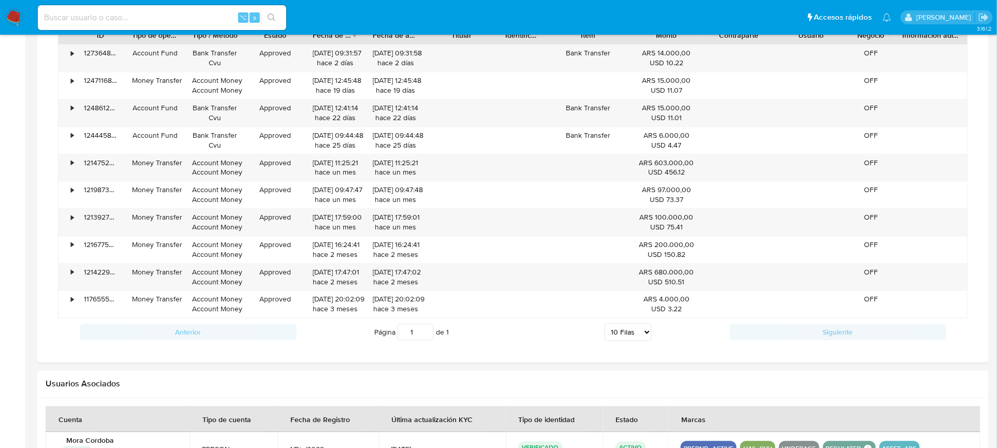
click at [638, 339] on select "5 Filas 10 Filas 20 Filas 25 Filas 50 Filas 100 Filas" at bounding box center [628, 332] width 47 height 18
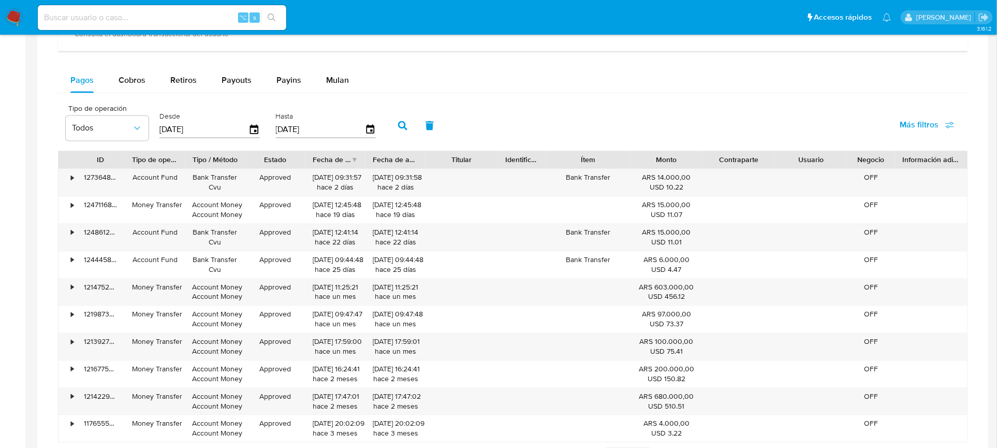
scroll to position [572, 0]
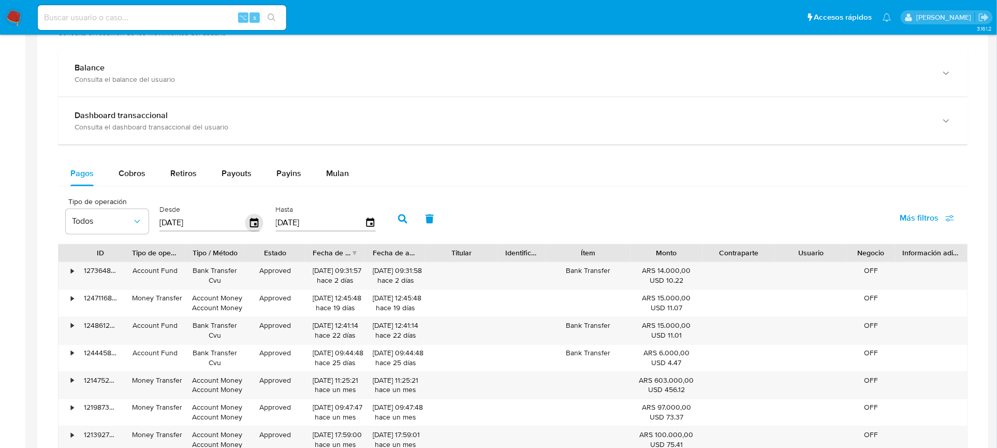
click at [246, 229] on icon "button" at bounding box center [254, 223] width 18 height 18
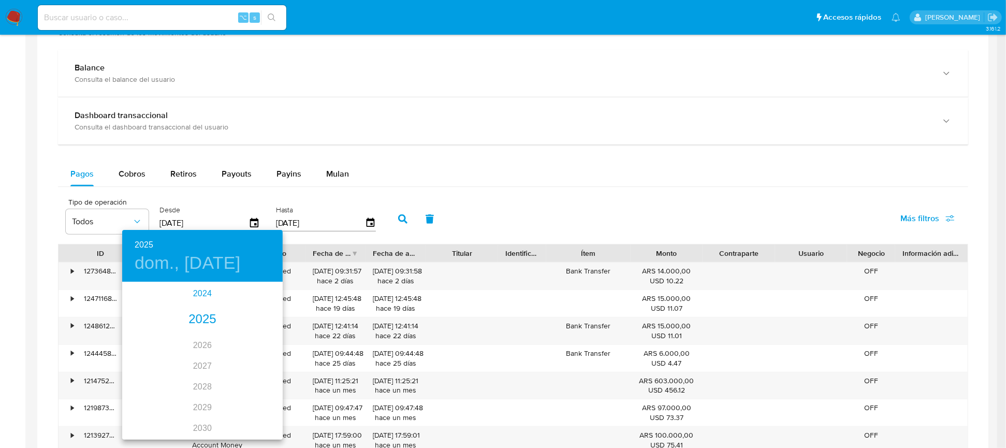
click at [202, 301] on div "2024" at bounding box center [202, 293] width 160 height 21
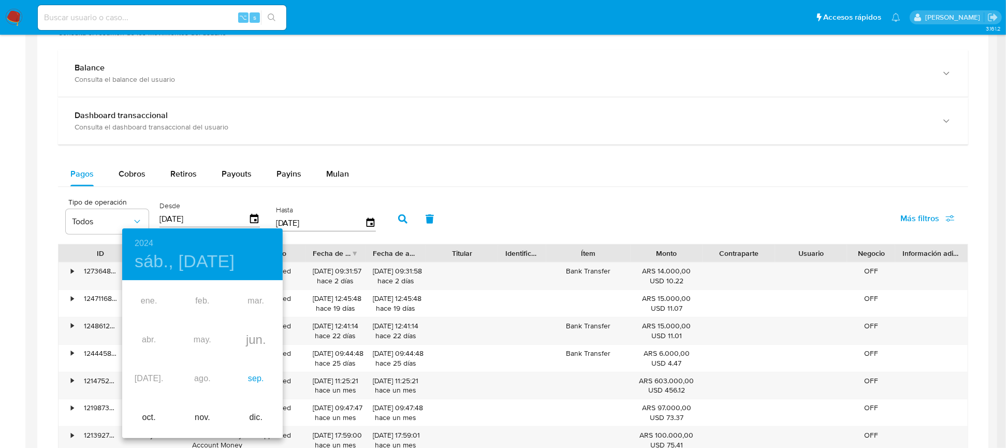
click at [259, 385] on div "sep." at bounding box center [255, 378] width 53 height 39
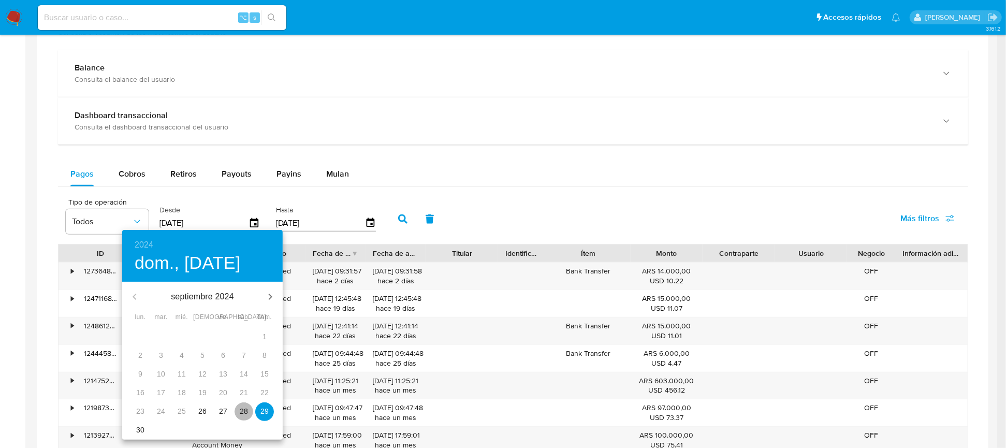
click at [236, 410] on span "28" at bounding box center [244, 411] width 19 height 10
type input "28/09/2024"
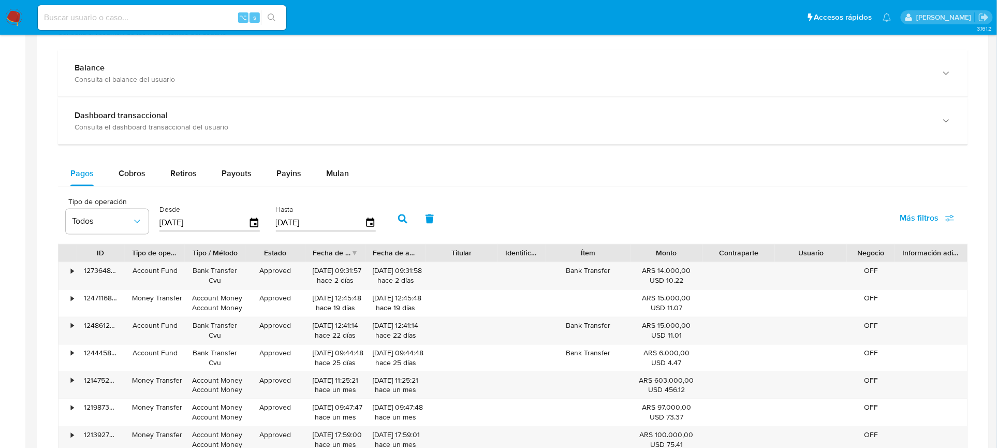
click at [389, 213] on button "button" at bounding box center [402, 219] width 27 height 25
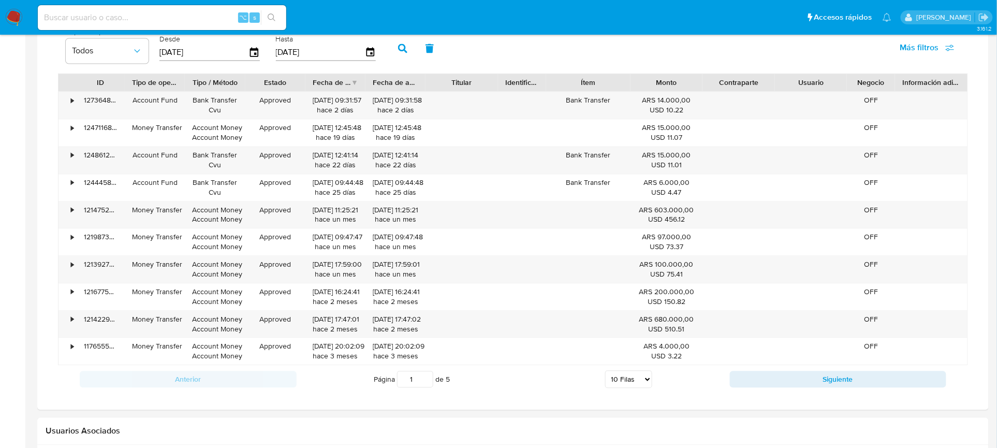
scroll to position [748, 0]
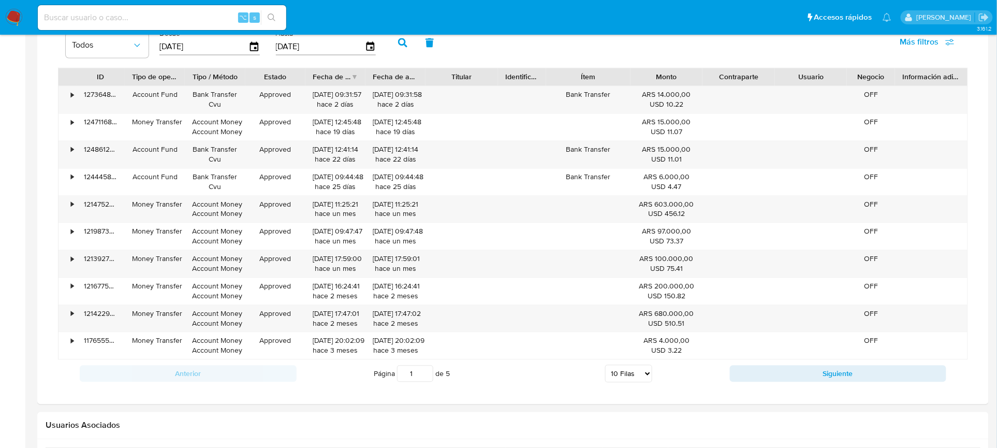
click at [633, 381] on select "5 Filas 10 Filas 20 Filas 25 Filas 50 Filas 100 Filas" at bounding box center [628, 373] width 47 height 18
select select "100"
click at [605, 367] on select "5 Filas 10 Filas 20 Filas 25 Filas 50 Filas 100 Filas" at bounding box center [628, 373] width 47 height 18
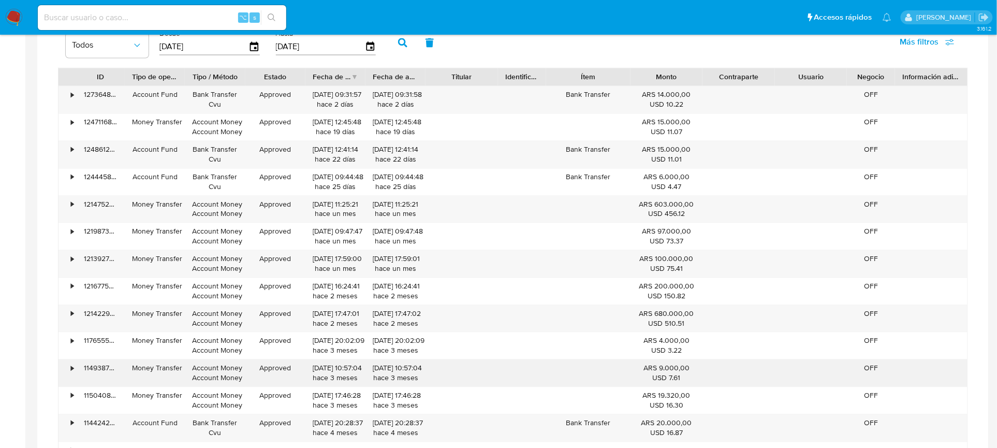
click at [731, 359] on div "• 117655562632 Money Transfer Account Money Account Money Approved 06/07/2025 2…" at bounding box center [512, 345] width 909 height 27
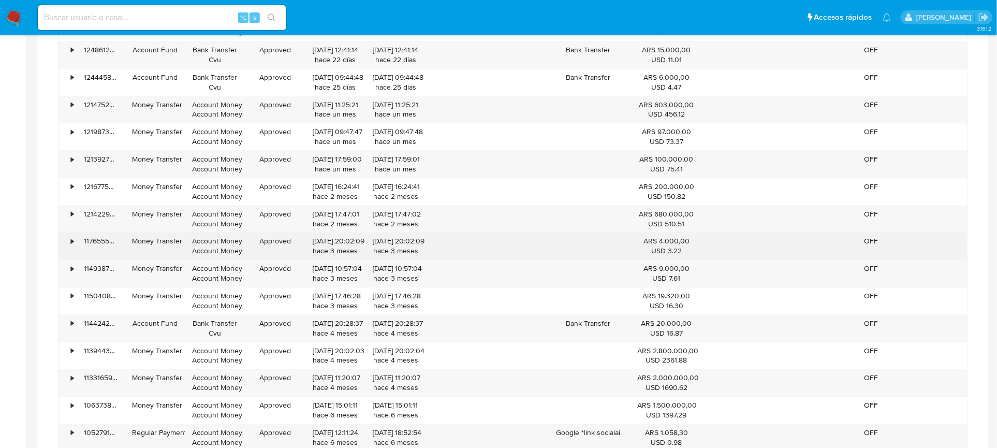
scroll to position [849, 0]
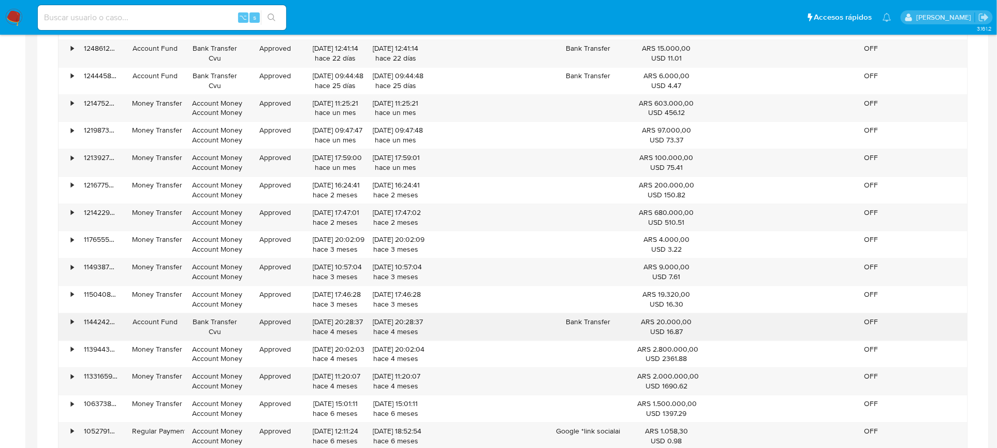
click at [396, 334] on div "08/06/2025 20:28:37 hace 4 meses" at bounding box center [396, 327] width 46 height 20
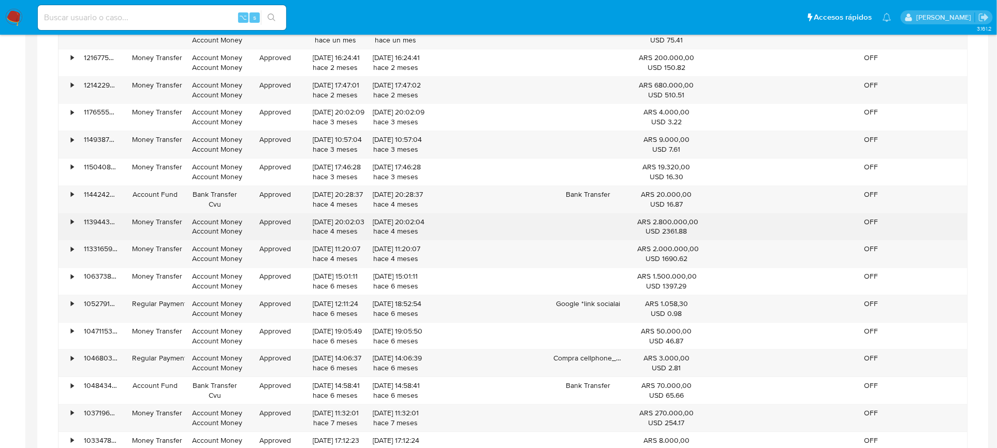
scroll to position [992, 0]
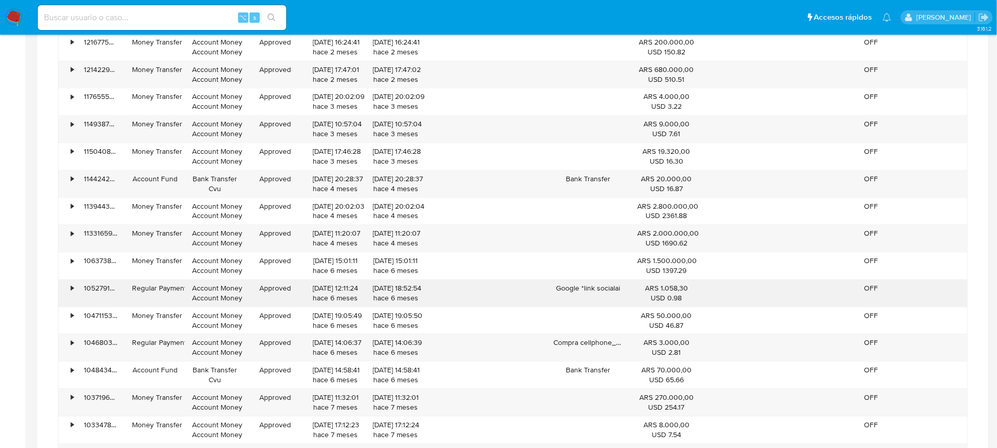
click at [620, 290] on div "Google *link socialai" at bounding box center [588, 293] width 84 height 27
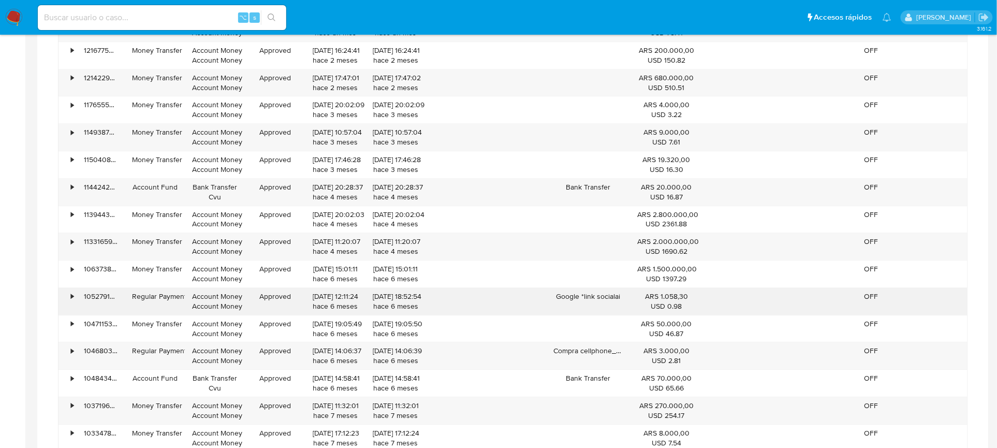
scroll to position [718, 0]
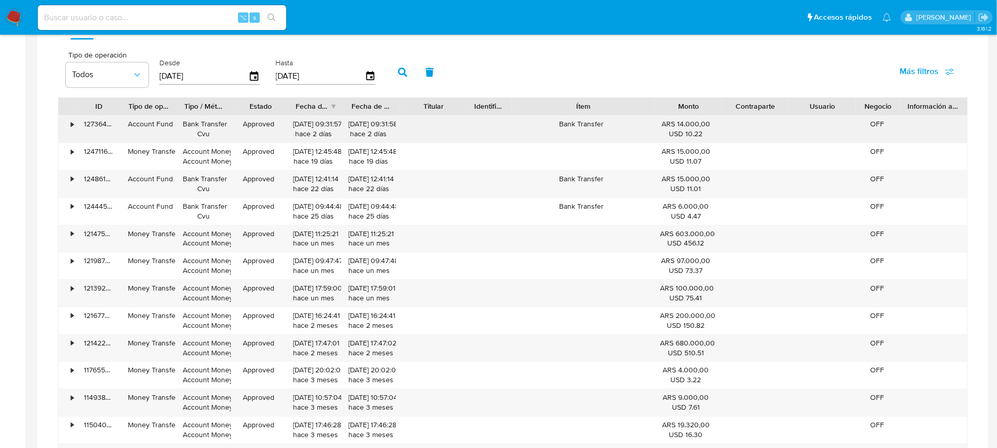
drag, startPoint x: 627, startPoint y: 113, endPoint x: 682, endPoint y: 130, distance: 57.5
click at [687, 108] on div "ID Tipo de operación Tipo / Método Estado Fecha de creación Fecha de aprobación…" at bounding box center [512, 107] width 909 height 18
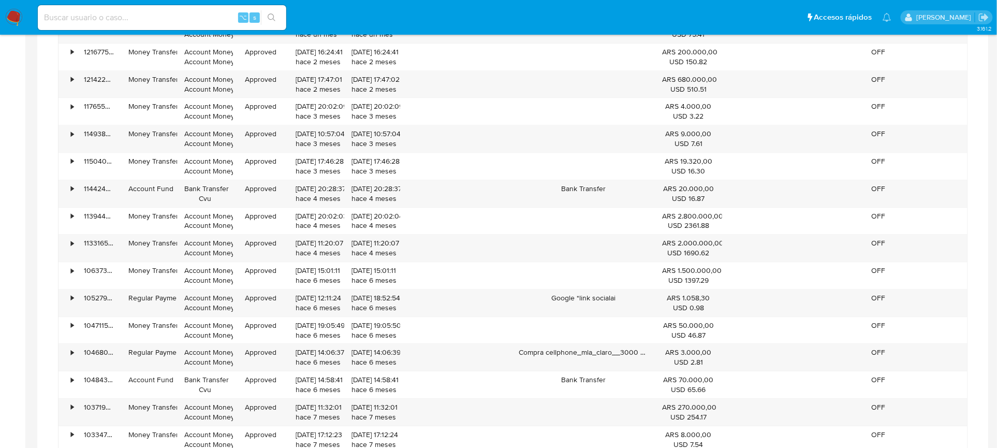
scroll to position [1095, 0]
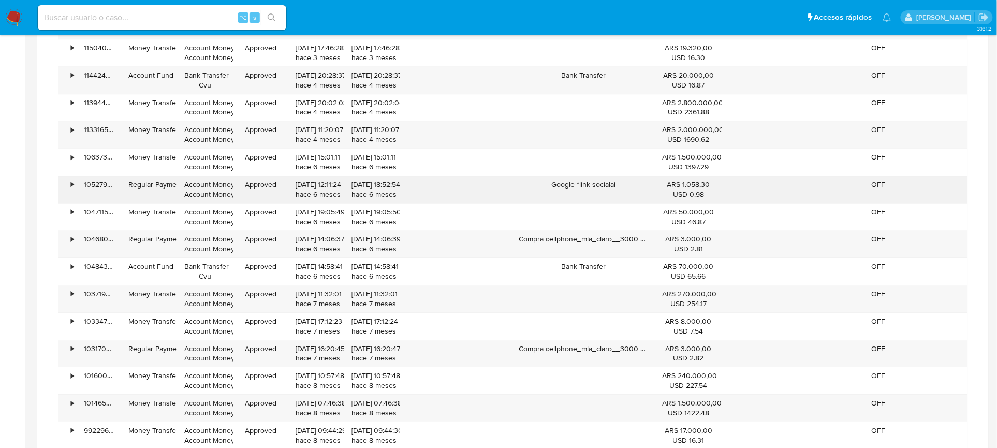
click at [610, 184] on div "Google *link socialai" at bounding box center [583, 189] width 143 height 27
drag, startPoint x: 634, startPoint y: 185, endPoint x: 592, endPoint y: 187, distance: 41.5
click at [592, 187] on div "Google *link socialai" at bounding box center [583, 189] width 143 height 27
click at [582, 185] on div "Google *link socialai" at bounding box center [583, 189] width 143 height 27
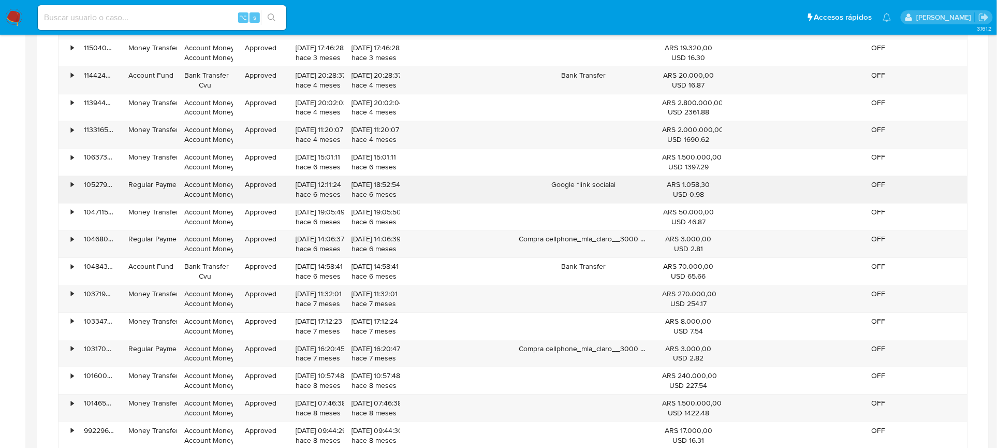
click at [582, 185] on div "Google *link socialai" at bounding box center [583, 189] width 143 height 27
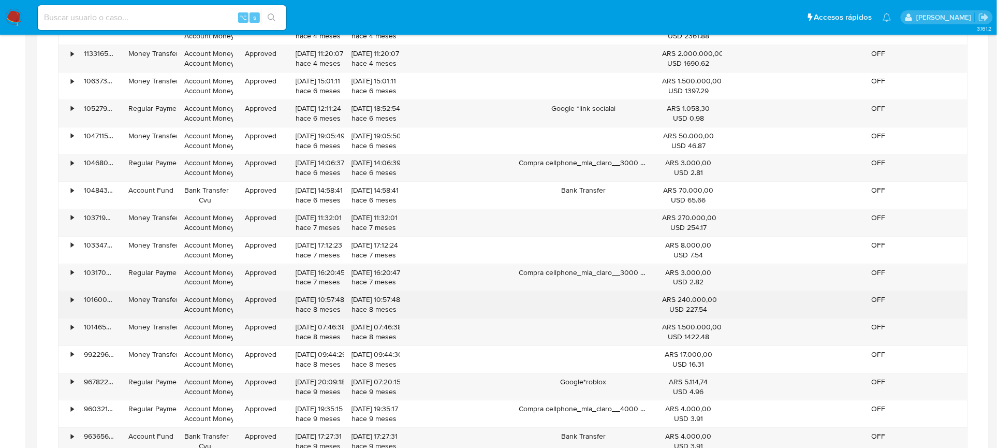
scroll to position [1172, 0]
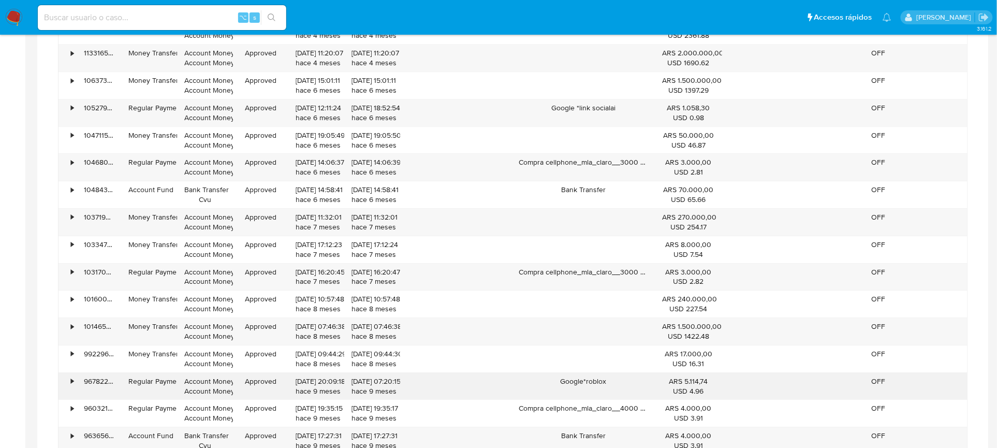
click at [598, 390] on div "Google*roblox" at bounding box center [583, 386] width 143 height 27
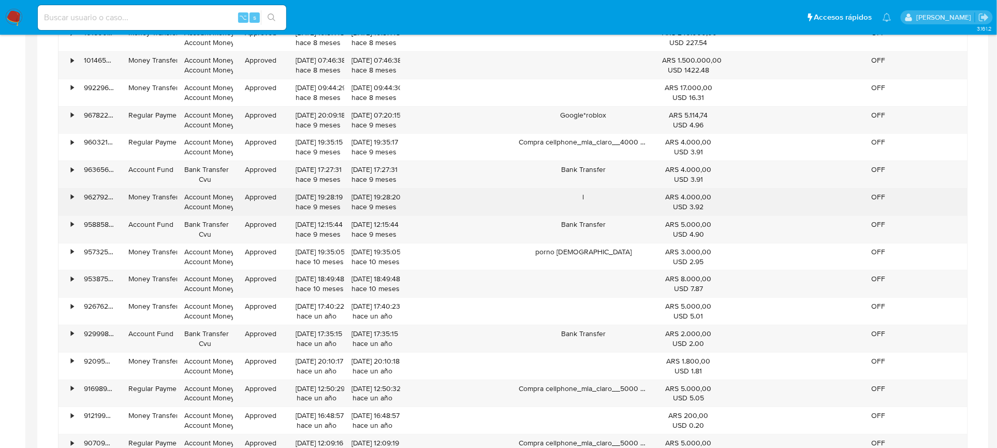
scroll to position [1439, 0]
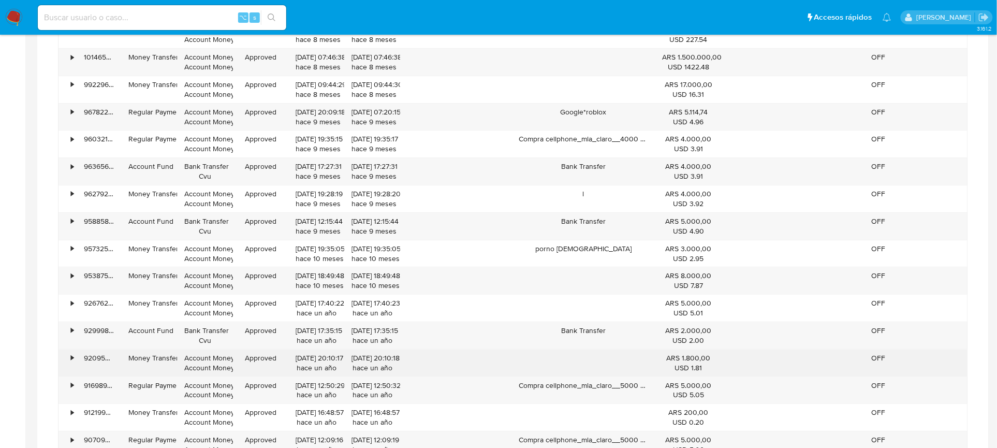
click at [463, 362] on div "• 92095046251 Money Transfer Account Money Account Money Approved 04/11/2024 20…" at bounding box center [512, 362] width 909 height 27
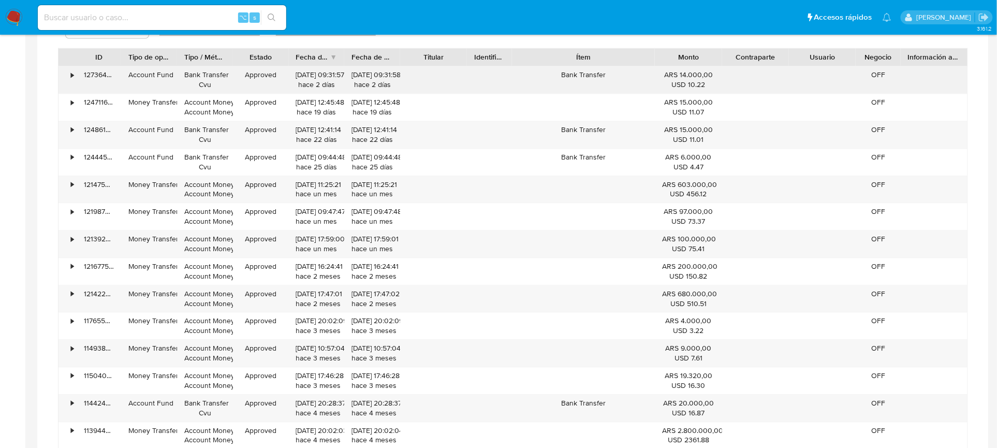
scroll to position [529, 0]
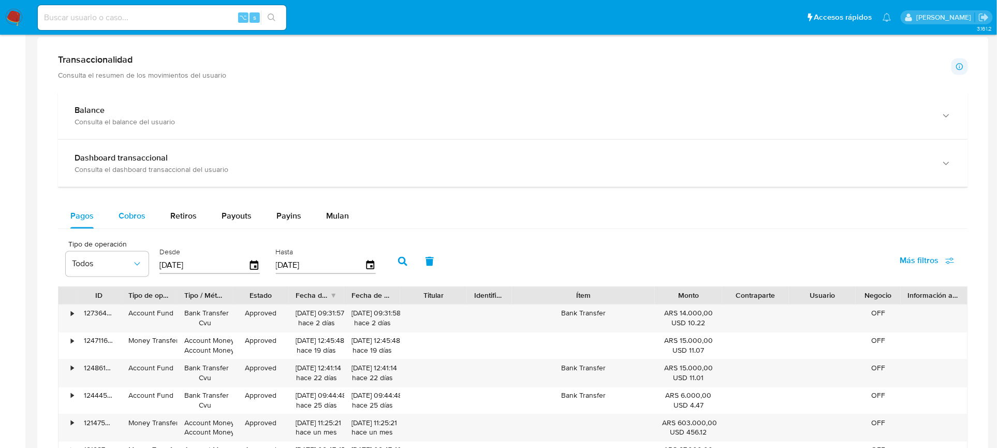
click at [129, 226] on div "Cobros" at bounding box center [132, 216] width 27 height 25
select select "10"
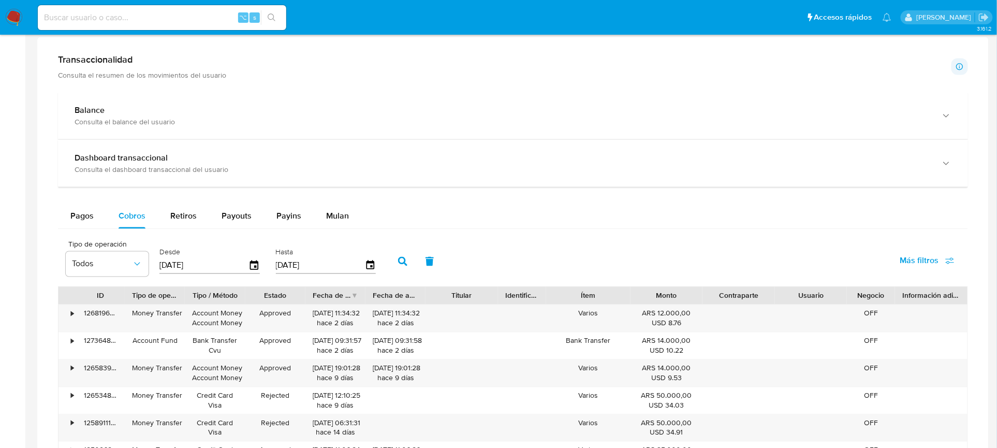
click at [234, 21] on input at bounding box center [162, 17] width 248 height 13
paste input "2102883859"
type input "2102883859"
click at [266, 19] on button "search-icon" at bounding box center [271, 17] width 21 height 14
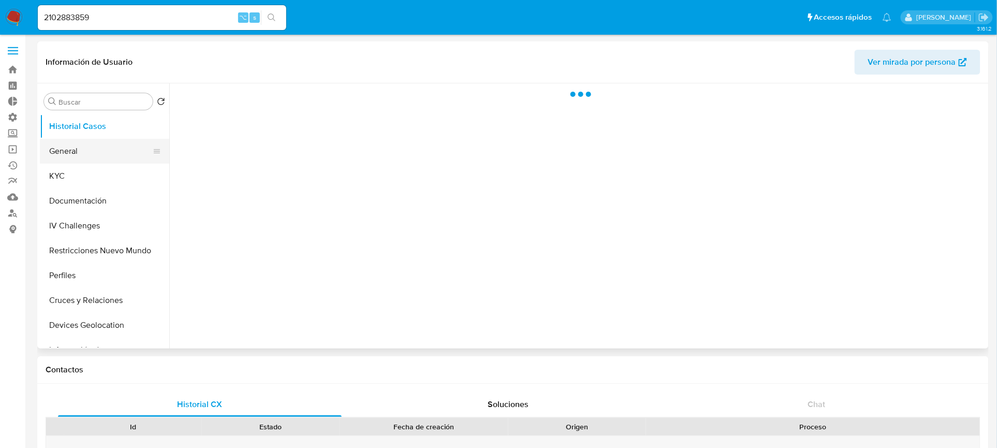
click at [108, 144] on button "General" at bounding box center [100, 151] width 121 height 25
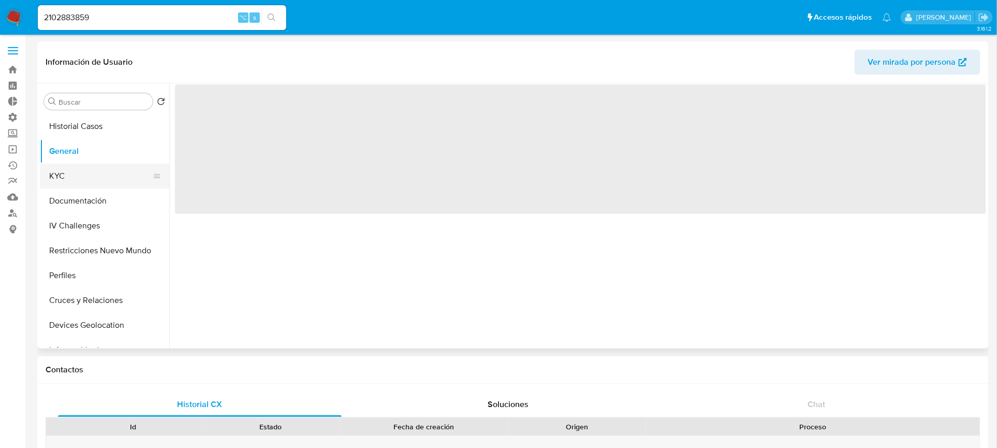
click at [108, 170] on button "KYC" at bounding box center [100, 176] width 121 height 25
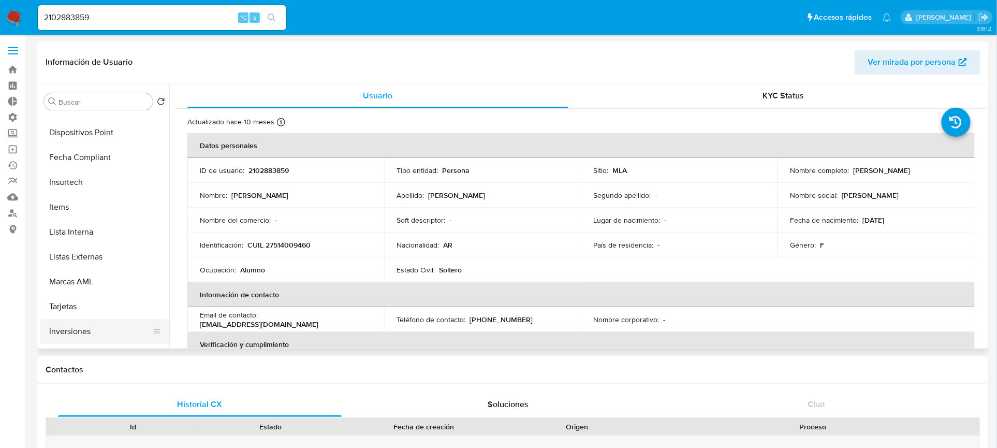
scroll to position [537, 0]
click at [88, 296] on button "Aprobados" at bounding box center [100, 285] width 121 height 25
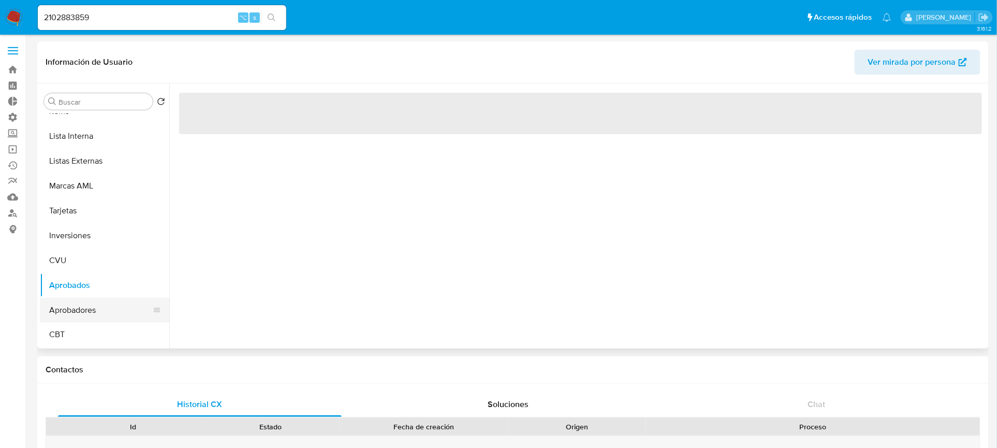
click at [95, 317] on button "Aprobadores" at bounding box center [100, 310] width 121 height 25
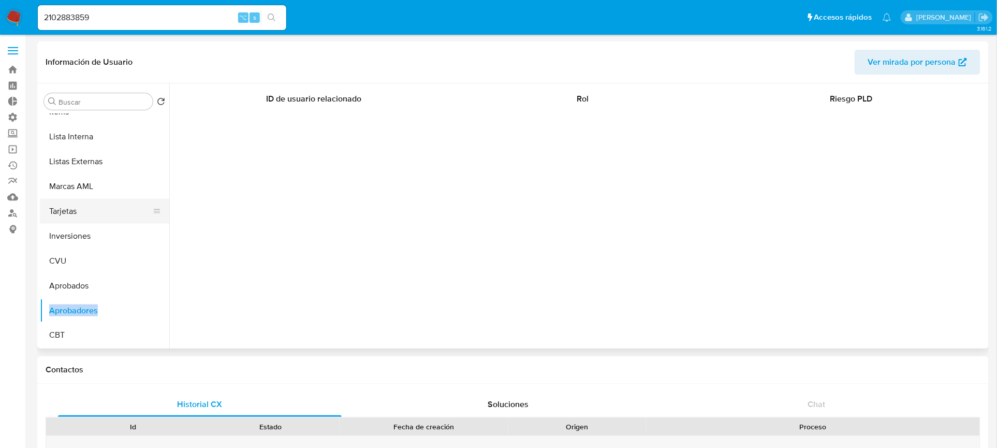
scroll to position [0, 0]
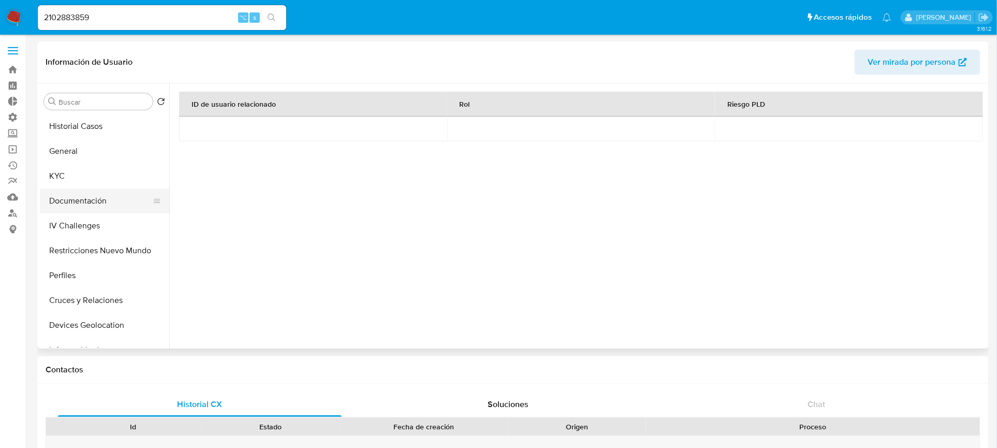
click at [106, 208] on button "Documentación" at bounding box center [100, 200] width 121 height 25
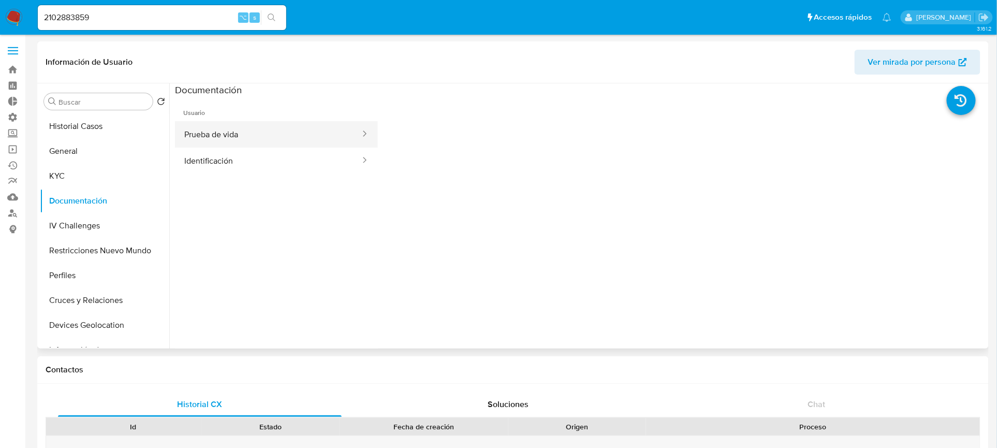
click at [265, 139] on button "Prueba de vida" at bounding box center [268, 134] width 186 height 26
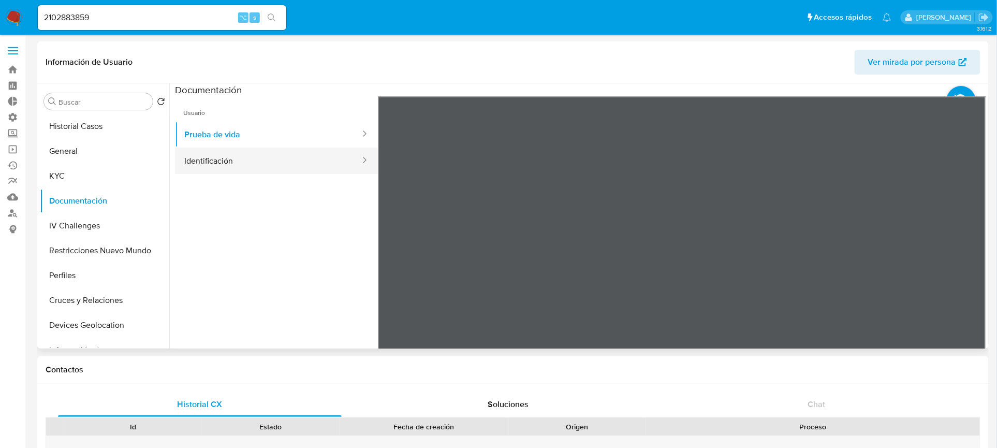
click at [211, 162] on button "Identificación" at bounding box center [268, 161] width 186 height 26
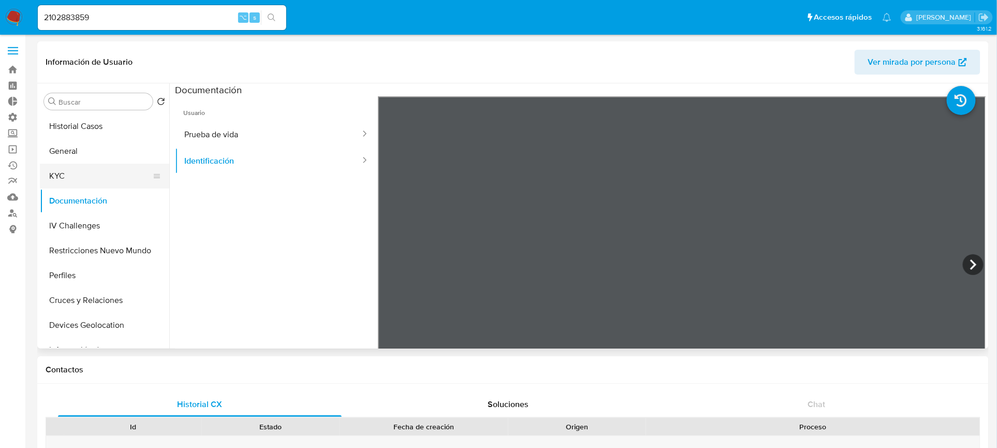
click at [92, 167] on button "KYC" at bounding box center [100, 176] width 121 height 25
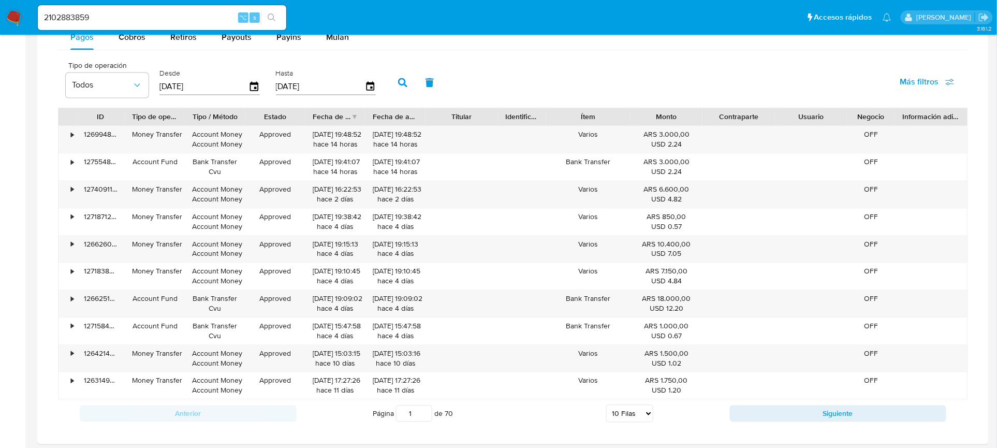
scroll to position [707, 0]
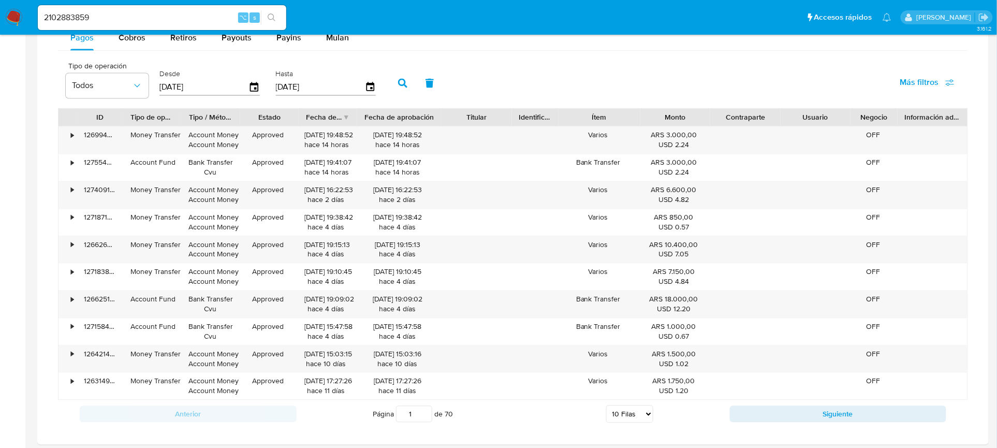
click at [470, 128] on div "ID Tipo de operación Tipo / Método Estado Fecha de creación Fecha de aprobación…" at bounding box center [513, 254] width 910 height 292
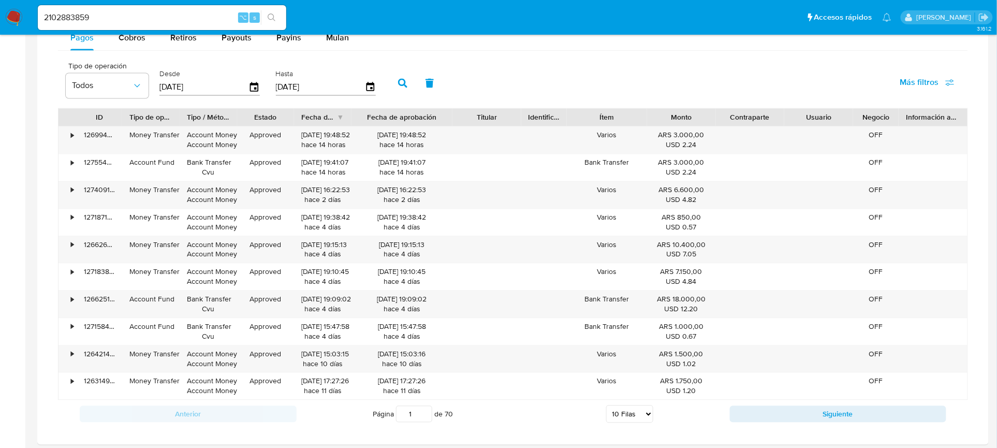
click at [641, 418] on select "5 Filas 10 Filas 20 Filas 25 Filas 50 Filas 100 Filas" at bounding box center [629, 414] width 47 height 18
select select "100"
click at [606, 407] on select "5 Filas 10 Filas 20 Filas 25 Filas 50 Filas 100 Filas" at bounding box center [629, 414] width 47 height 18
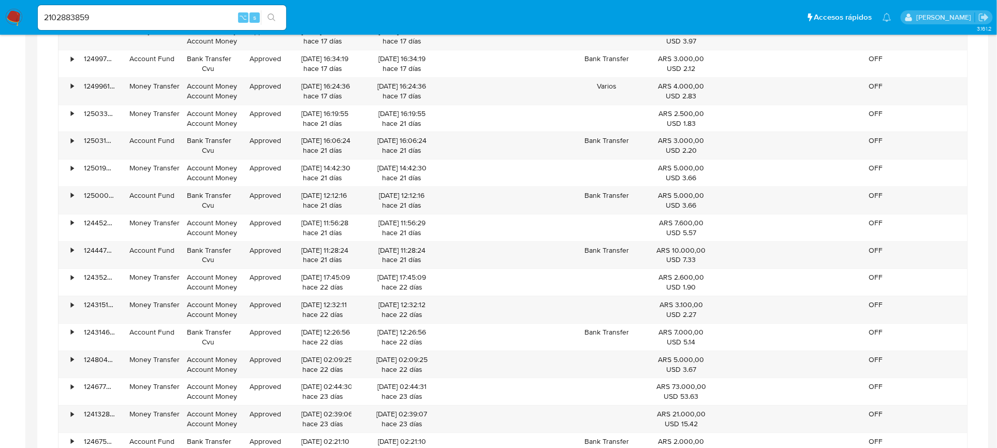
scroll to position [1194, 0]
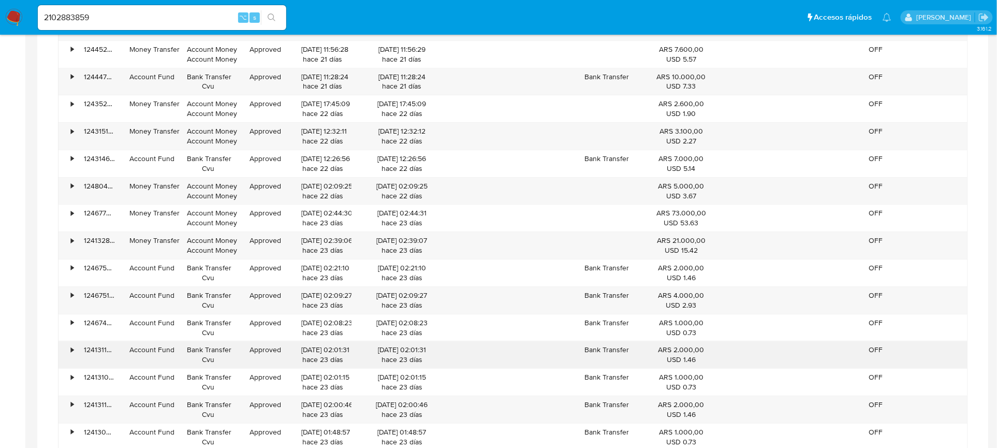
scroll to position [1369, 0]
drag, startPoint x: 410, startPoint y: 215, endPoint x: 568, endPoint y: 388, distance: 234.5
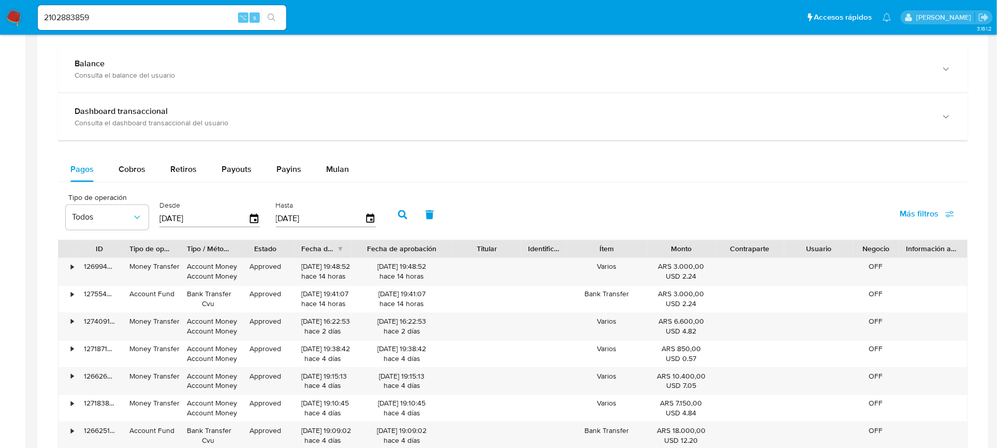
scroll to position [589, 0]
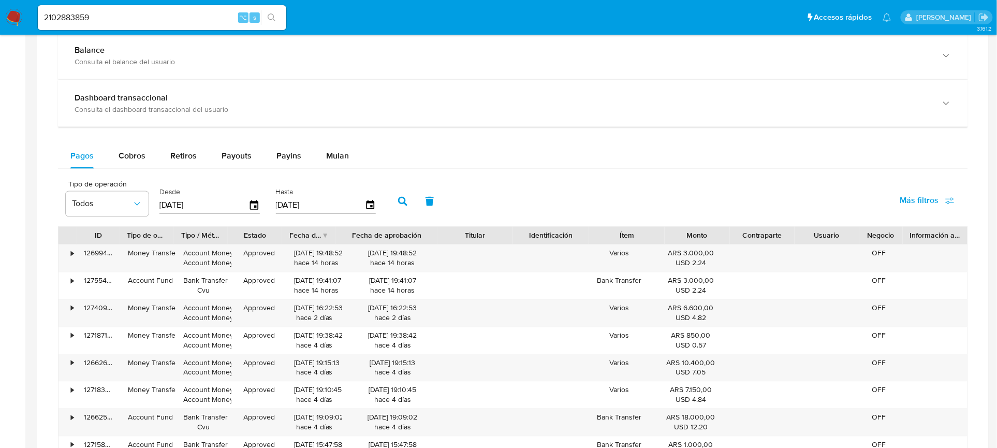
drag, startPoint x: 519, startPoint y: 241, endPoint x: 591, endPoint y: 243, distance: 71.5
click at [591, 243] on div "ID Tipo de operación Tipo / Método Estado Fecha de creación Fecha de aprobación…" at bounding box center [512, 236] width 909 height 18
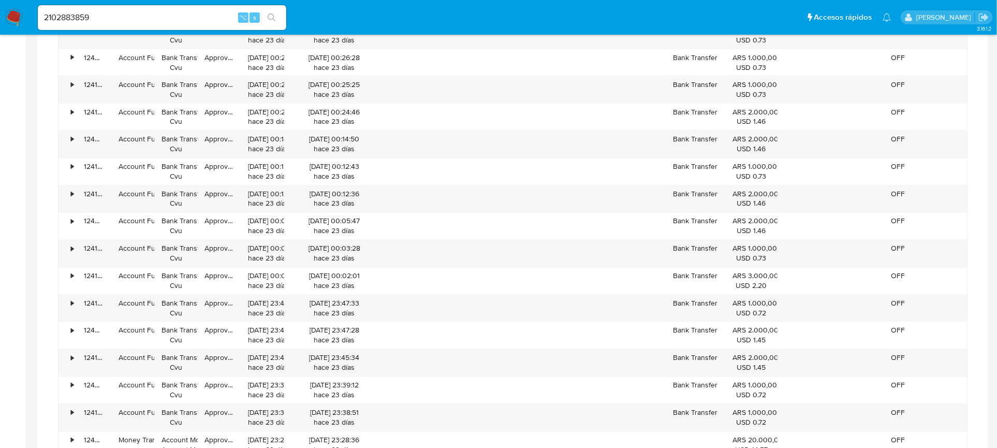
scroll to position [2125, 0]
click at [458, 263] on div "• 126994828469 Money Transfer Account Money Account Money Approved 25/09/2025 1…" at bounding box center [513, 75] width 910 height 2733
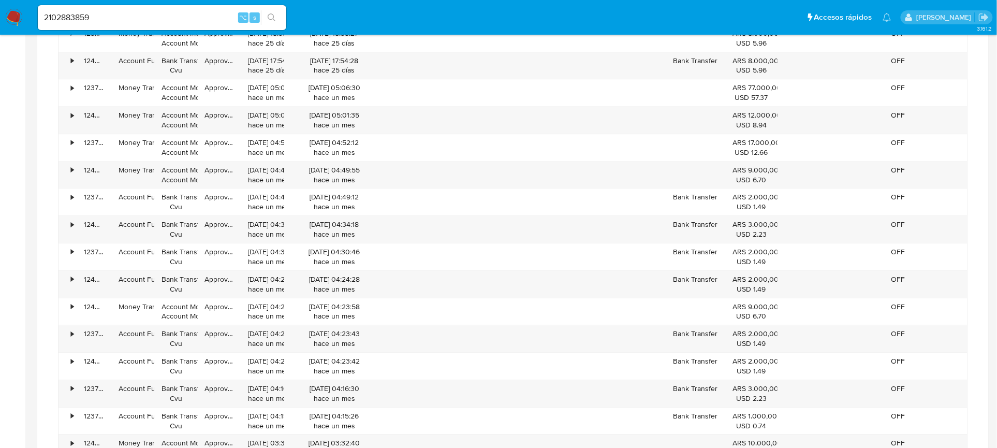
scroll to position [2725, 0]
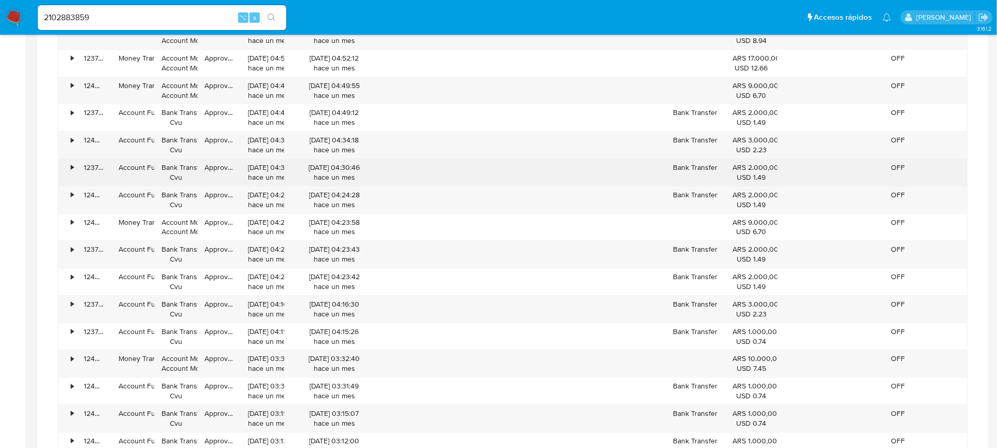
click at [66, 173] on div "•" at bounding box center [67, 172] width 18 height 27
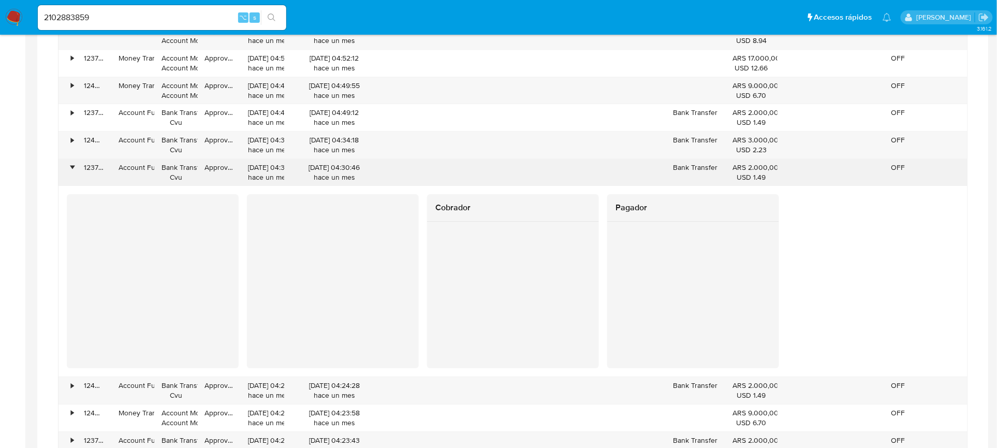
click at [66, 173] on div "•" at bounding box center [67, 172] width 18 height 27
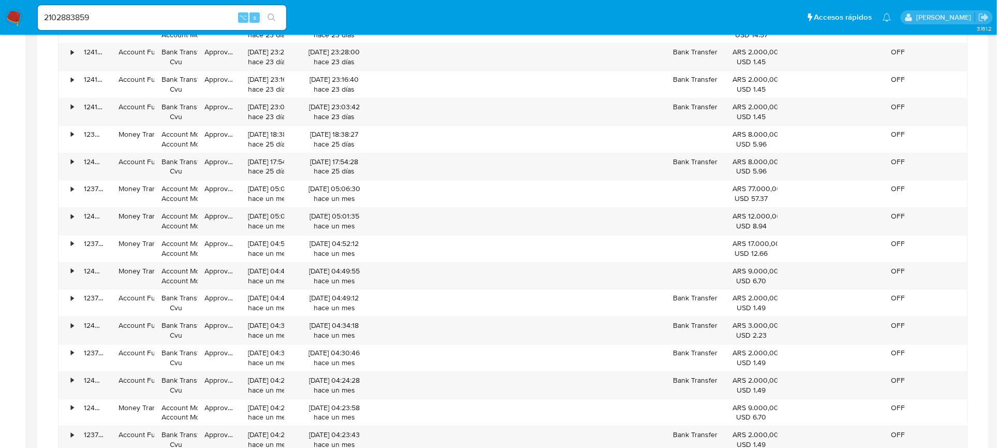
scroll to position [1994, 0]
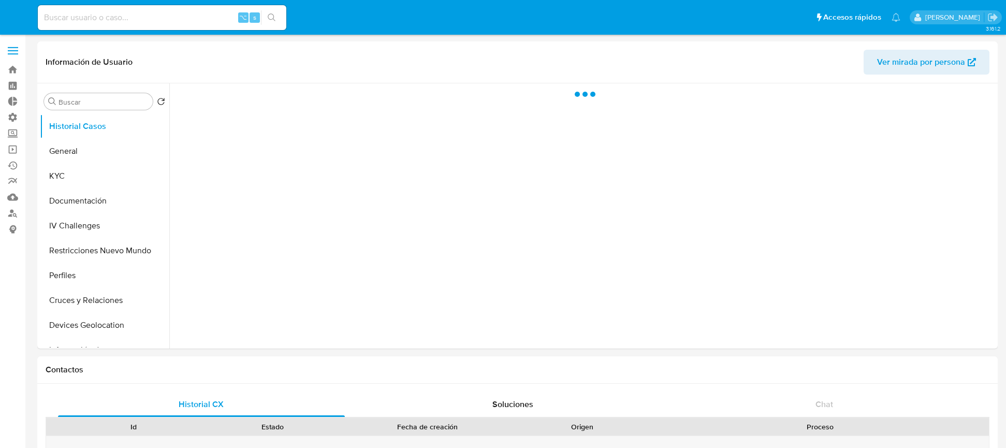
select select "10"
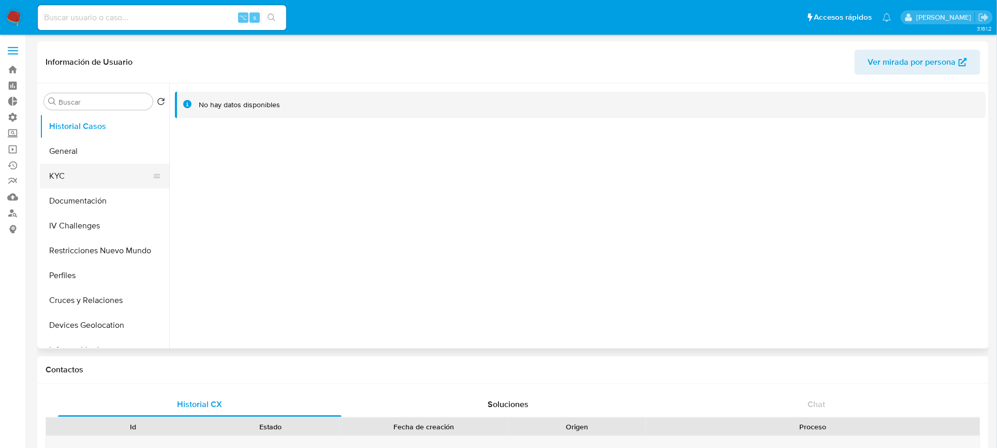
click at [120, 175] on button "KYC" at bounding box center [100, 176] width 121 height 25
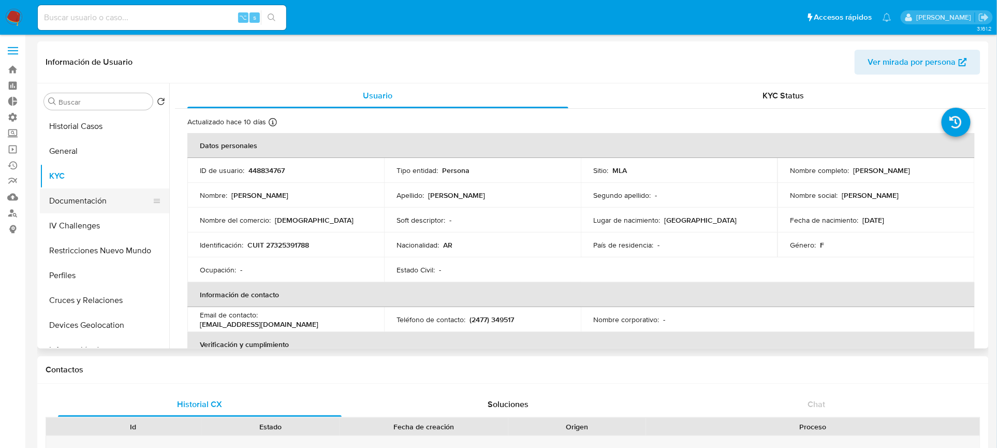
click at [125, 202] on button "Documentación" at bounding box center [100, 200] width 121 height 25
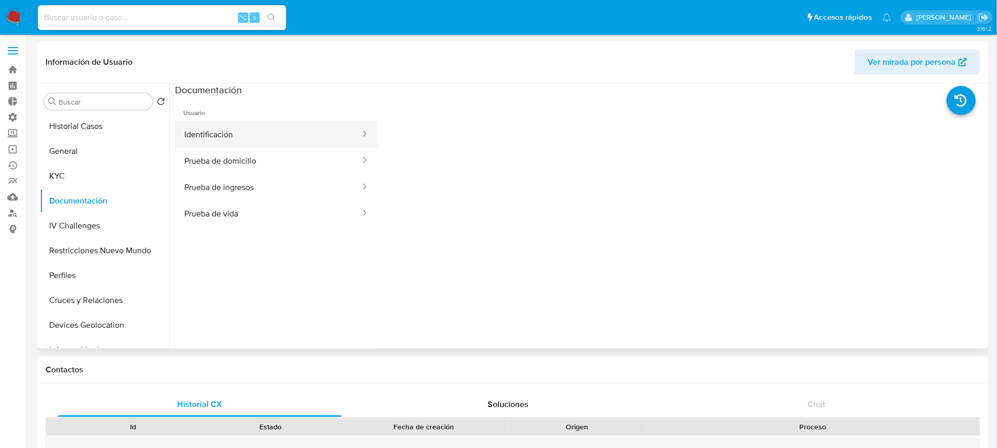
click at [288, 134] on button "Identificación" at bounding box center [268, 134] width 186 height 26
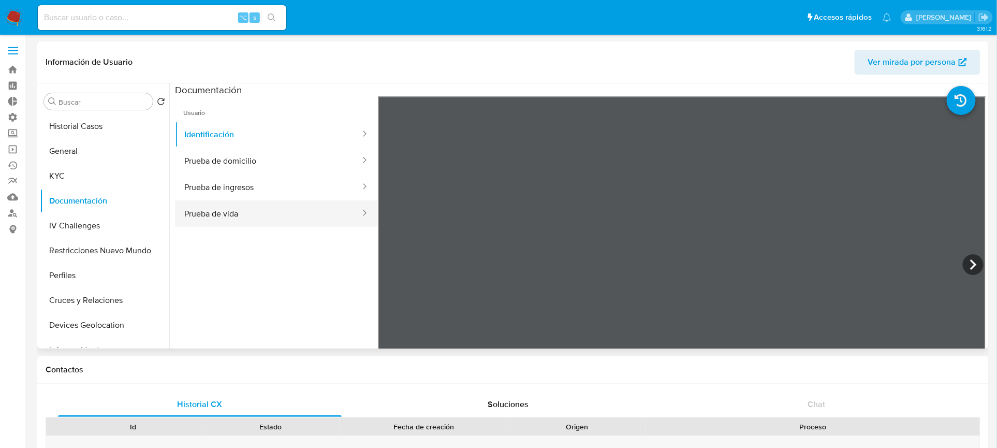
click at [272, 218] on button "Prueba de vida" at bounding box center [268, 213] width 186 height 26
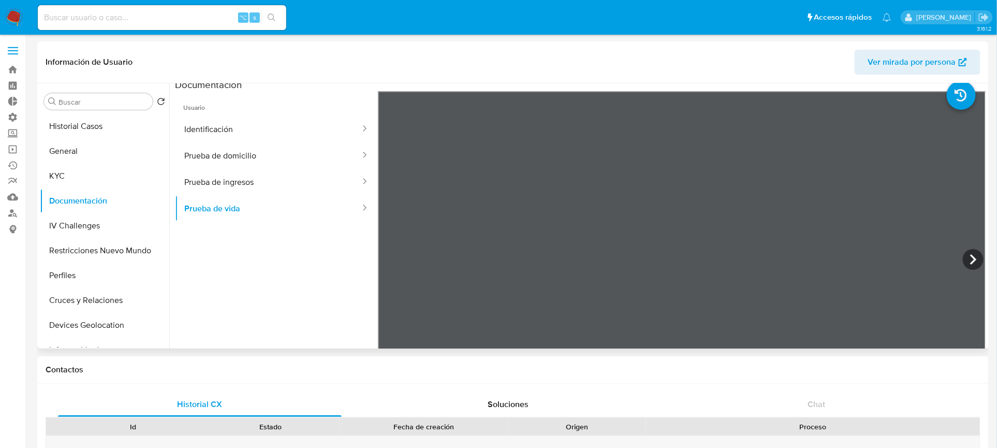
scroll to position [12, 0]
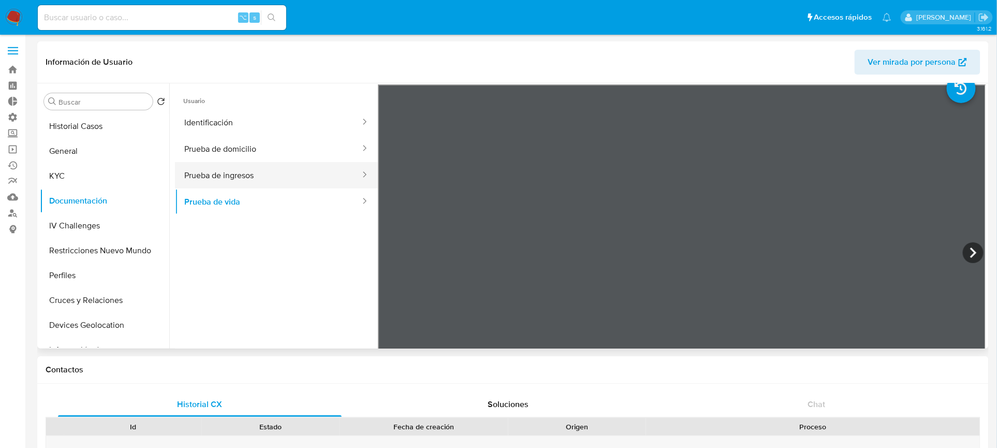
click at [231, 170] on button "Prueba de ingresos" at bounding box center [268, 175] width 186 height 26
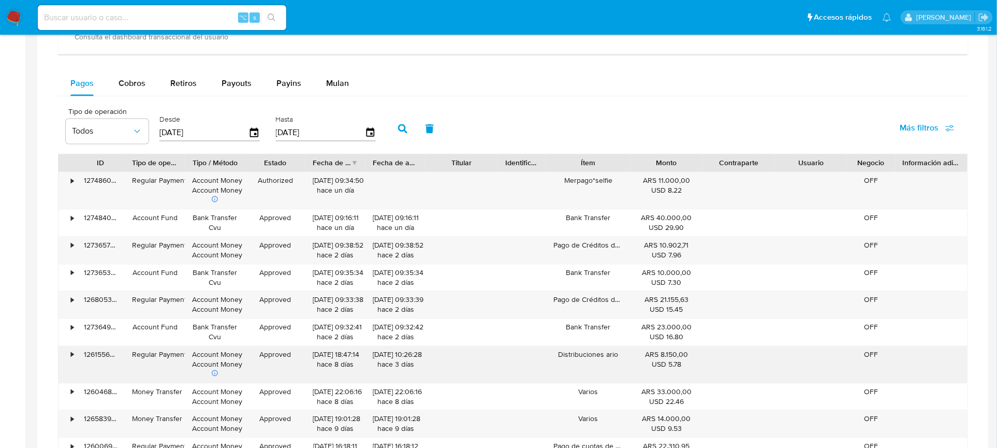
scroll to position [675, 0]
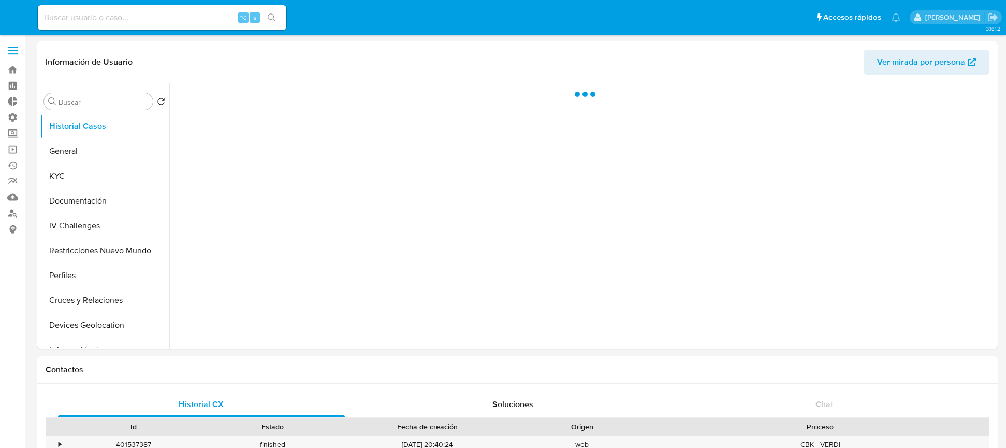
select select "10"
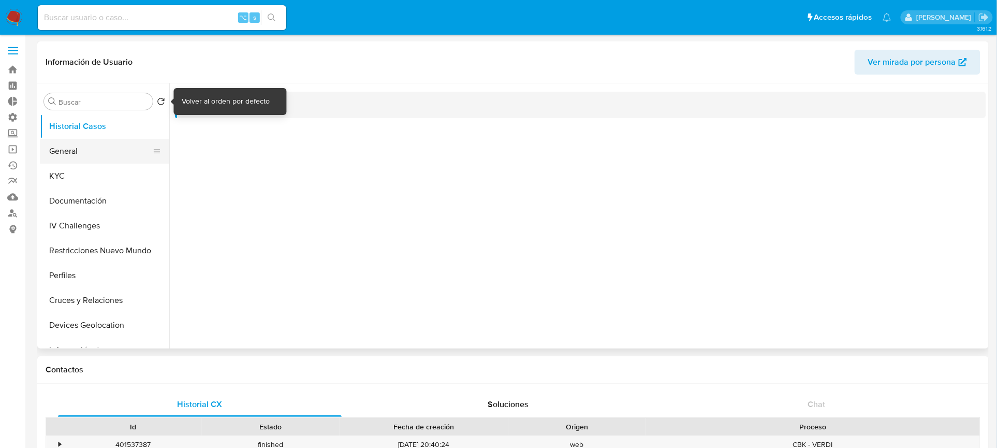
click at [126, 148] on button "General" at bounding box center [100, 151] width 121 height 25
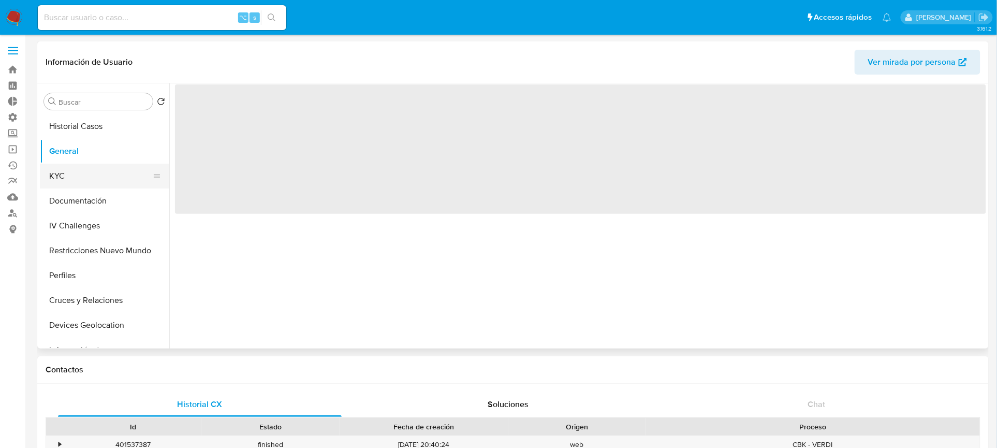
click at [126, 178] on button "KYC" at bounding box center [100, 176] width 121 height 25
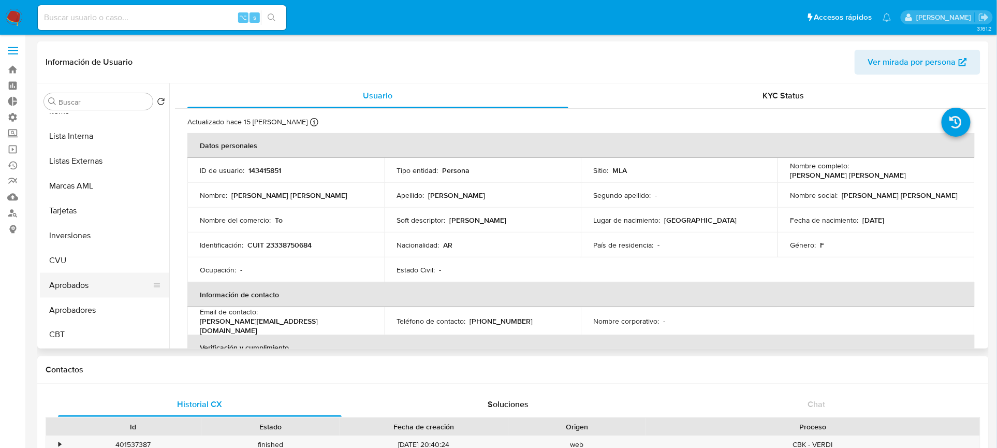
scroll to position [536, 0]
click at [103, 276] on button "Aprobados" at bounding box center [100, 285] width 121 height 25
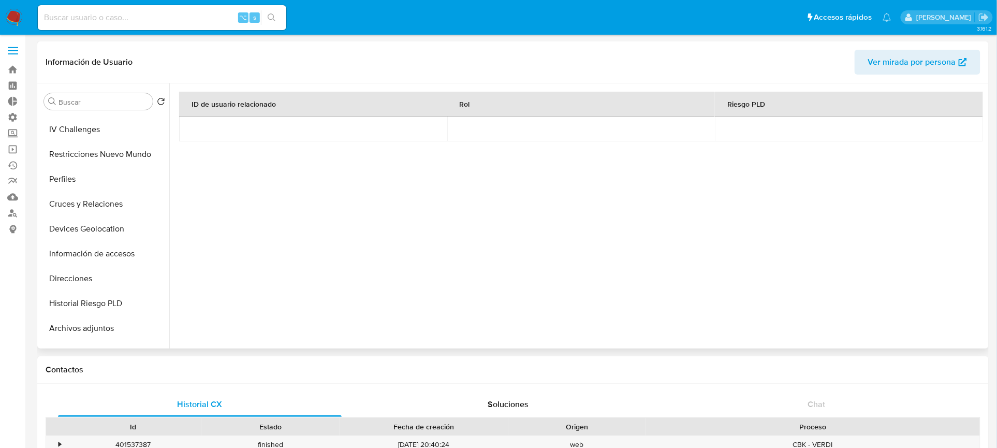
scroll to position [0, 0]
click at [109, 192] on button "Documentación" at bounding box center [100, 200] width 121 height 25
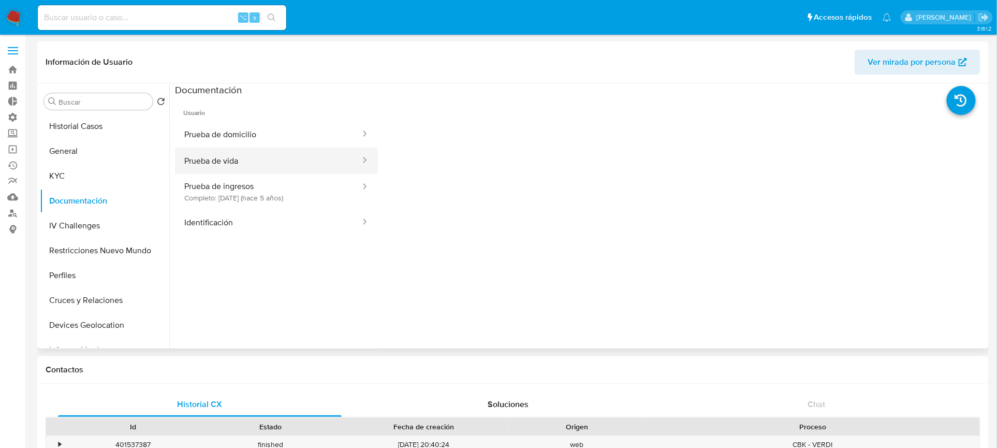
click at [256, 148] on button "Prueba de vida" at bounding box center [268, 161] width 186 height 26
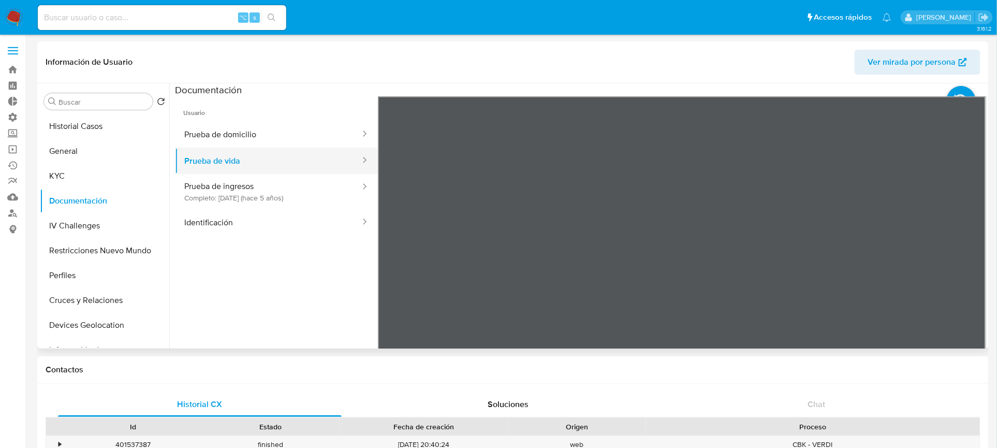
click at [274, 167] on button "Prueba de vida" at bounding box center [268, 161] width 186 height 26
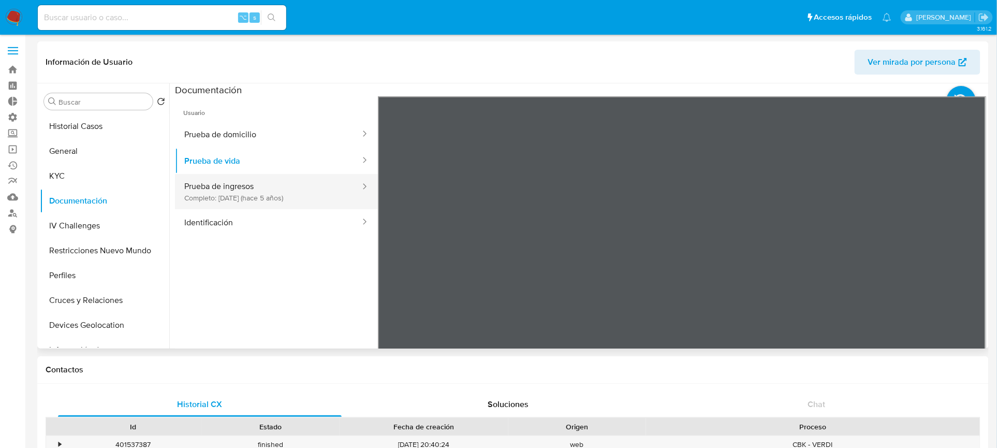
click at [265, 176] on button "Prueba de ingresos Completo: [DATE] (hace 5 años)" at bounding box center [268, 191] width 186 height 35
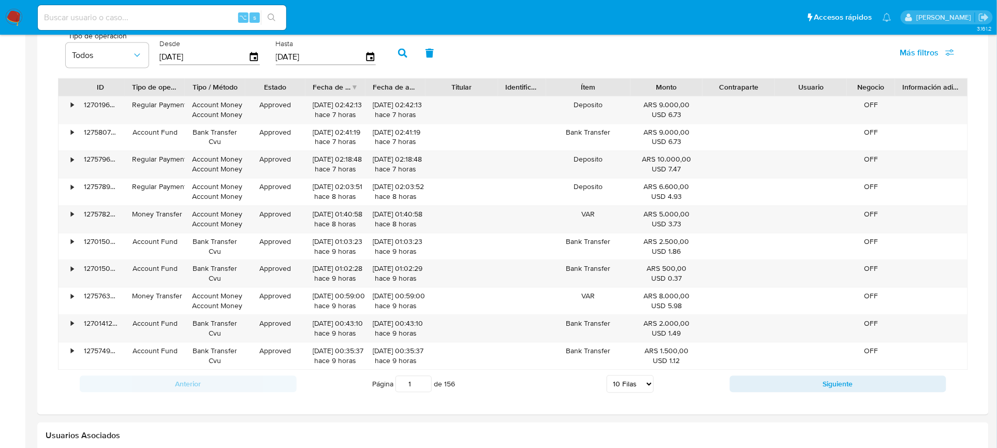
scroll to position [671, 0]
